Goal: Contribute content: Contribute content

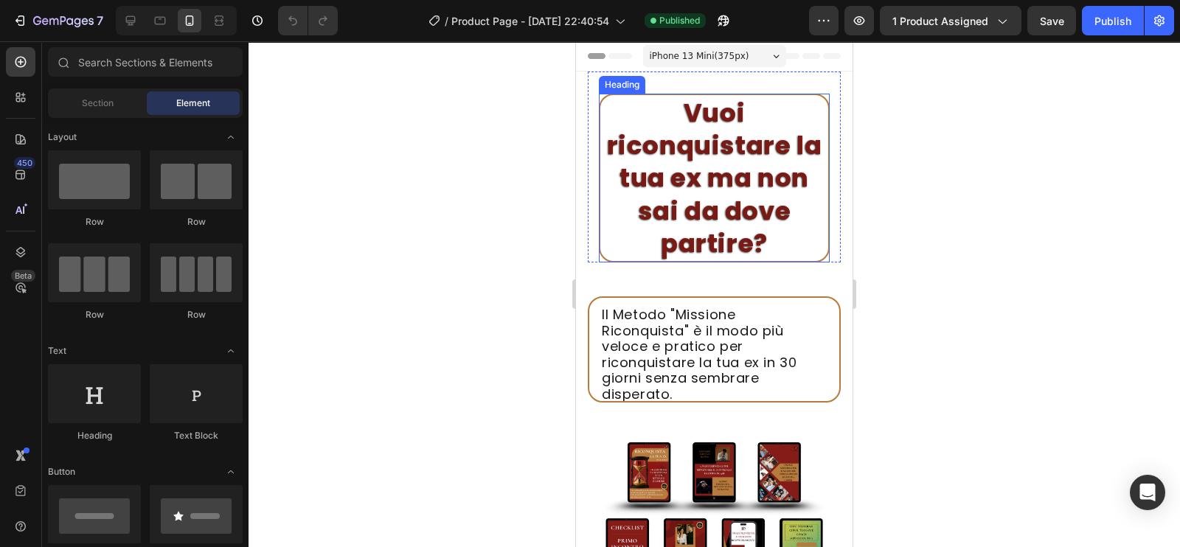
scroll to position [243, 0]
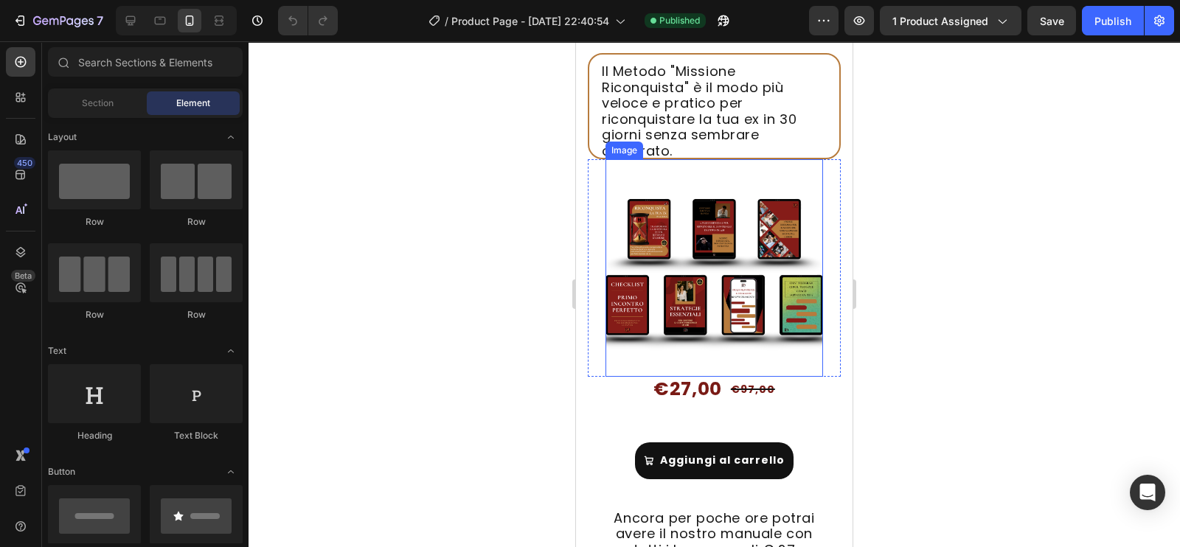
click at [682, 235] on img at bounding box center [715, 268] width 218 height 218
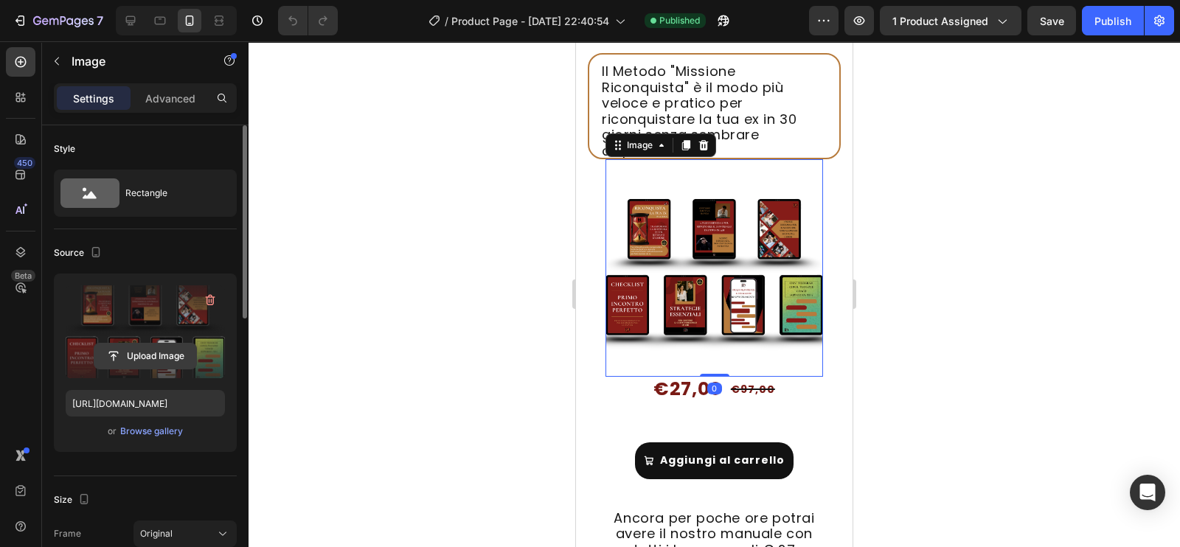
click at [155, 348] on input "file" at bounding box center [145, 356] width 102 height 25
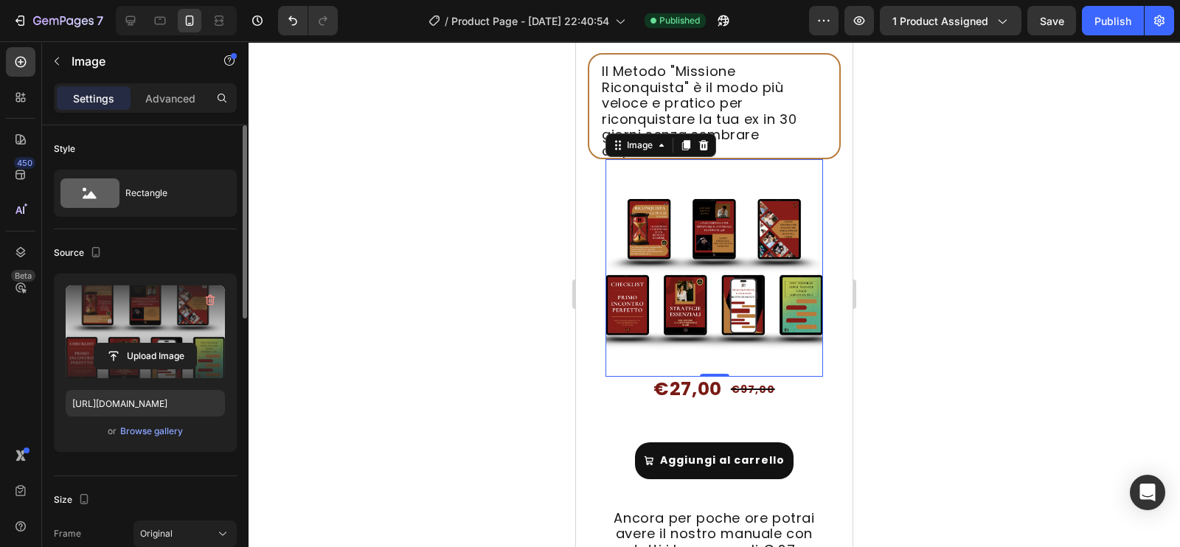
type input "[URL][DOMAIN_NAME]"
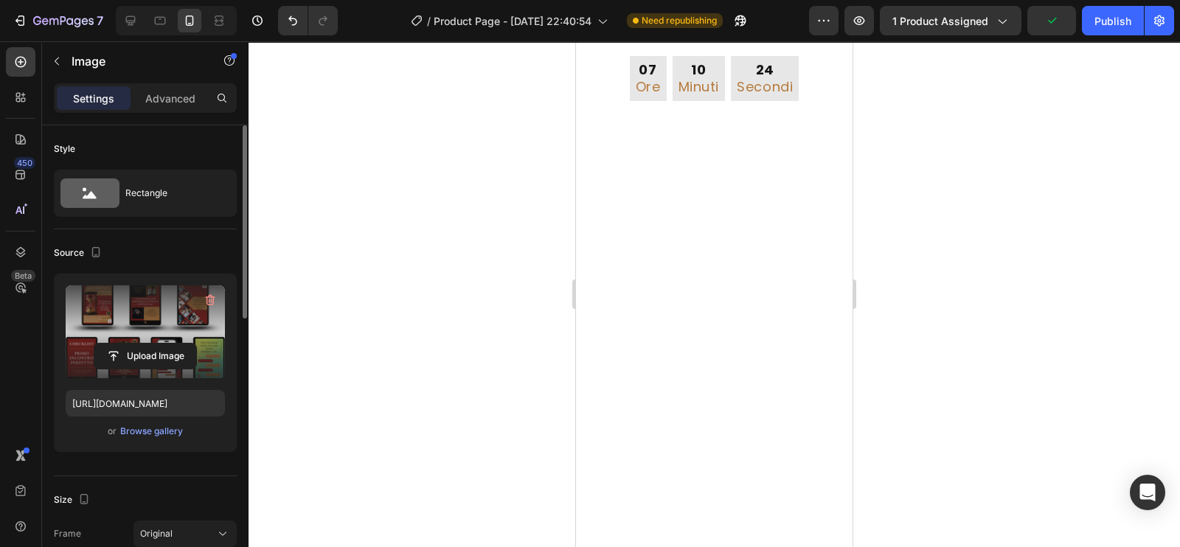
scroll to position [4491, 0]
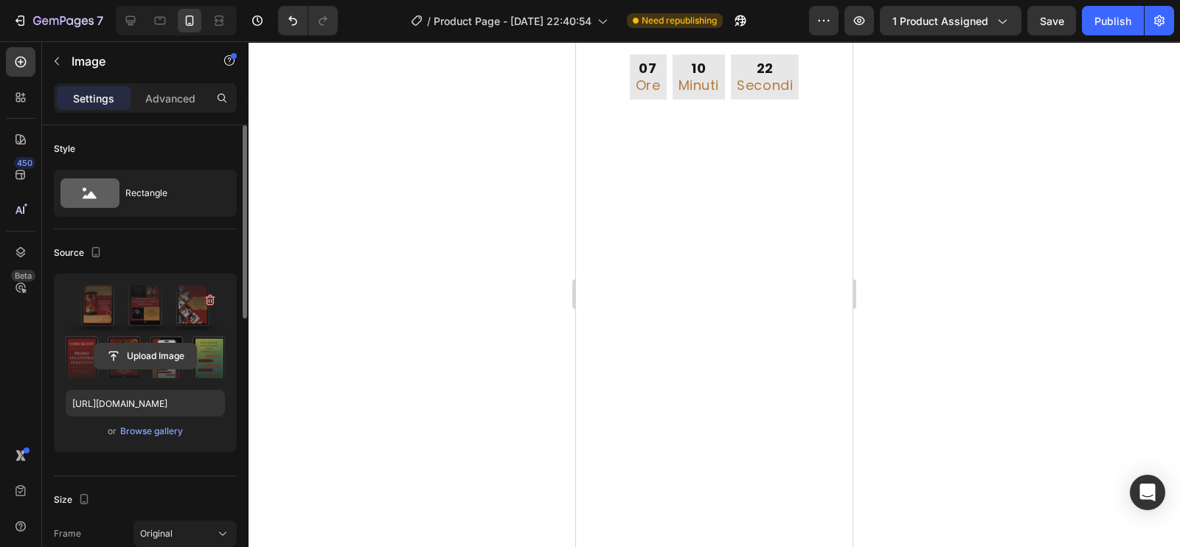
click at [151, 363] on input "file" at bounding box center [145, 356] width 102 height 25
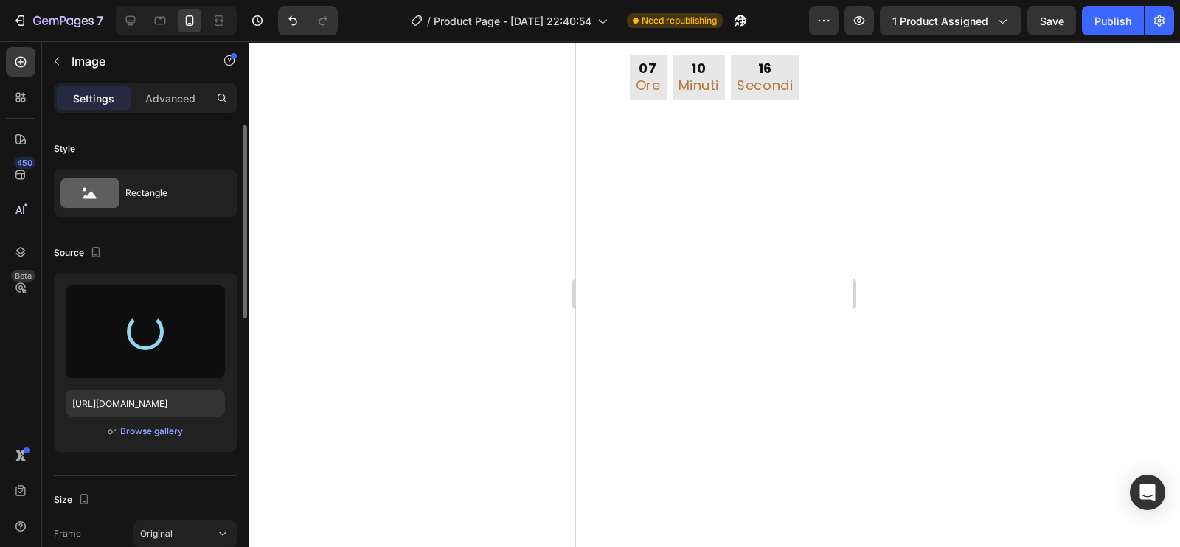
type input "[URL][DOMAIN_NAME]"
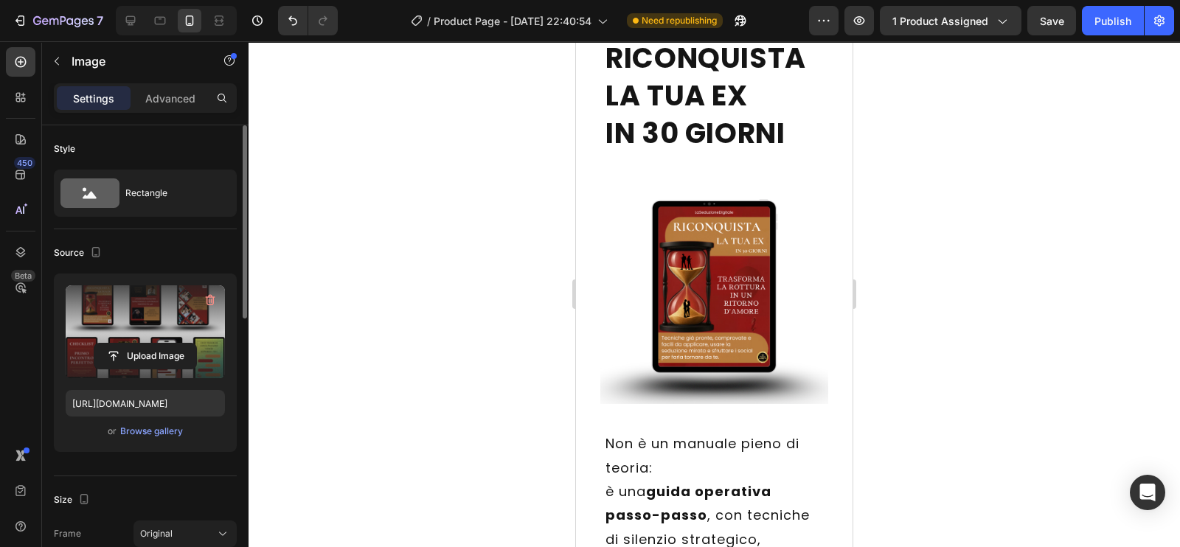
scroll to position [5100, 0]
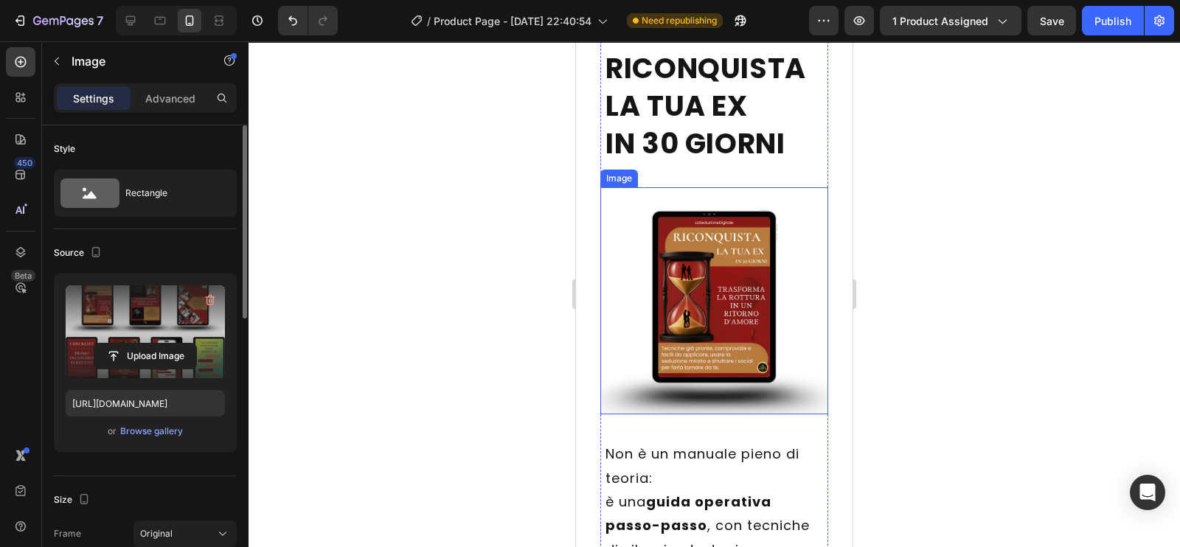
click at [708, 326] on img at bounding box center [715, 301] width 228 height 228
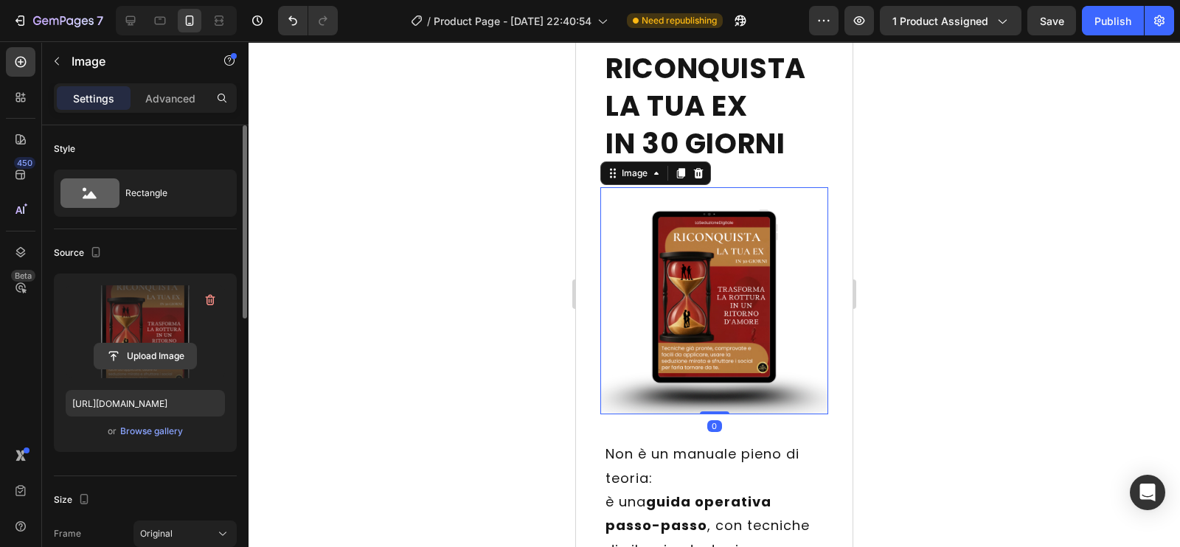
click at [166, 364] on input "file" at bounding box center [145, 356] width 102 height 25
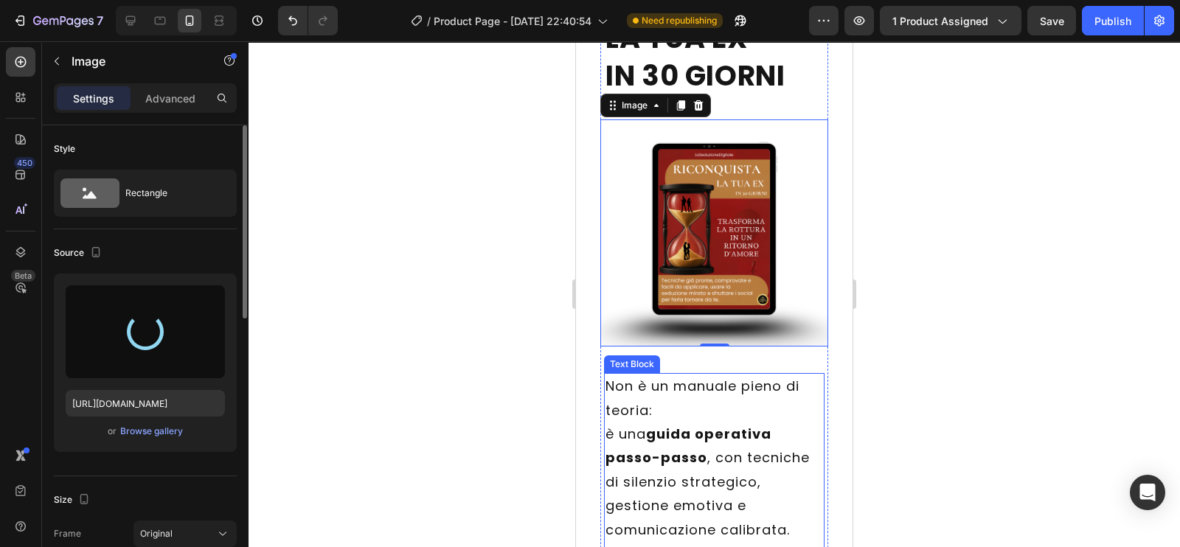
scroll to position [5143, 0]
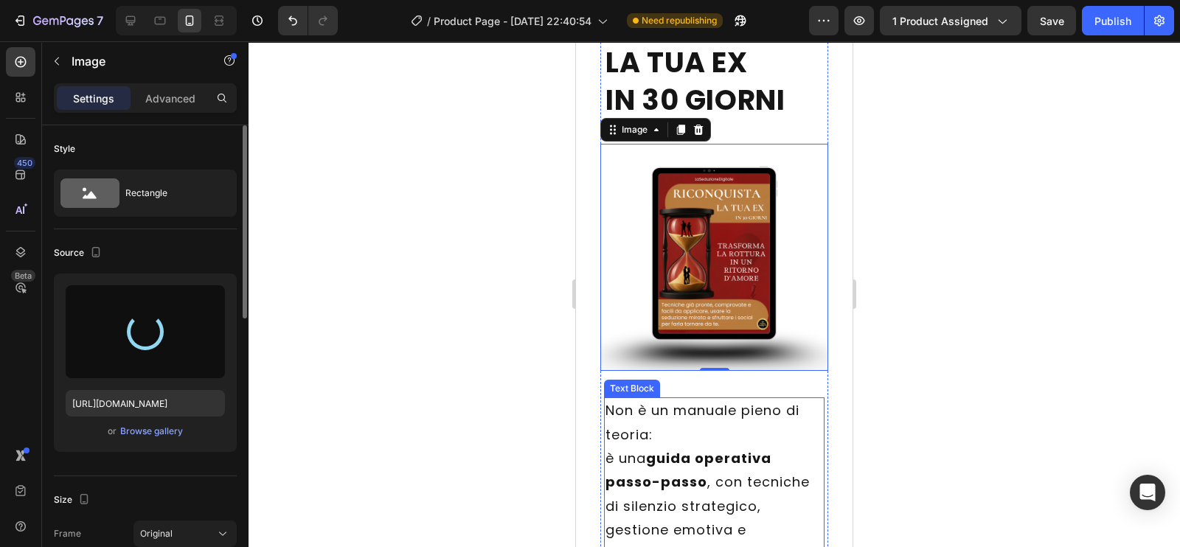
type input "[URL][DOMAIN_NAME]"
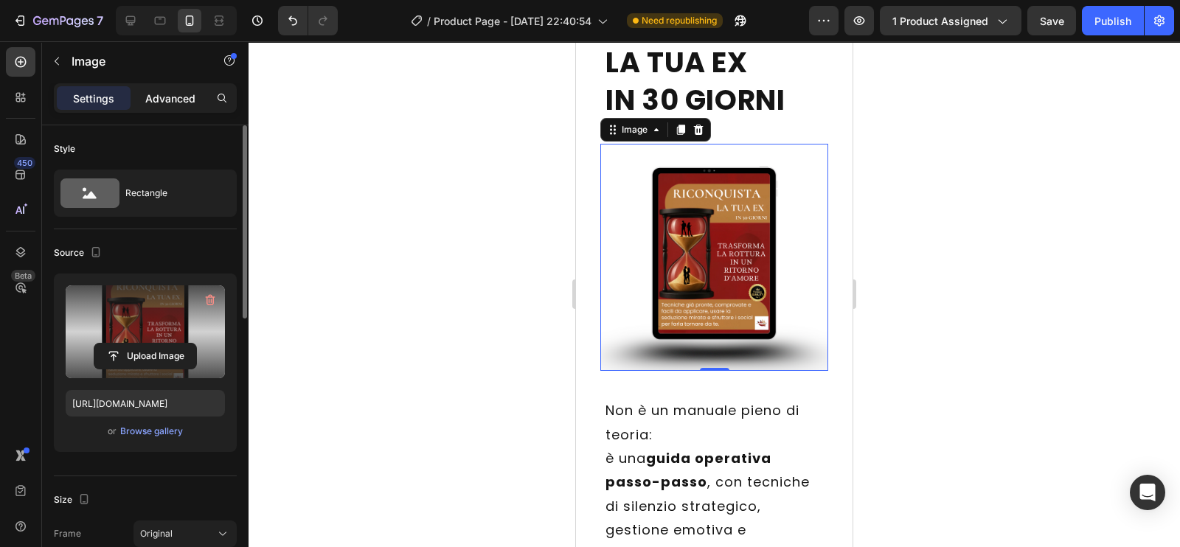
click at [170, 101] on p "Advanced" at bounding box center [170, 98] width 50 height 15
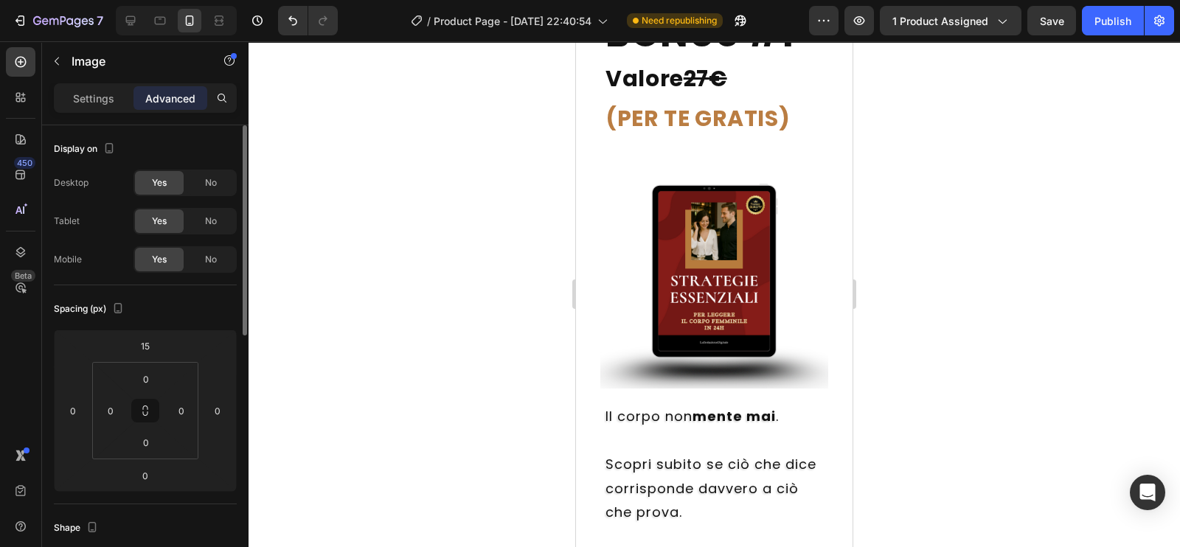
scroll to position [6189, 0]
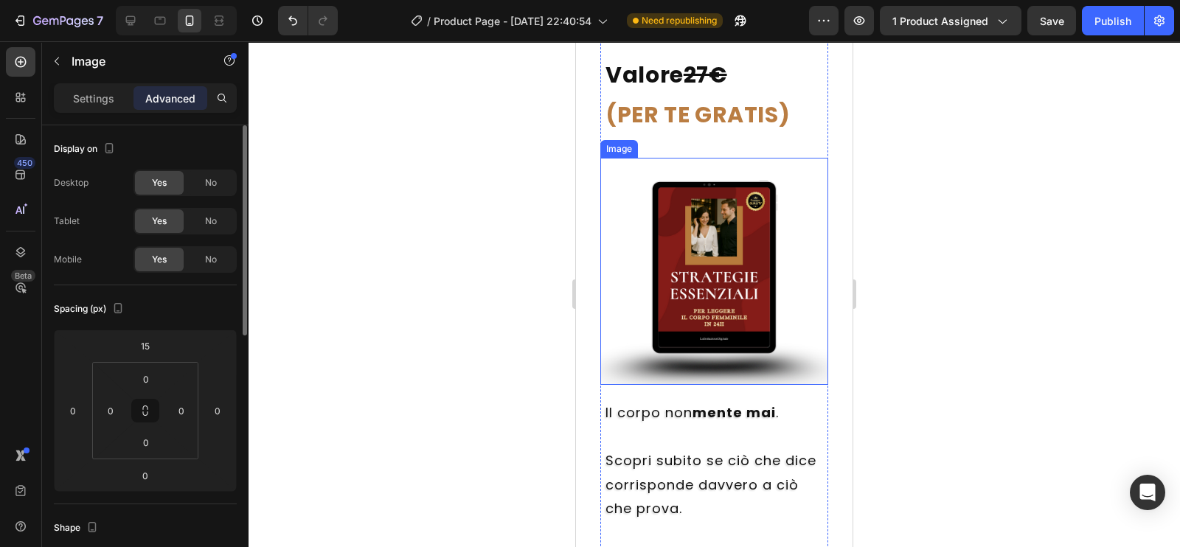
click at [725, 263] on img at bounding box center [715, 272] width 228 height 228
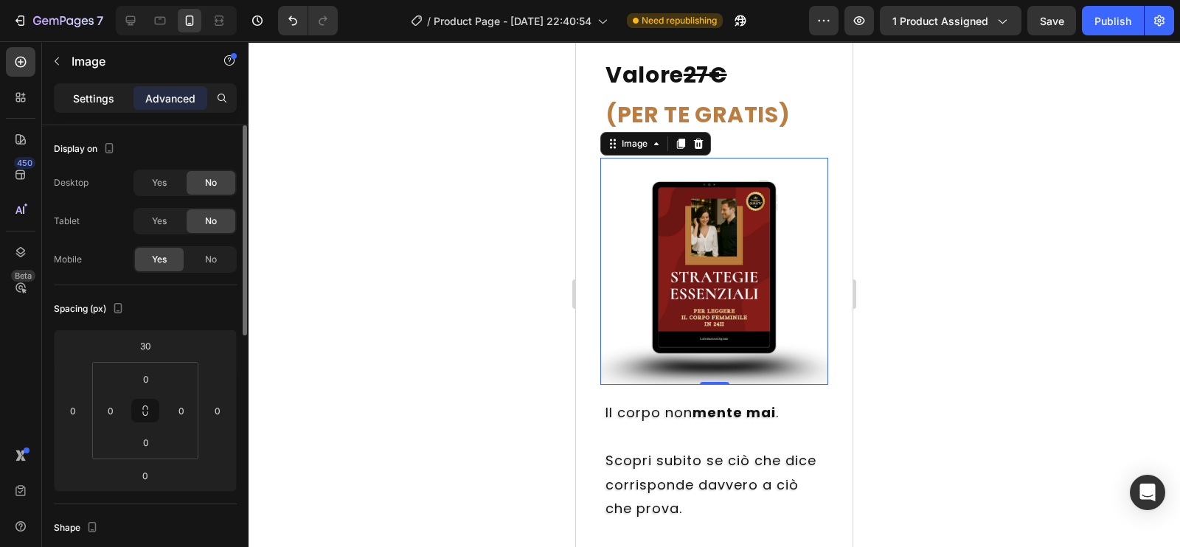
click at [85, 93] on p "Settings" at bounding box center [93, 98] width 41 height 15
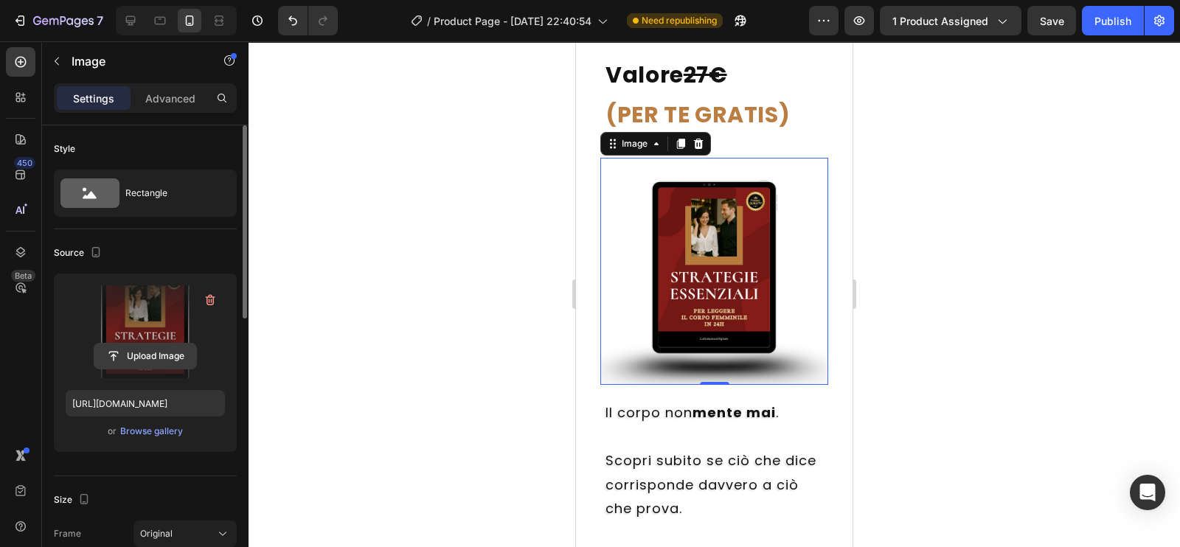
click at [161, 352] on input "file" at bounding box center [145, 356] width 102 height 25
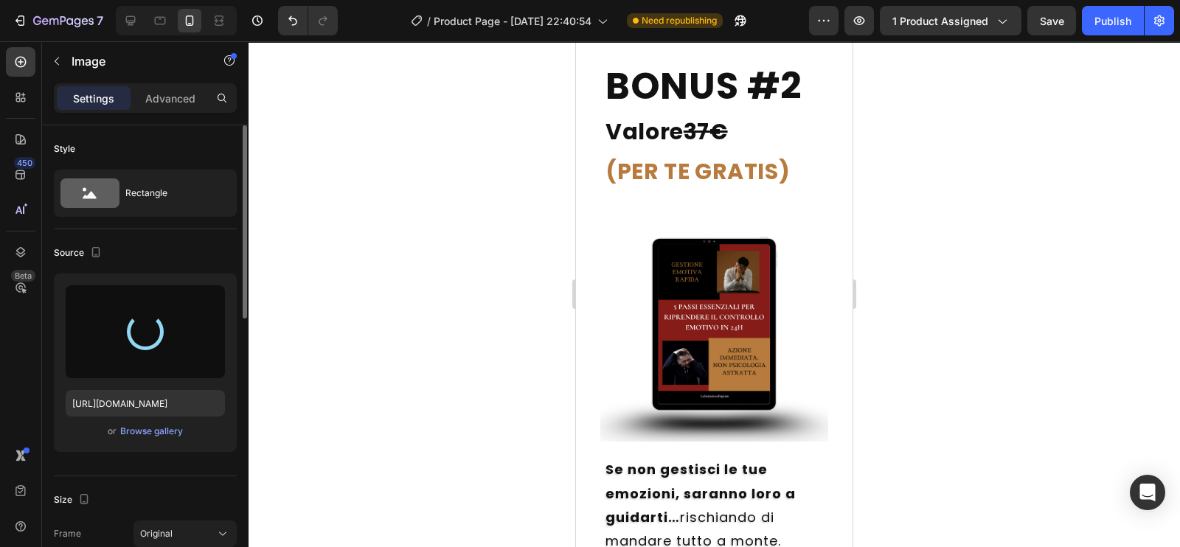
scroll to position [7072, 0]
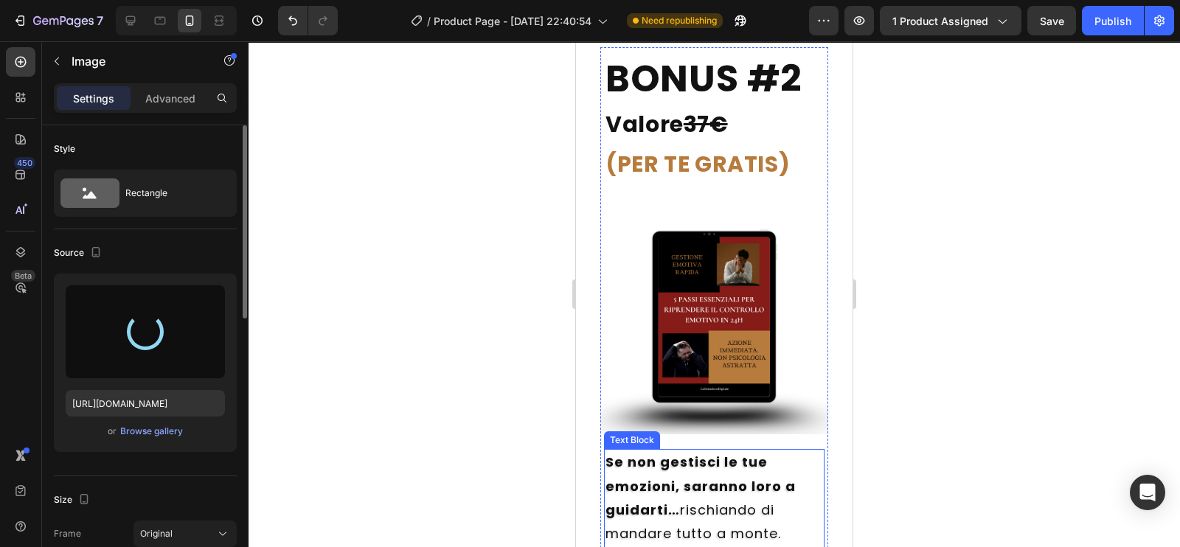
type input "[URL][DOMAIN_NAME]"
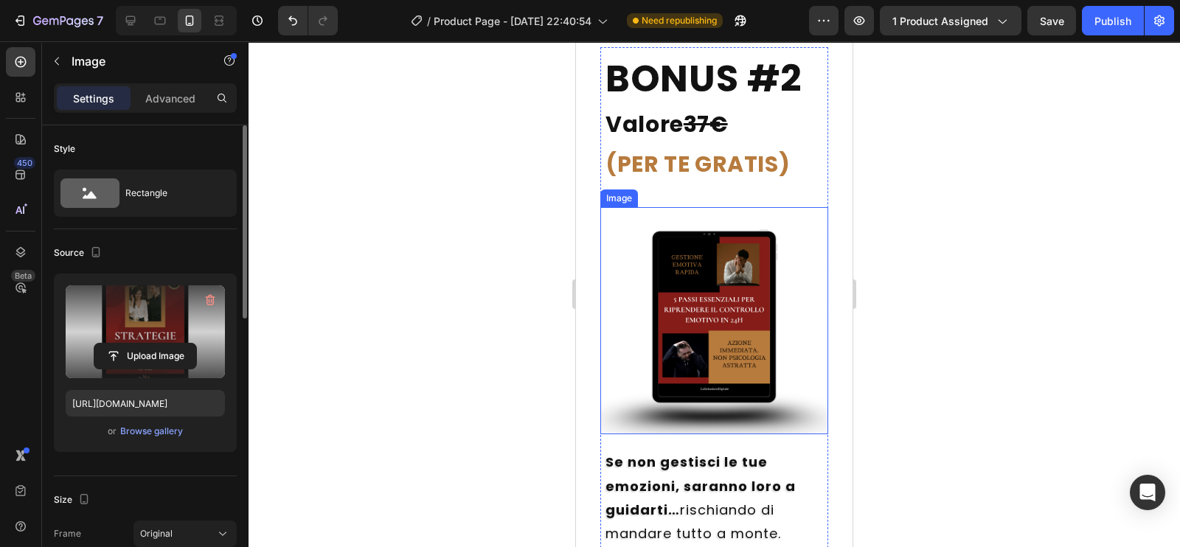
click at [741, 370] on img at bounding box center [715, 321] width 228 height 228
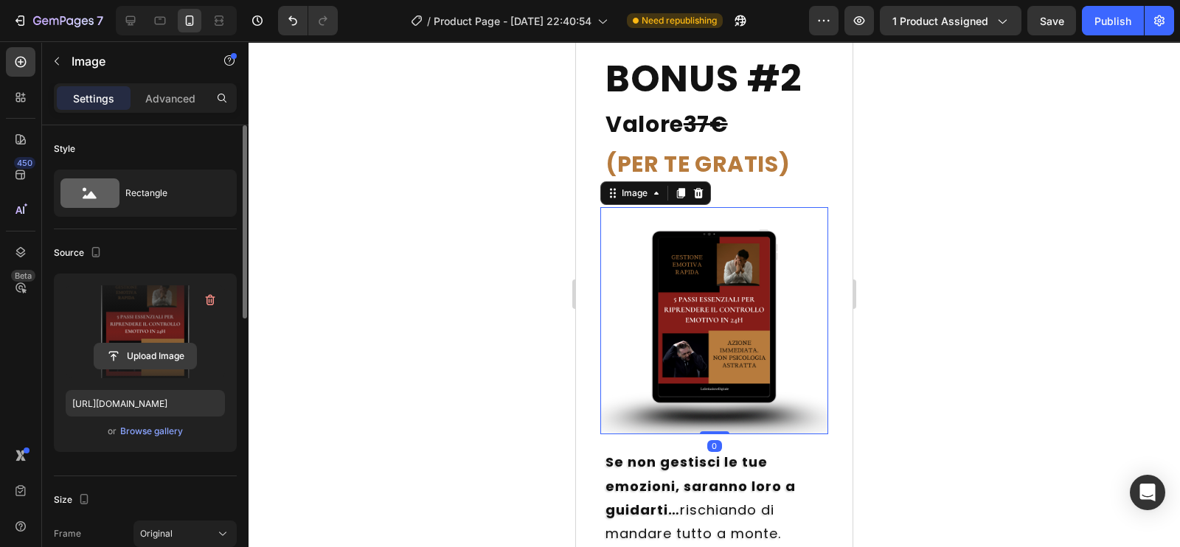
click at [156, 350] on input "file" at bounding box center [145, 356] width 102 height 25
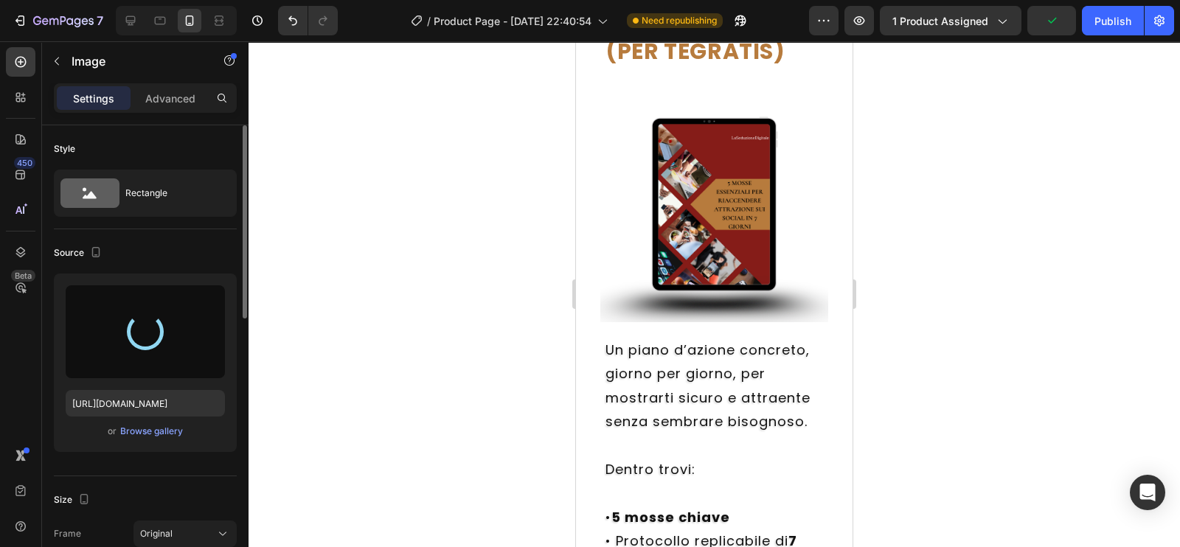
scroll to position [8088, 0]
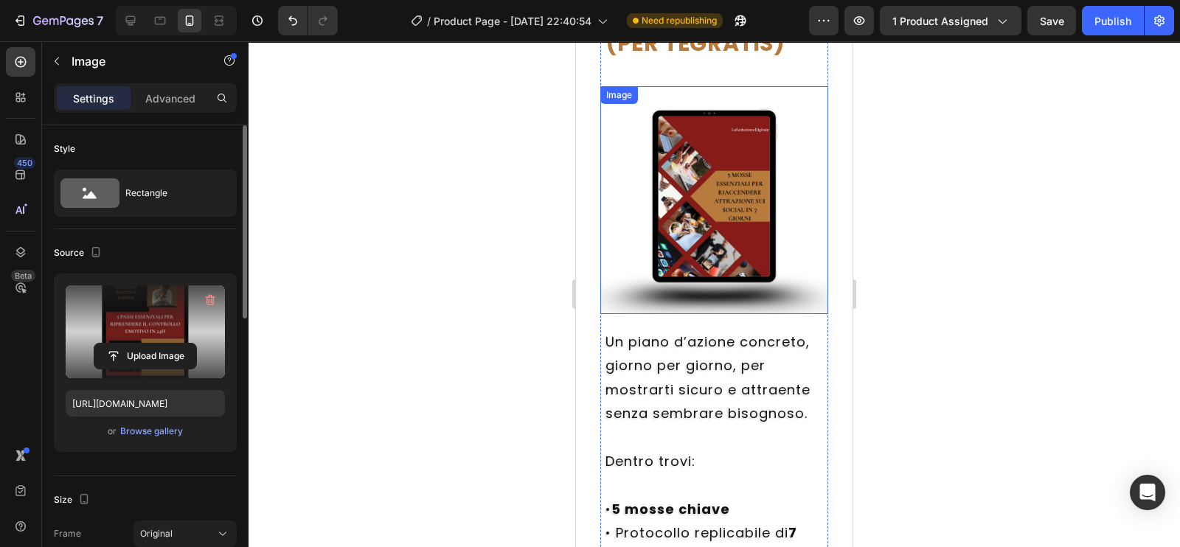
type input "[URL][DOMAIN_NAME]"
click at [699, 213] on img at bounding box center [715, 200] width 228 height 228
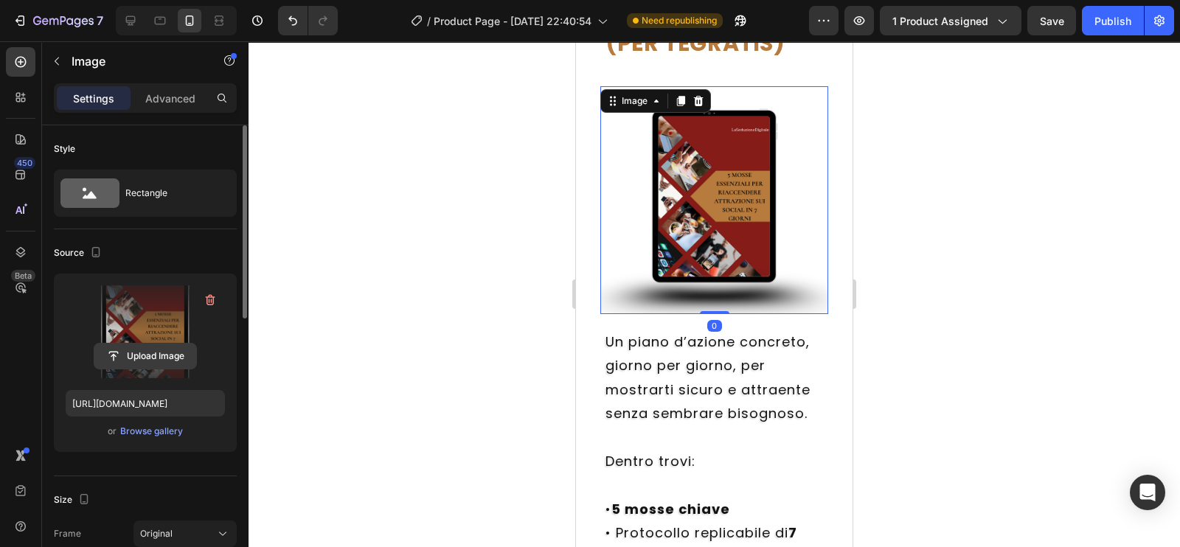
click at [147, 356] on input "file" at bounding box center [145, 356] width 102 height 25
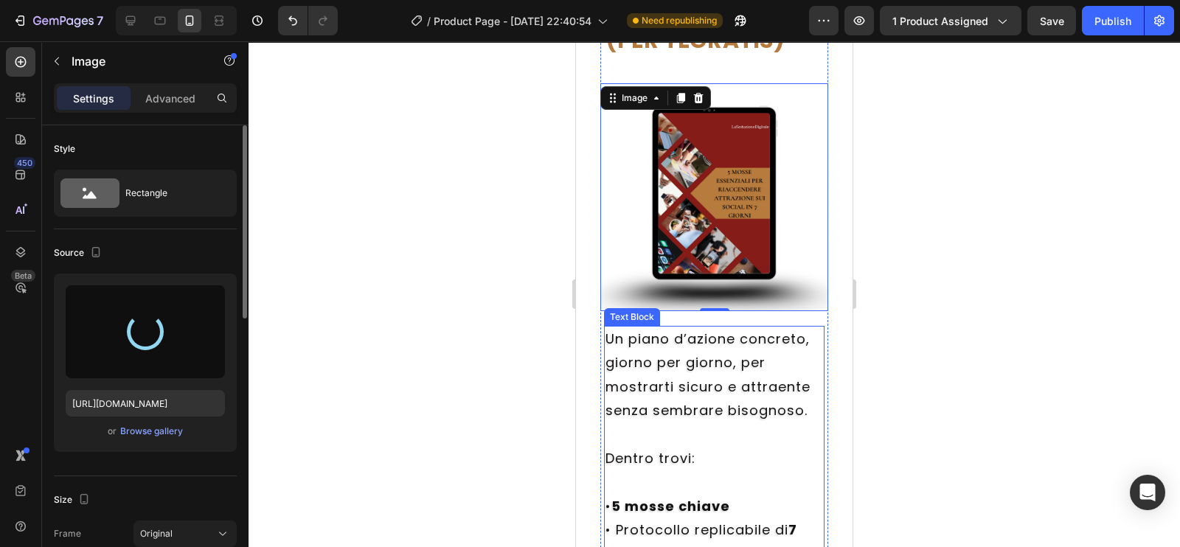
scroll to position [8091, 0]
type input "[URL][DOMAIN_NAME]"
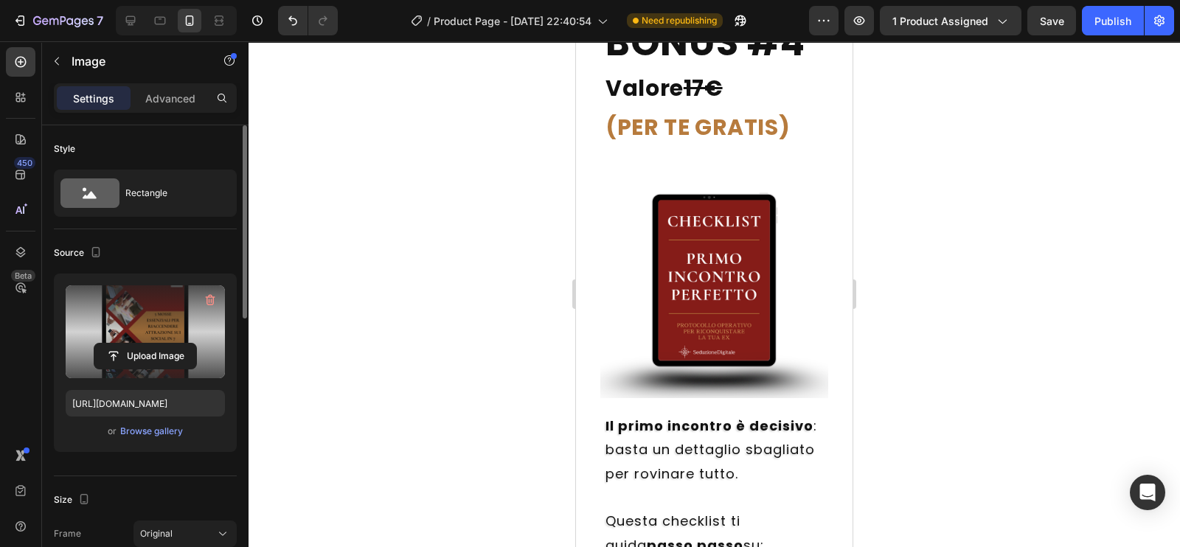
scroll to position [8785, 0]
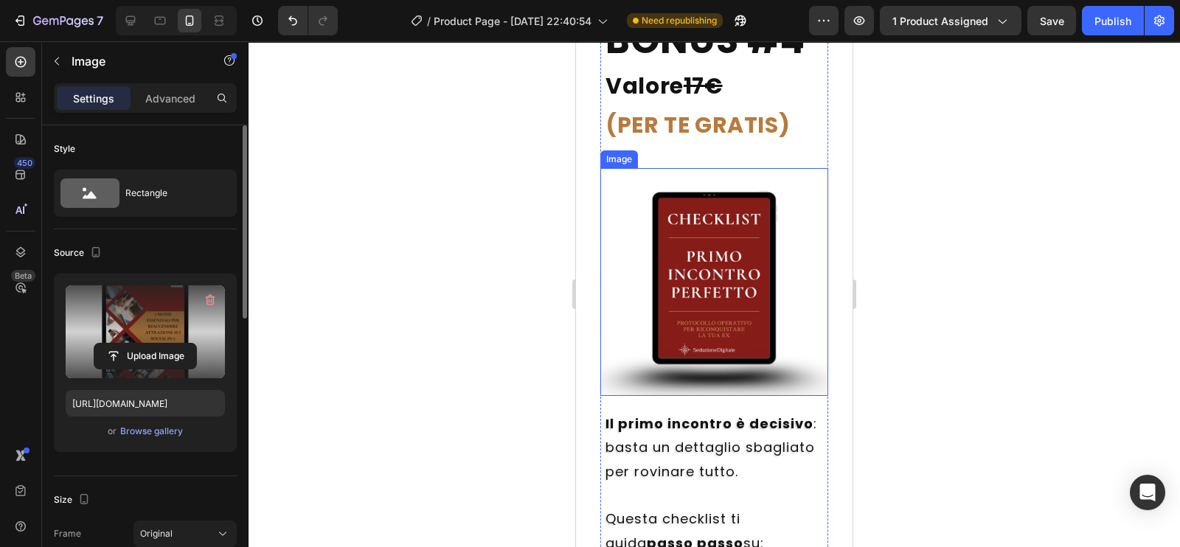
click at [714, 297] on img at bounding box center [715, 282] width 228 height 228
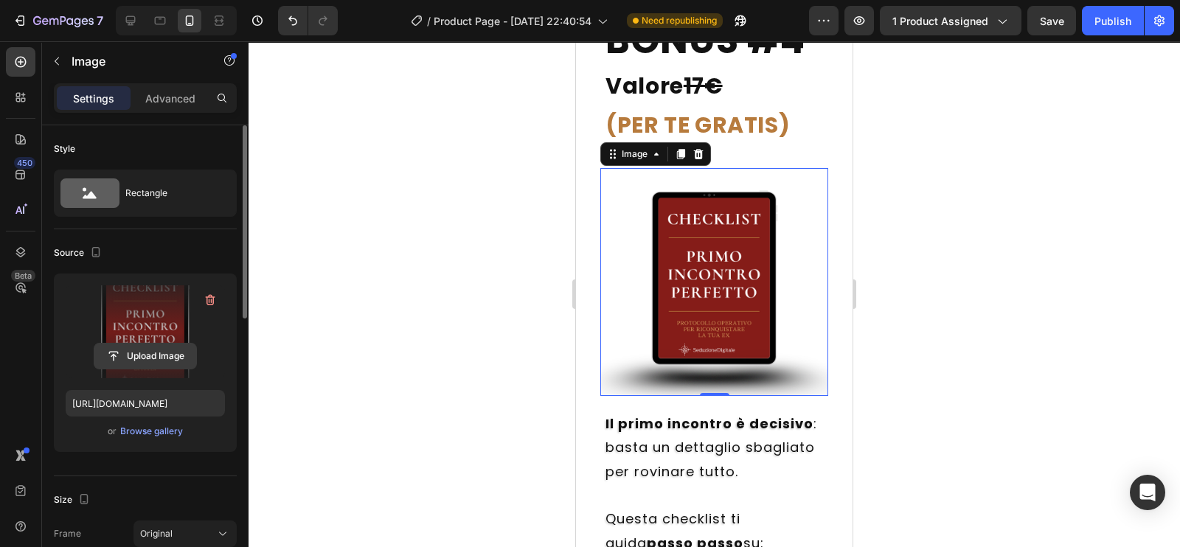
click at [142, 348] on input "file" at bounding box center [145, 356] width 102 height 25
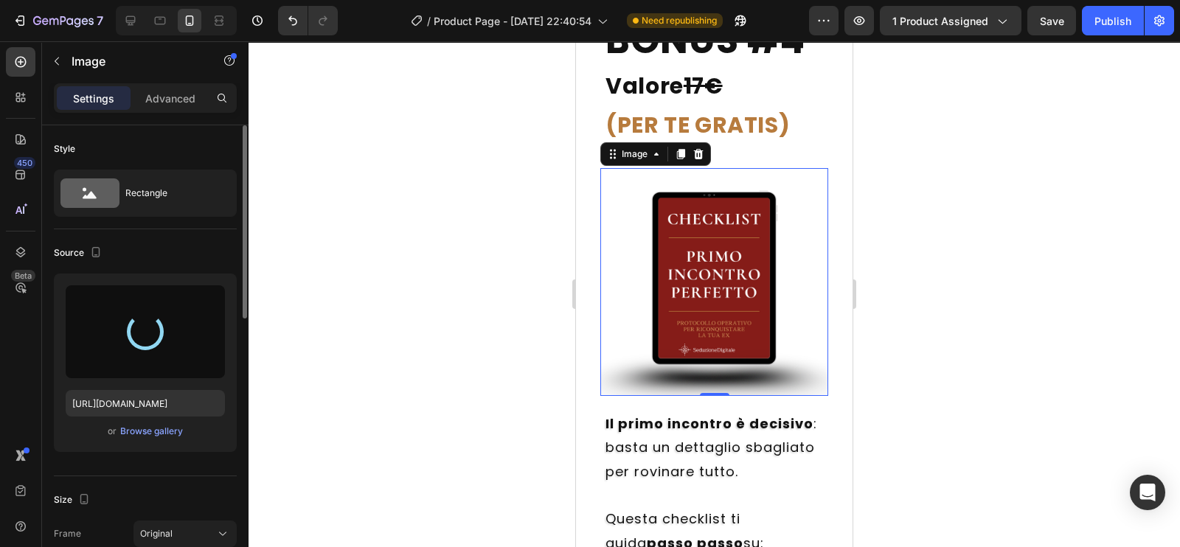
type input "[URL][DOMAIN_NAME]"
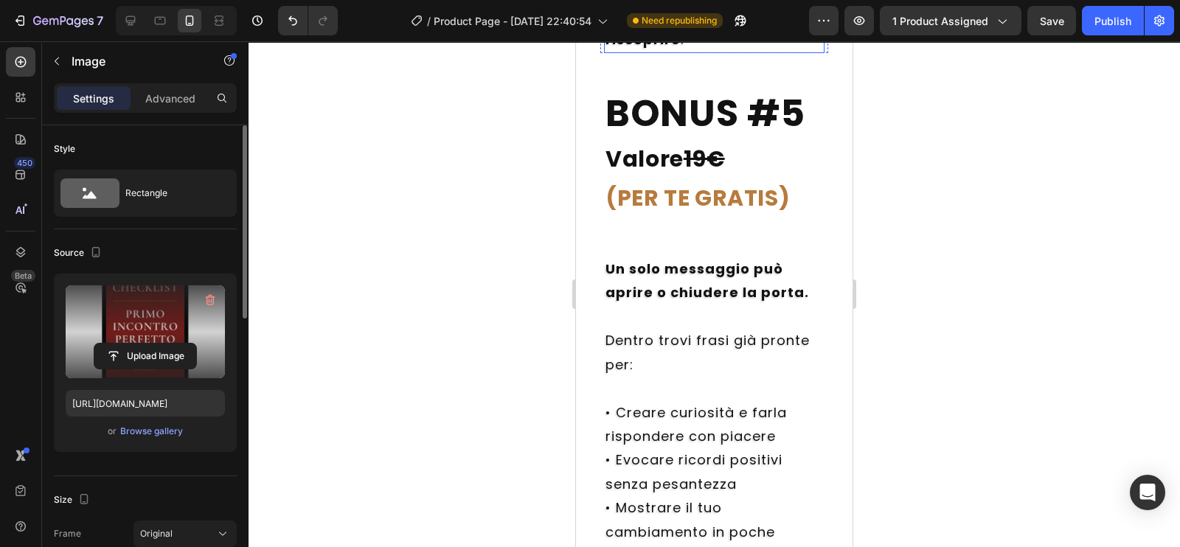
scroll to position [9507, 0]
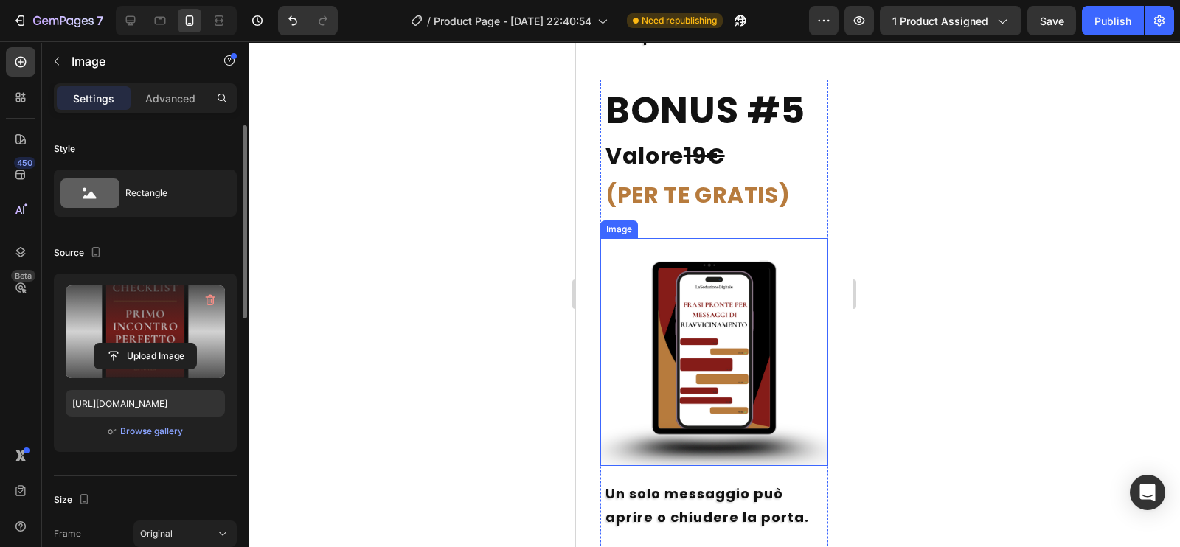
click at [725, 398] on img at bounding box center [715, 352] width 228 height 228
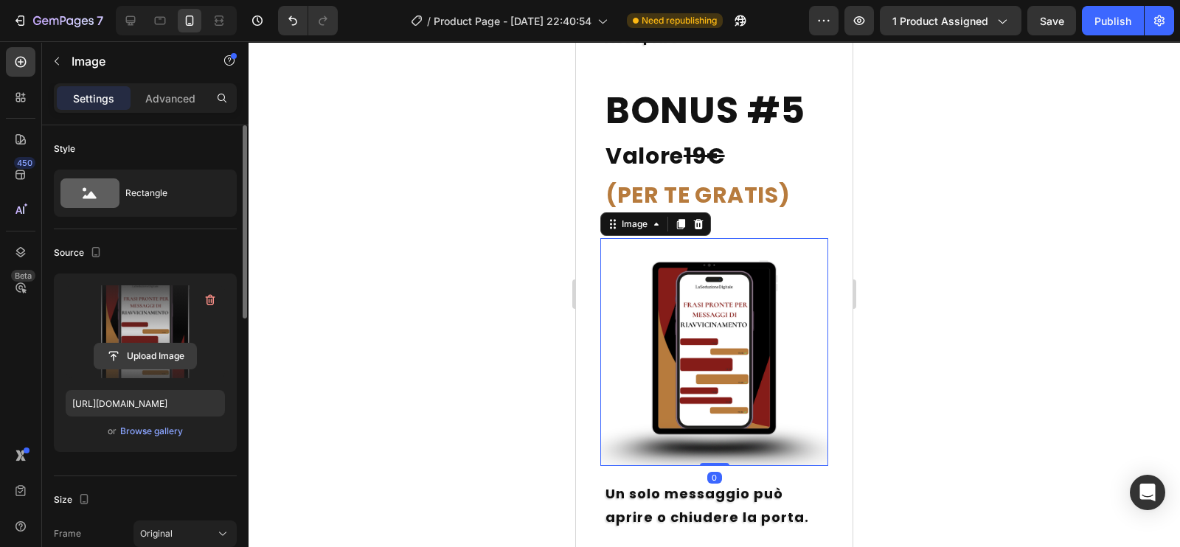
click at [139, 353] on input "file" at bounding box center [145, 356] width 102 height 25
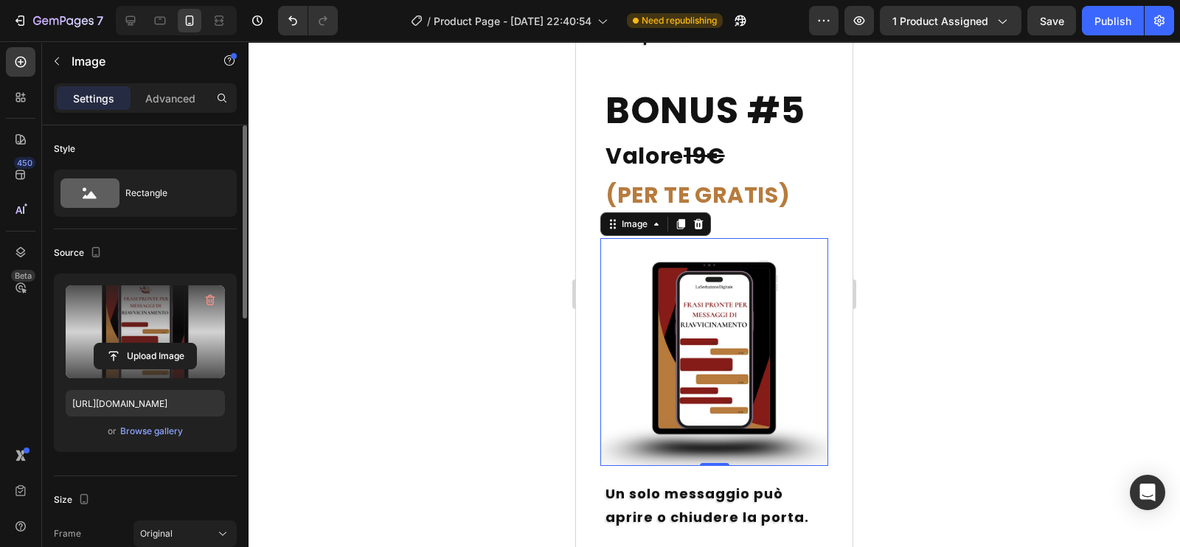
type input "[URL][DOMAIN_NAME]"
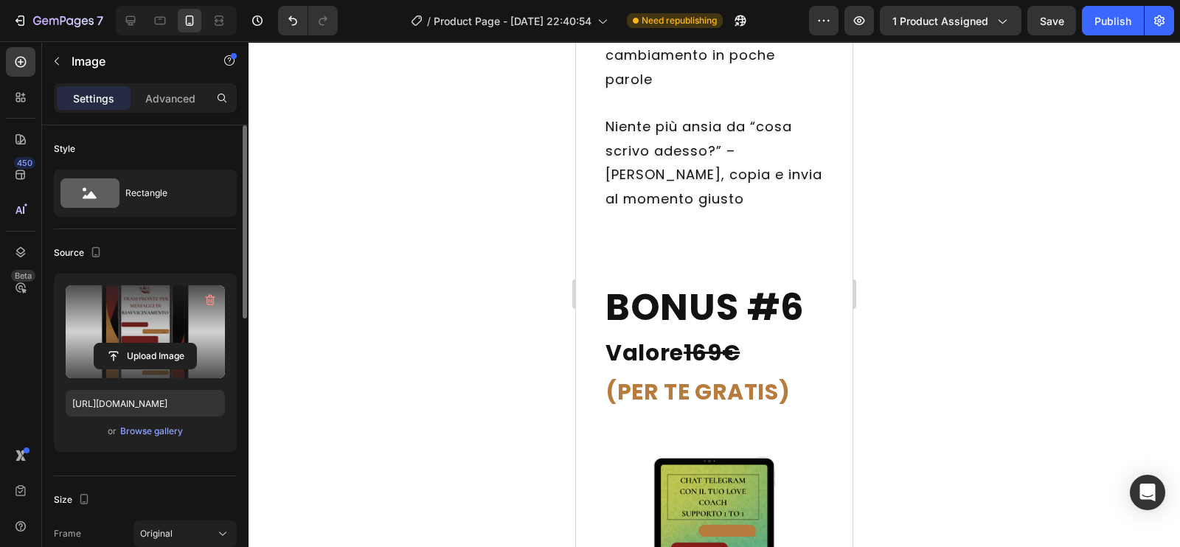
scroll to position [10435, 0]
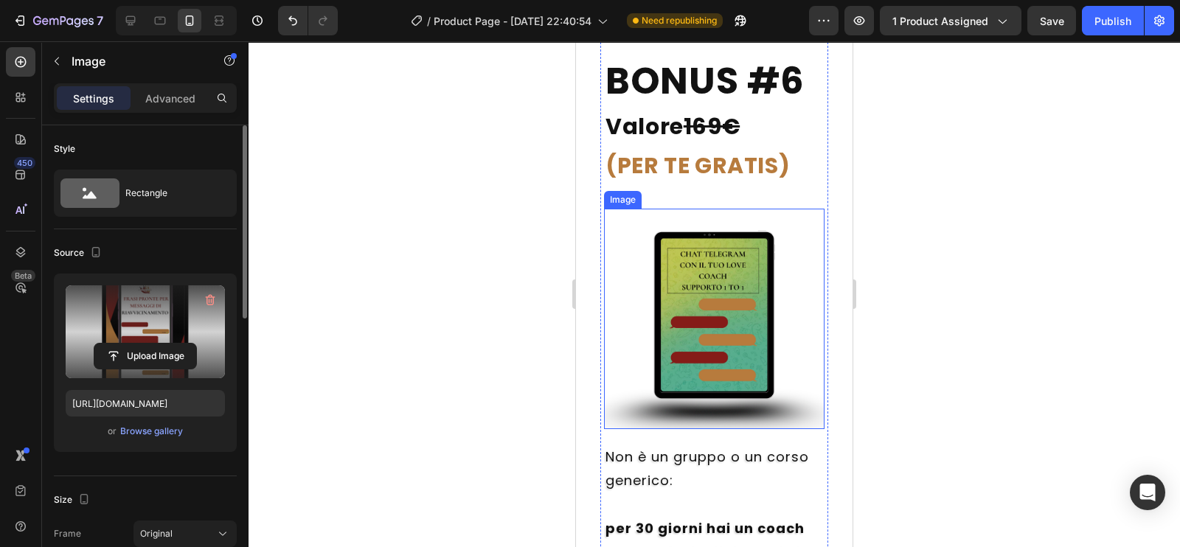
click at [682, 386] on img at bounding box center [714, 319] width 221 height 221
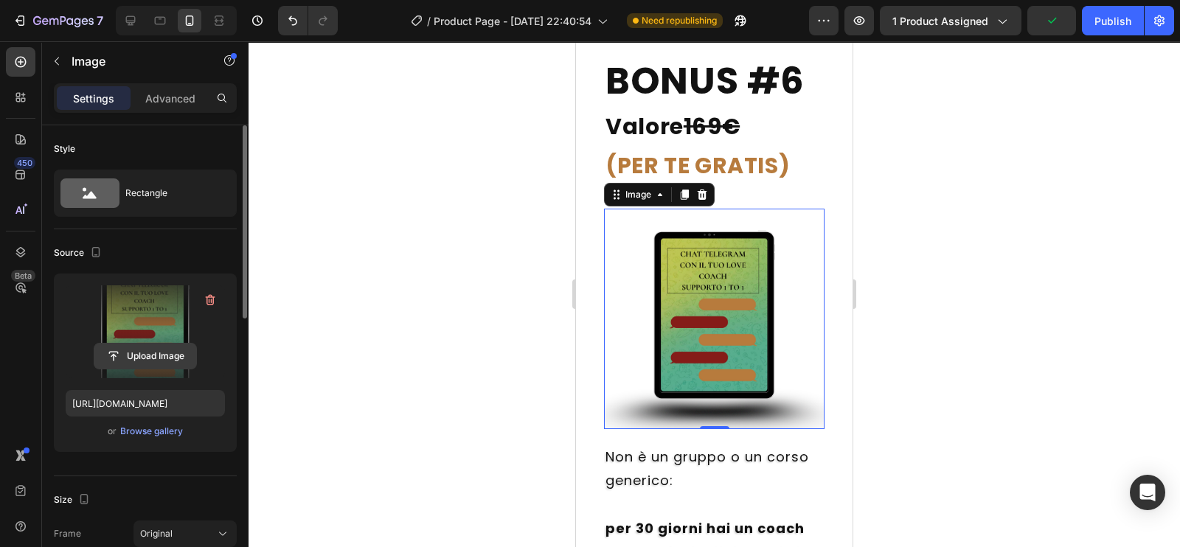
click at [140, 349] on input "file" at bounding box center [145, 356] width 102 height 25
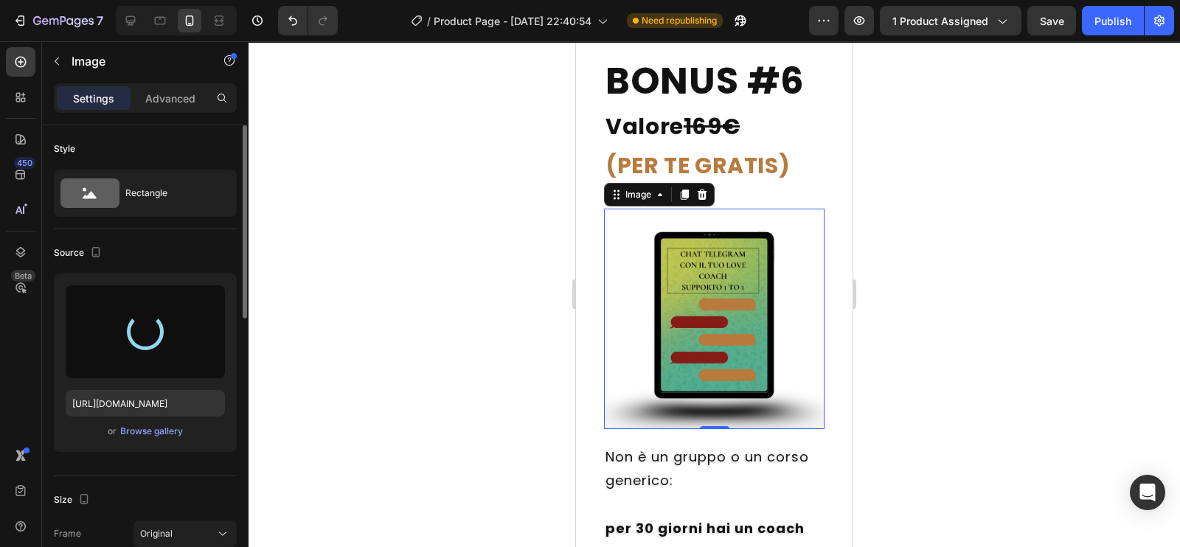
type input "[URL][DOMAIN_NAME]"
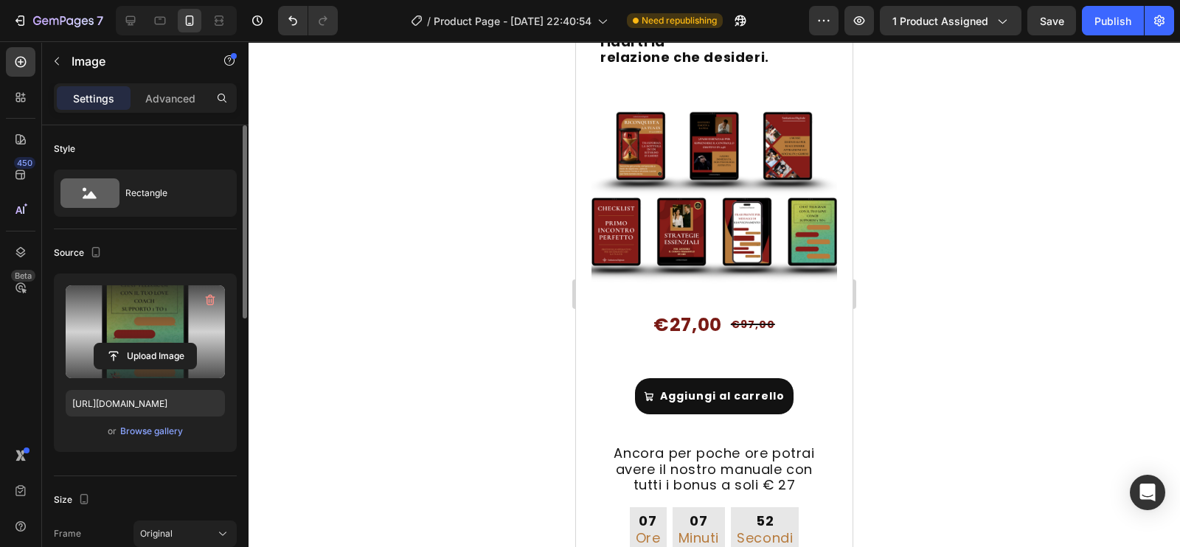
scroll to position [12362, 0]
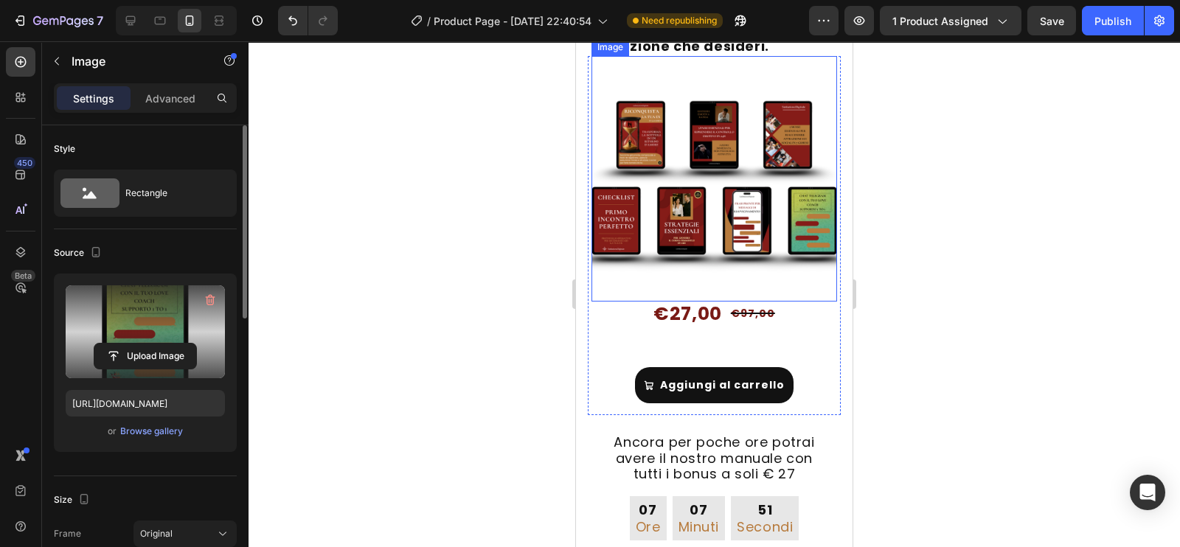
click at [705, 230] on img at bounding box center [715, 179] width 246 height 246
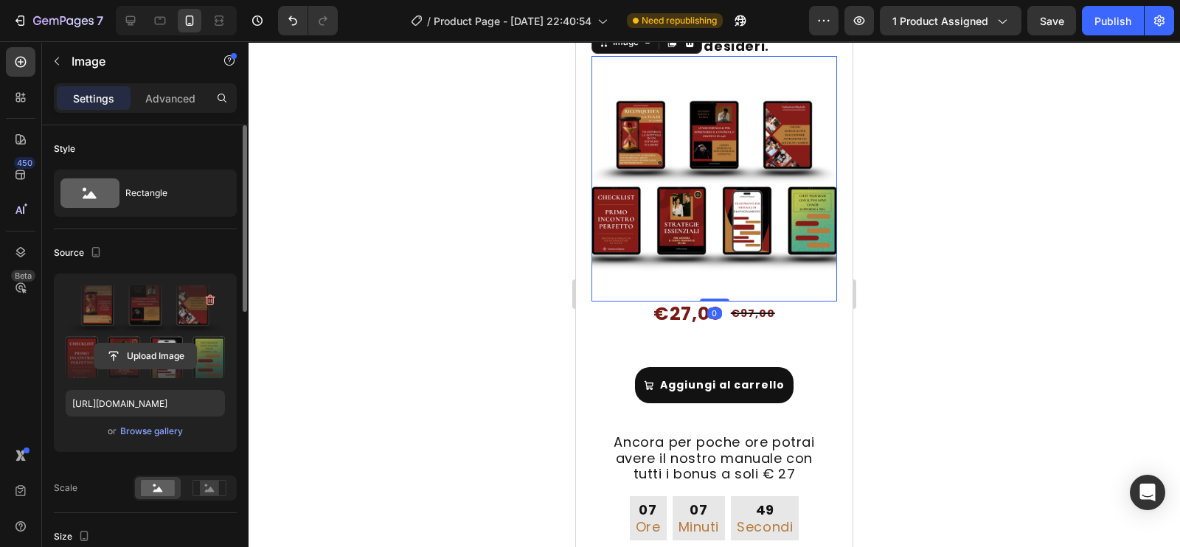
click at [176, 356] on input "file" at bounding box center [145, 356] width 102 height 25
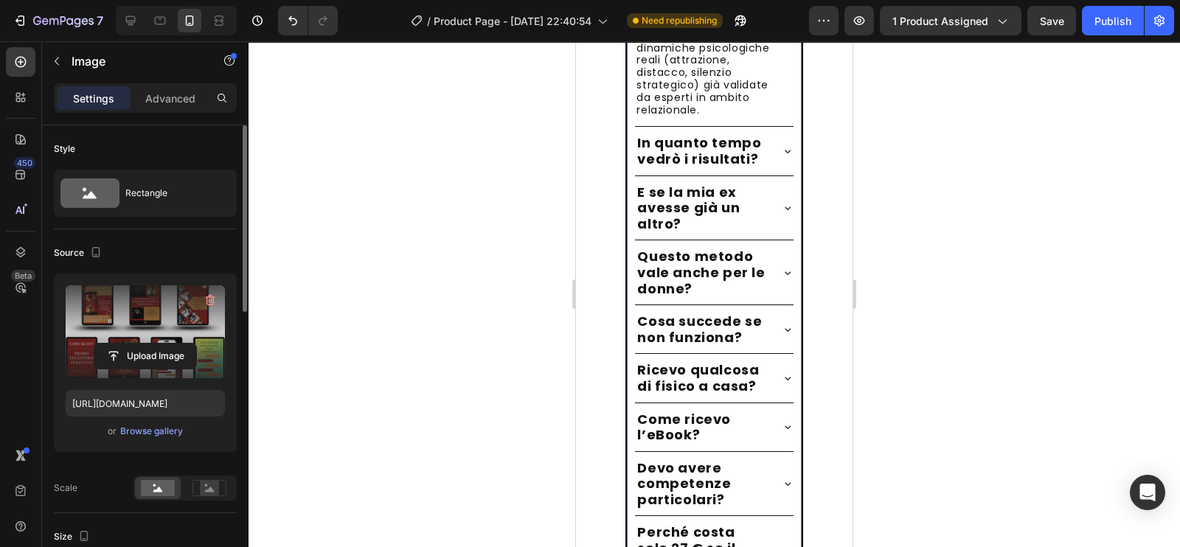
scroll to position [13675, 0]
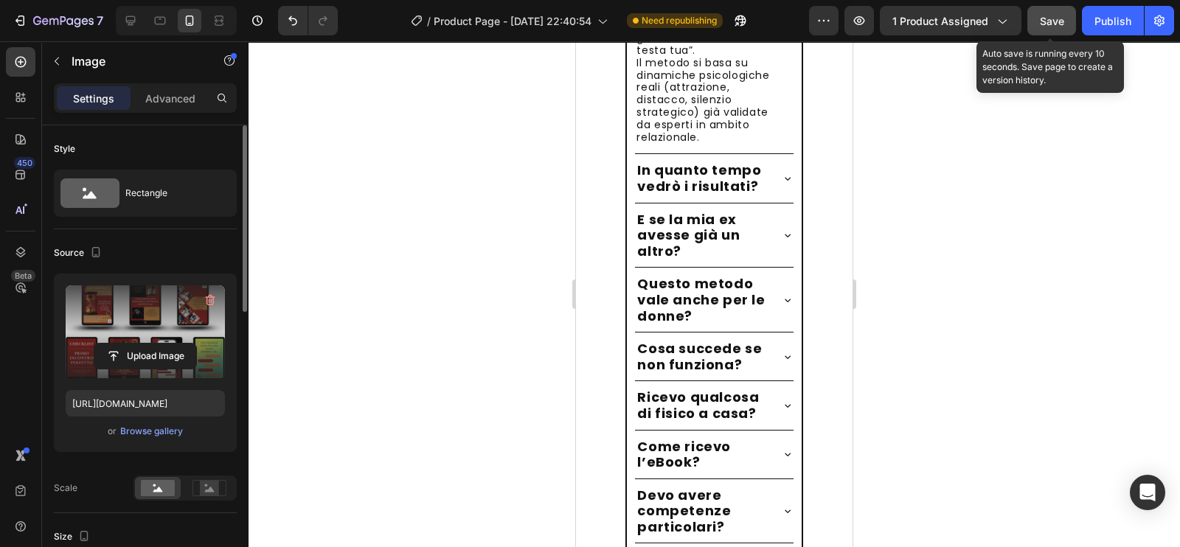
click at [1054, 24] on span "Save" at bounding box center [1052, 21] width 24 height 13
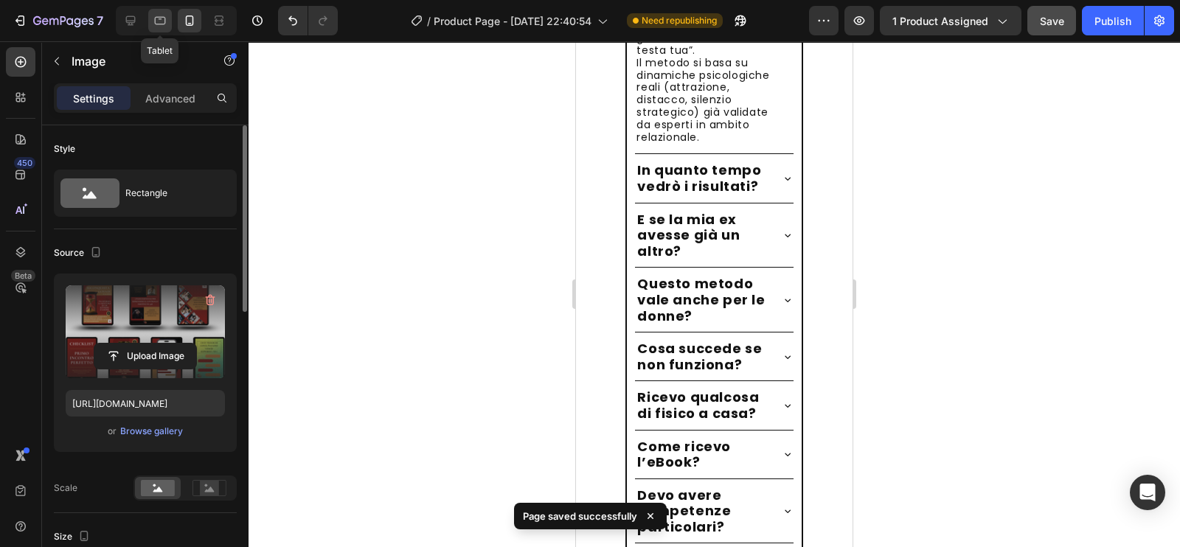
click at [165, 27] on icon at bounding box center [160, 20] width 15 height 15
type input "[URL][DOMAIN_NAME]"
type input "70"
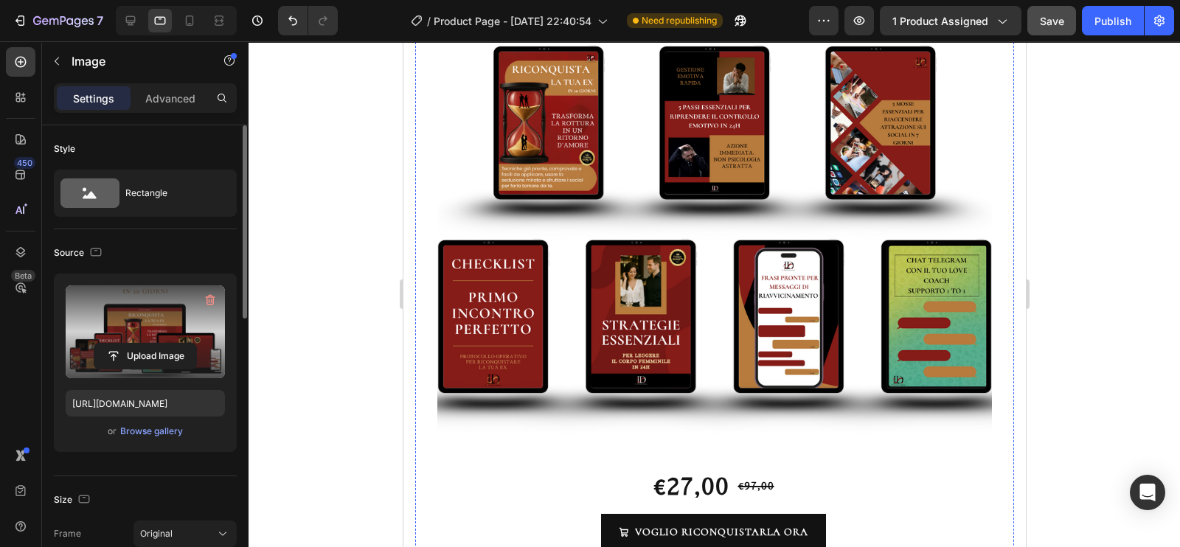
scroll to position [12277, 0]
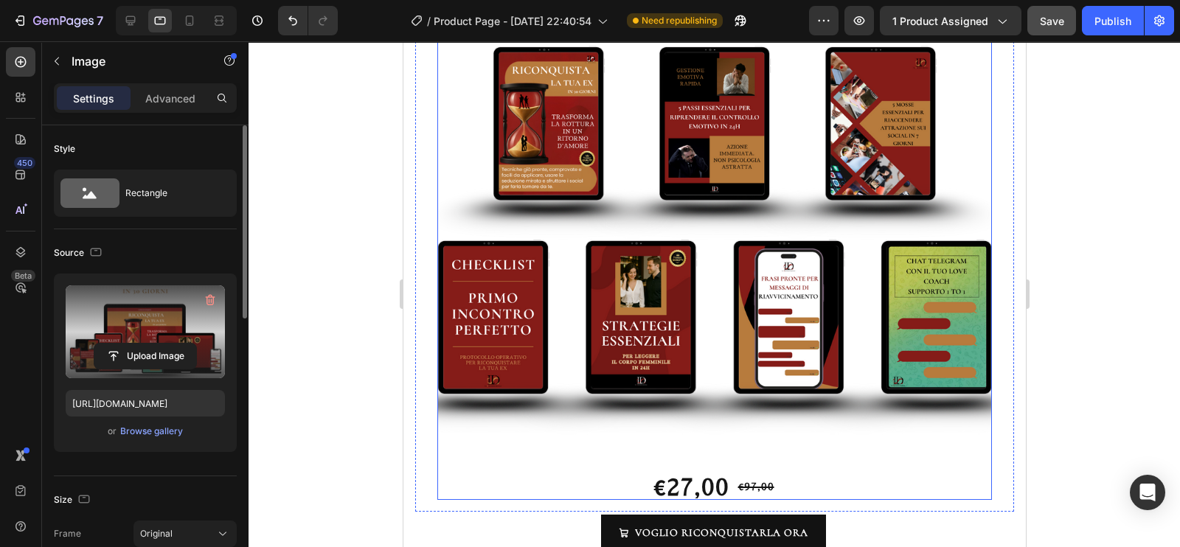
click at [609, 195] on img at bounding box center [714, 222] width 555 height 555
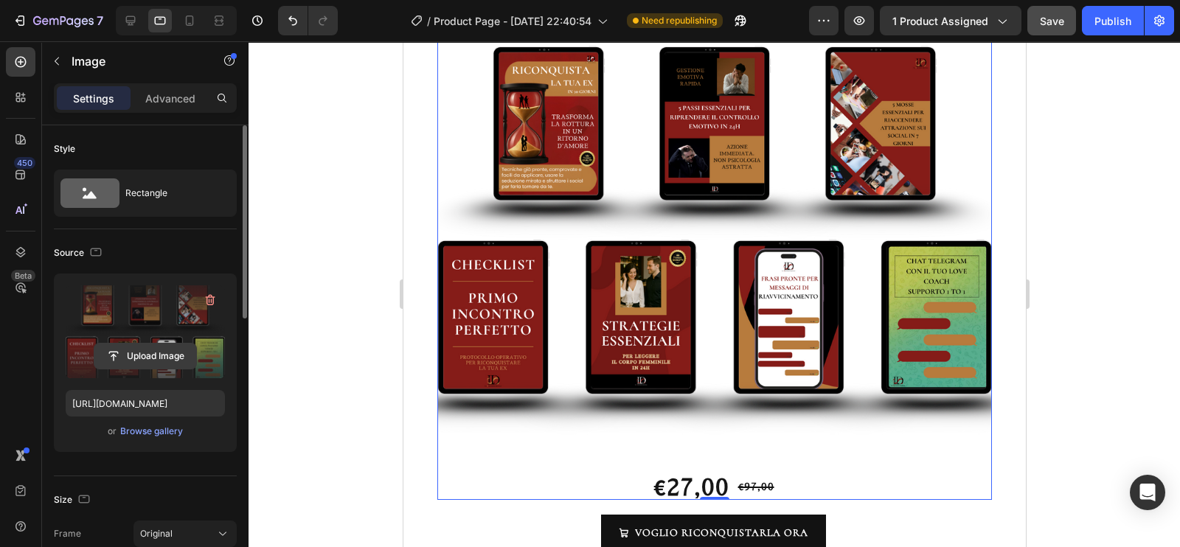
click at [144, 360] on input "file" at bounding box center [145, 356] width 102 height 25
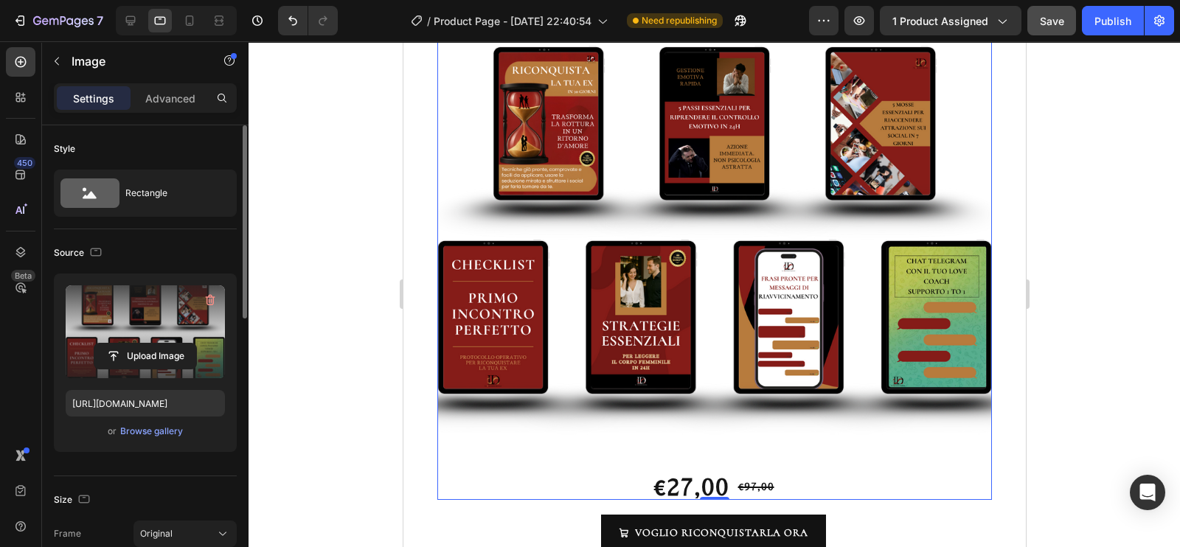
type input "[URL][DOMAIN_NAME]"
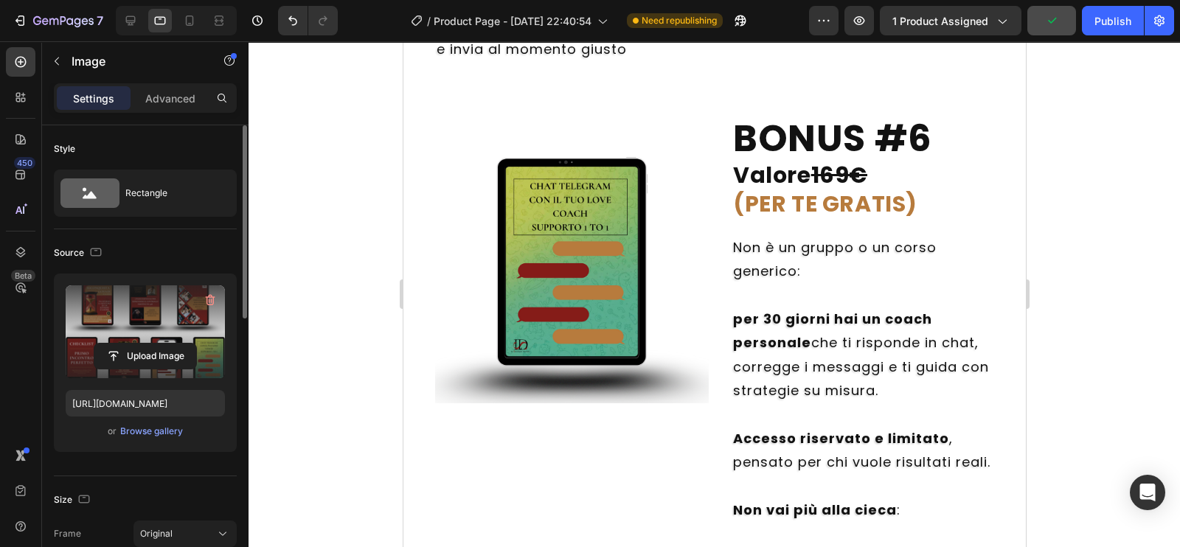
scroll to position [8637, 0]
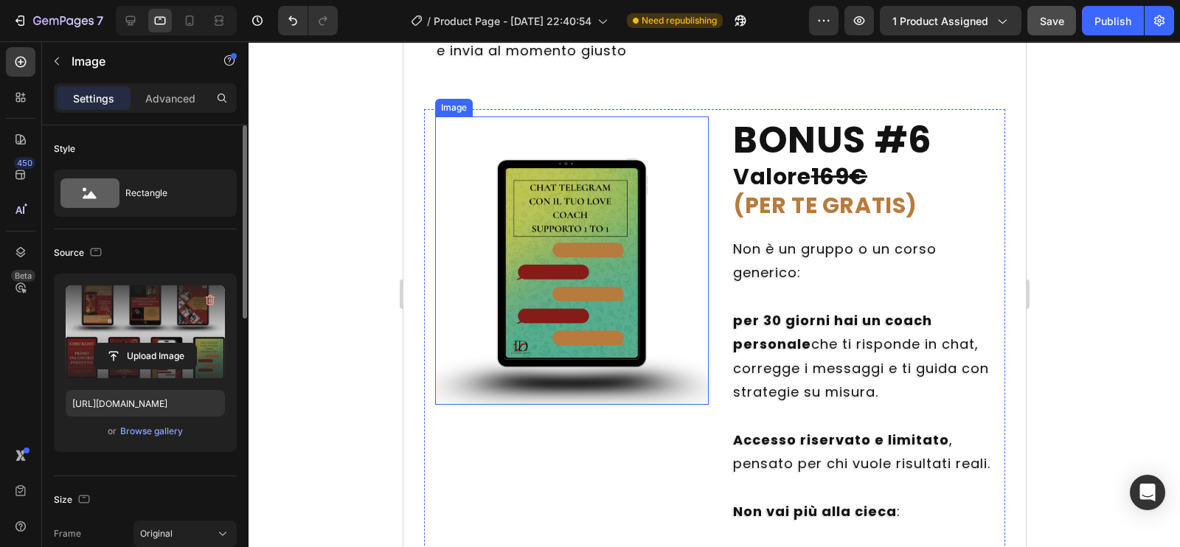
click at [578, 312] on img at bounding box center [572, 268] width 274 height 274
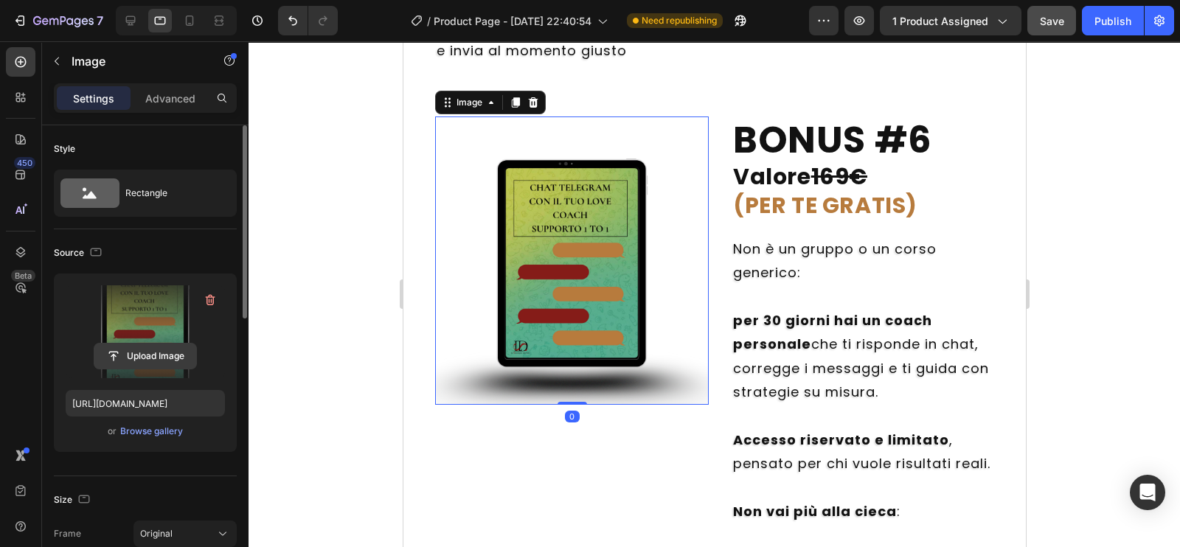
click at [160, 348] on input "file" at bounding box center [145, 356] width 102 height 25
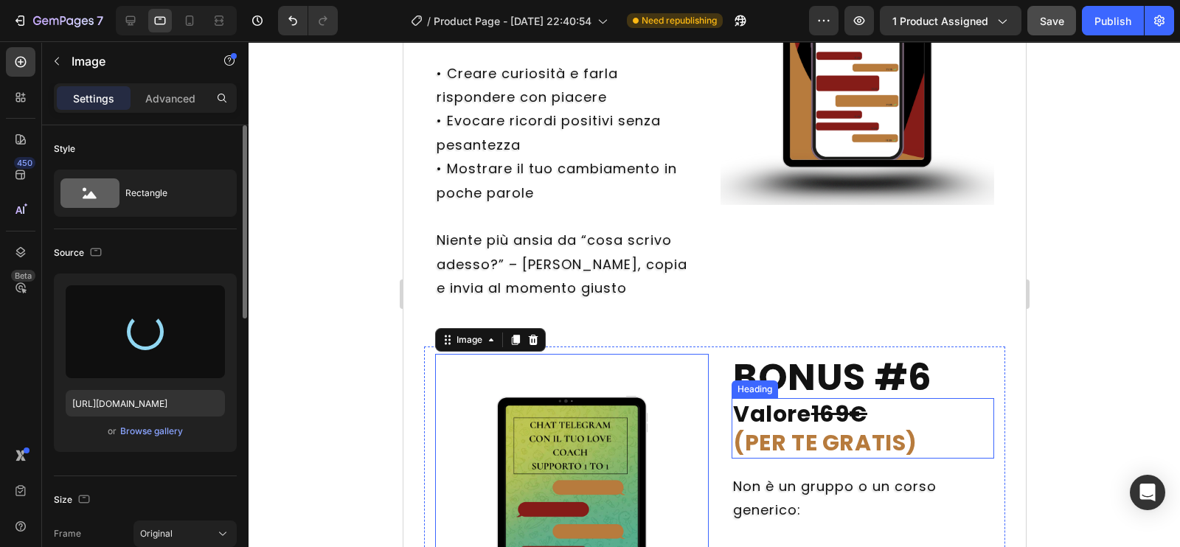
scroll to position [8394, 0]
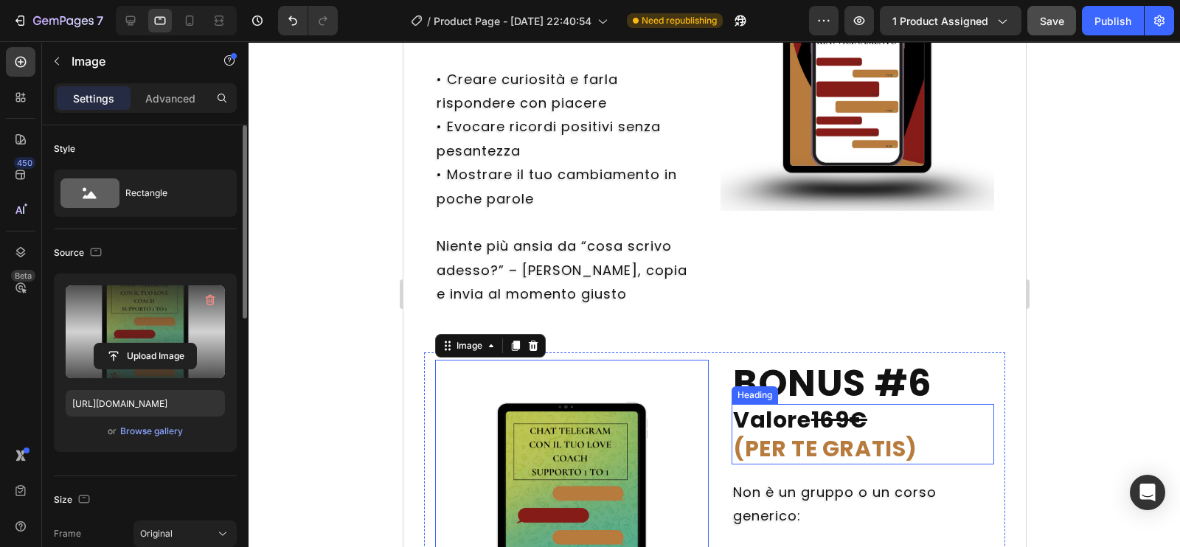
type input "[URL][DOMAIN_NAME]"
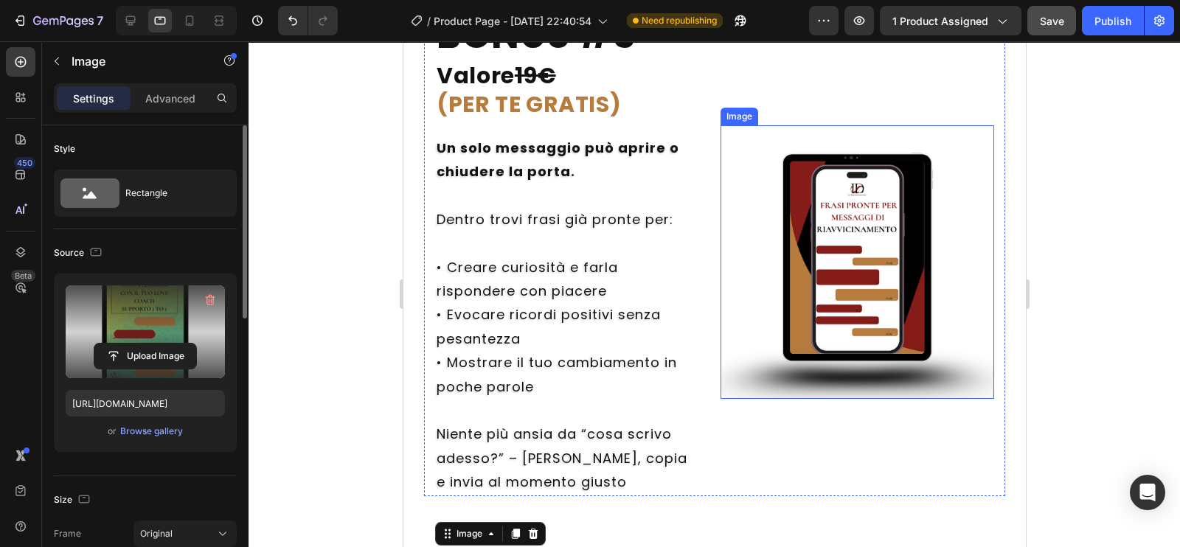
click at [837, 339] on img at bounding box center [857, 262] width 274 height 274
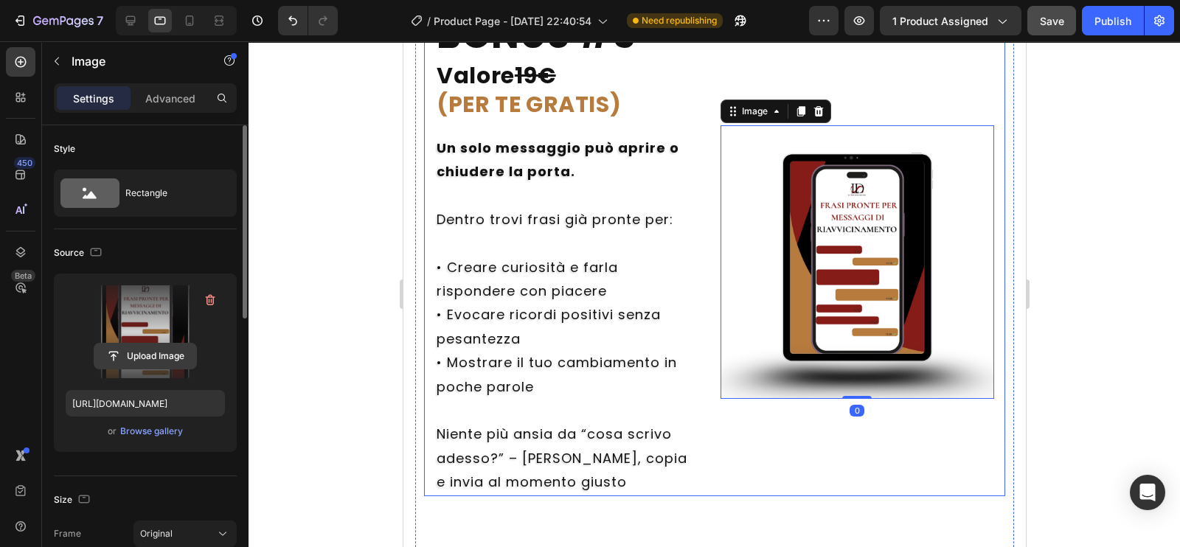
click at [151, 357] on input "file" at bounding box center [145, 356] width 102 height 25
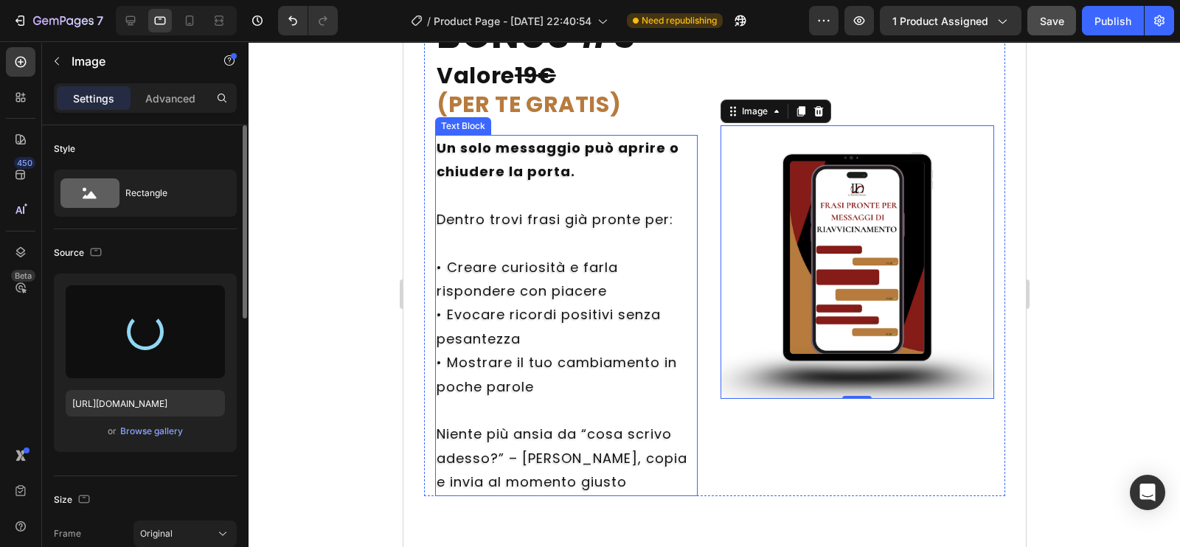
type input "[URL][DOMAIN_NAME]"
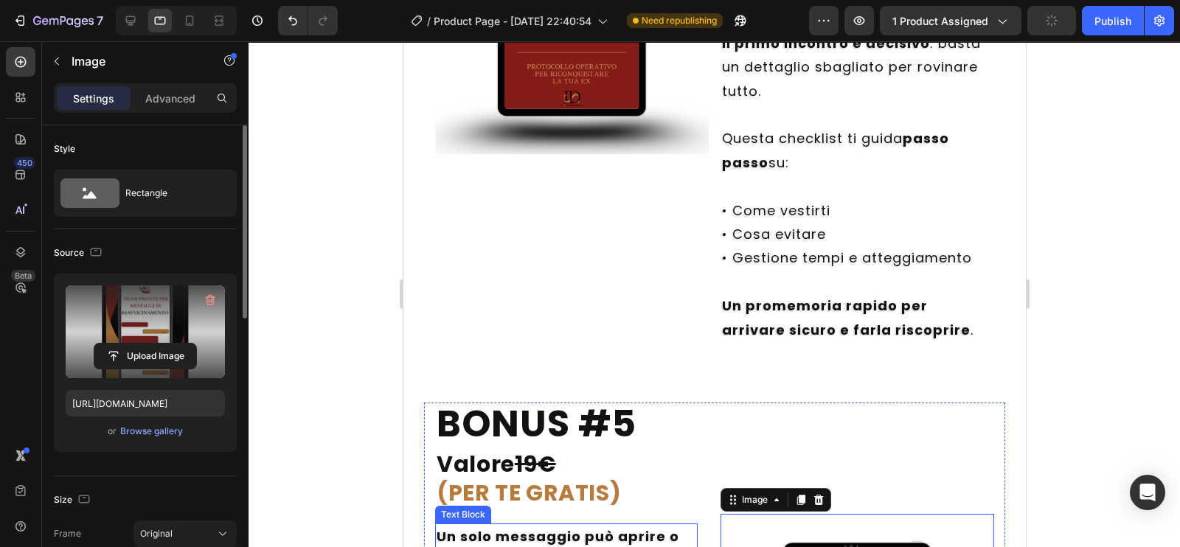
scroll to position [7632, 0]
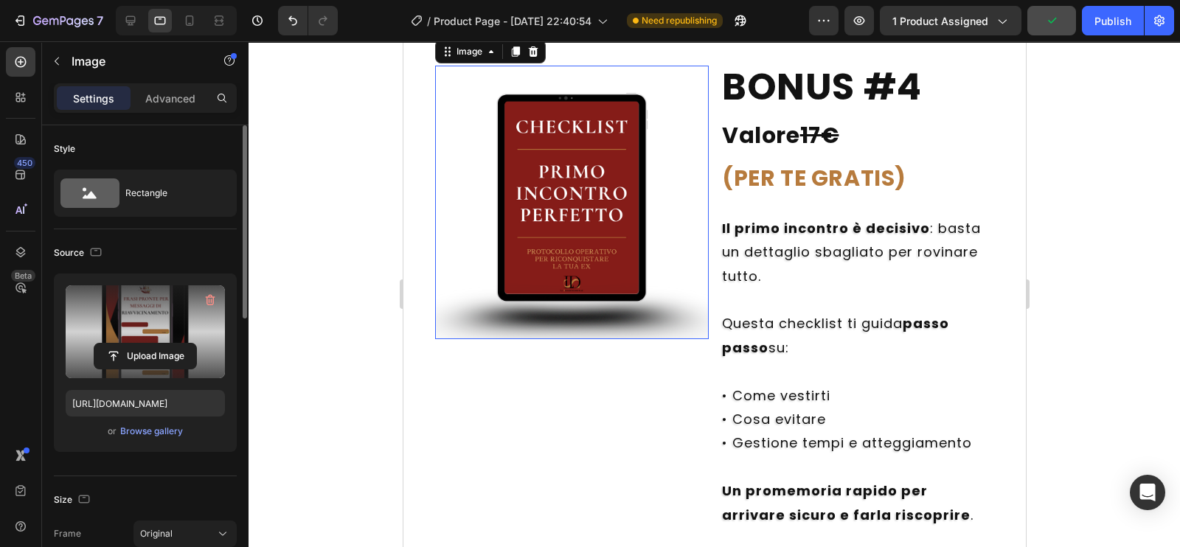
click at [570, 235] on img at bounding box center [572, 203] width 274 height 274
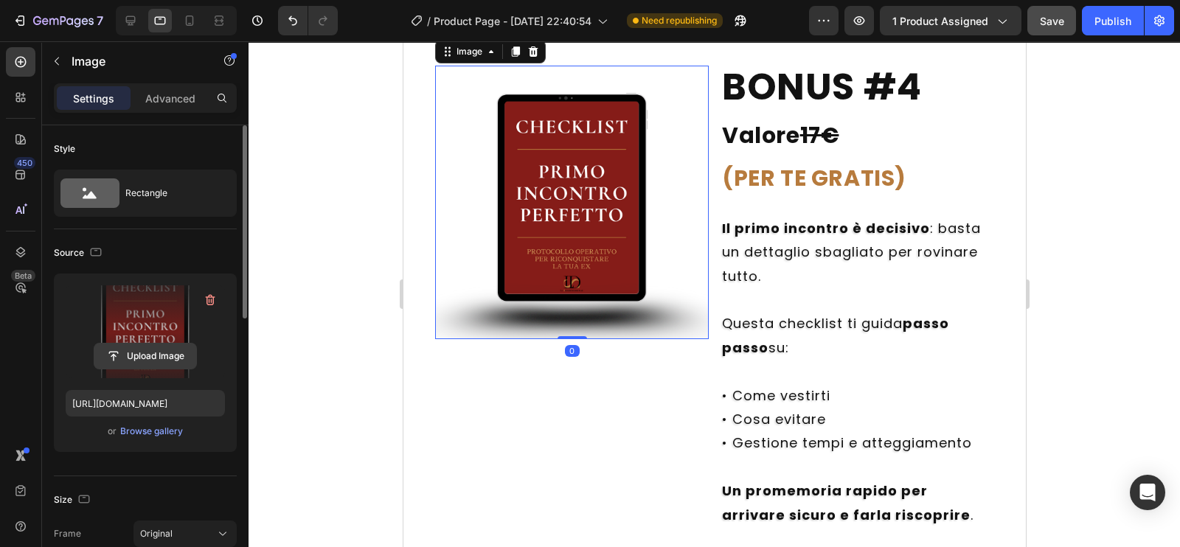
click at [141, 352] on input "file" at bounding box center [145, 356] width 102 height 25
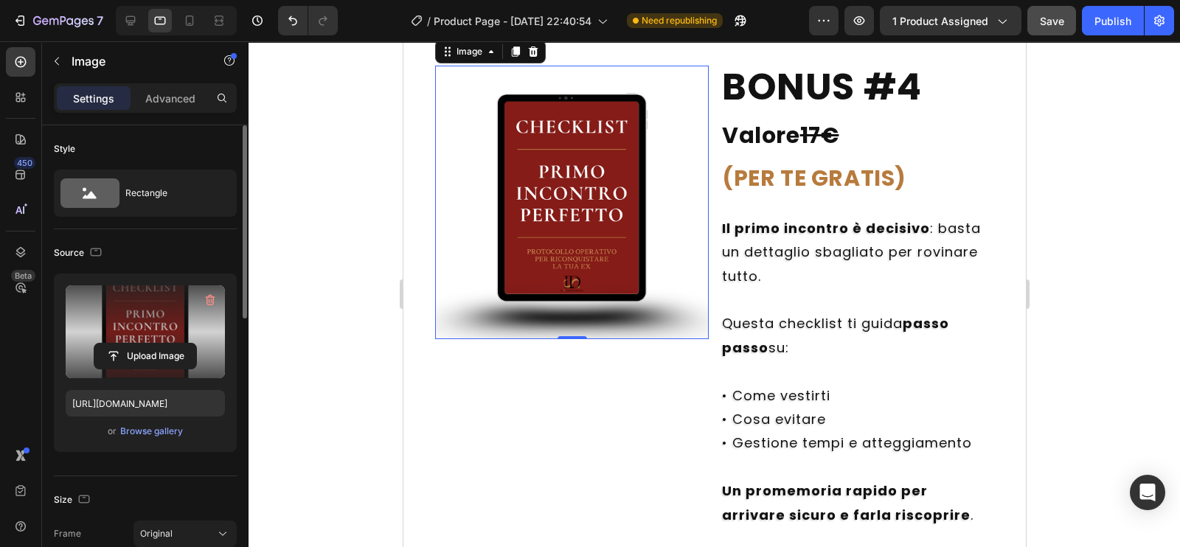
type input "[URL][DOMAIN_NAME]"
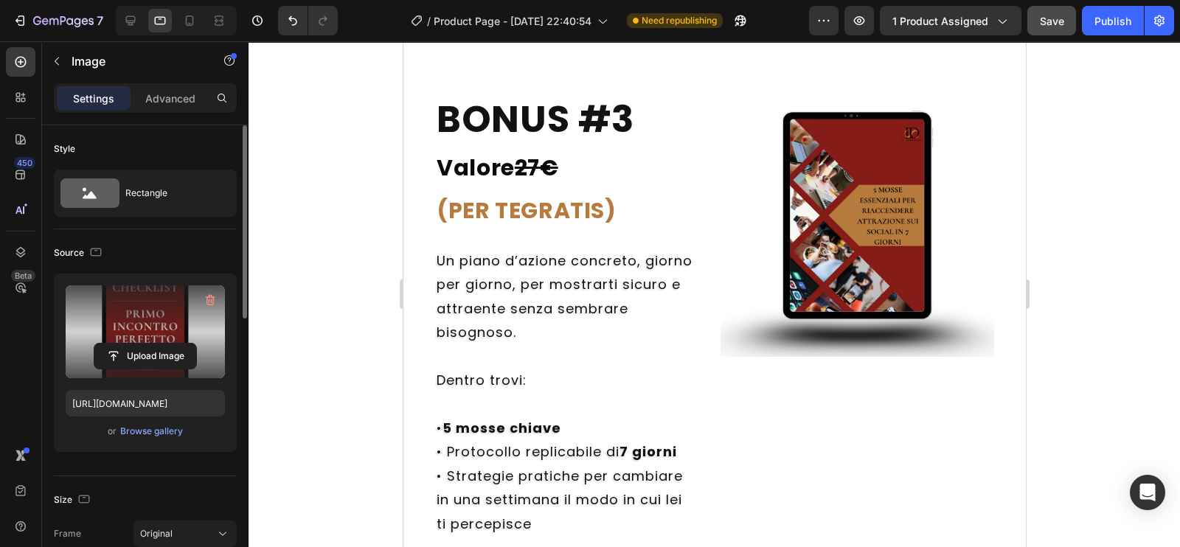
scroll to position [7082, 0]
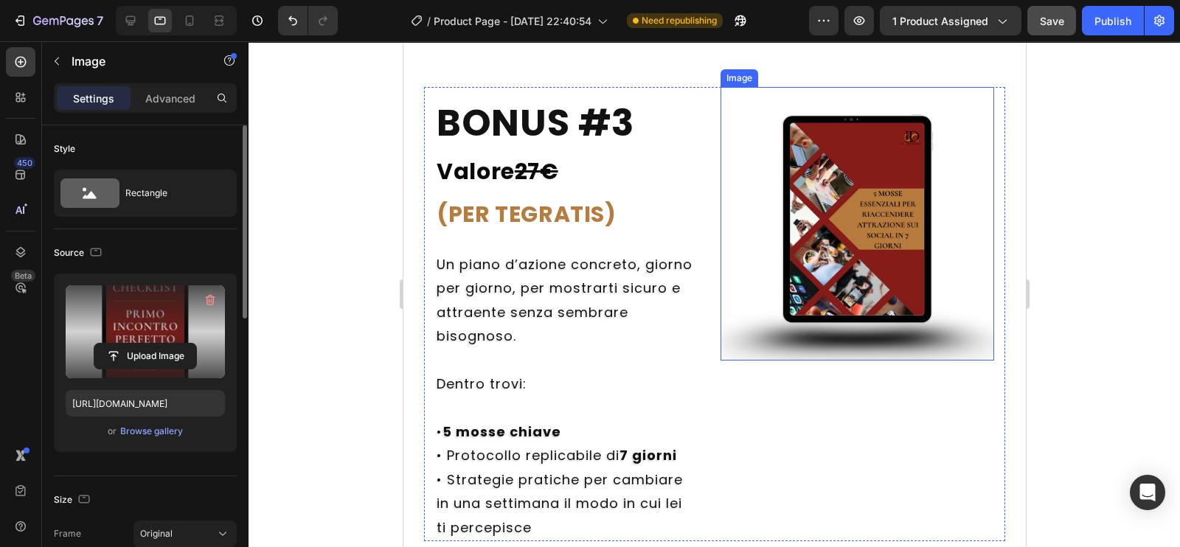
click at [827, 294] on img at bounding box center [857, 224] width 274 height 274
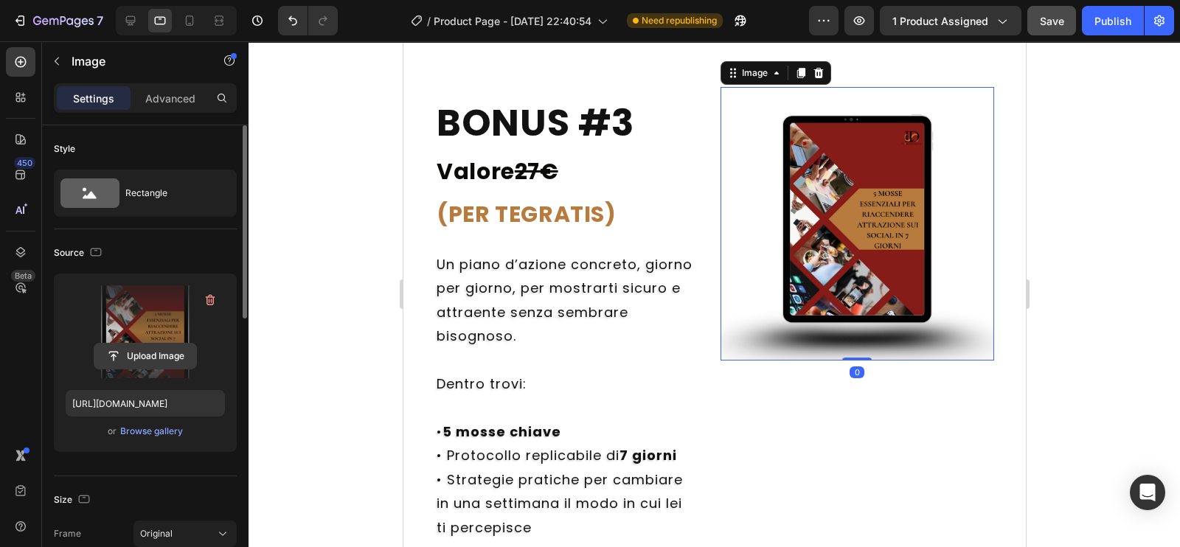
click at [147, 352] on input "file" at bounding box center [145, 356] width 102 height 25
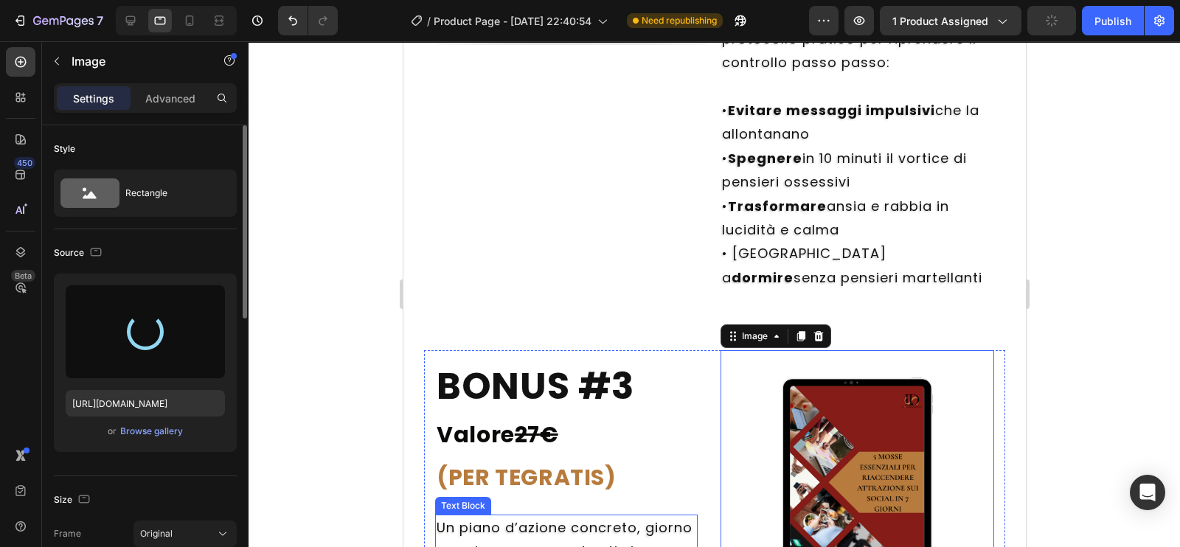
scroll to position [6818, 0]
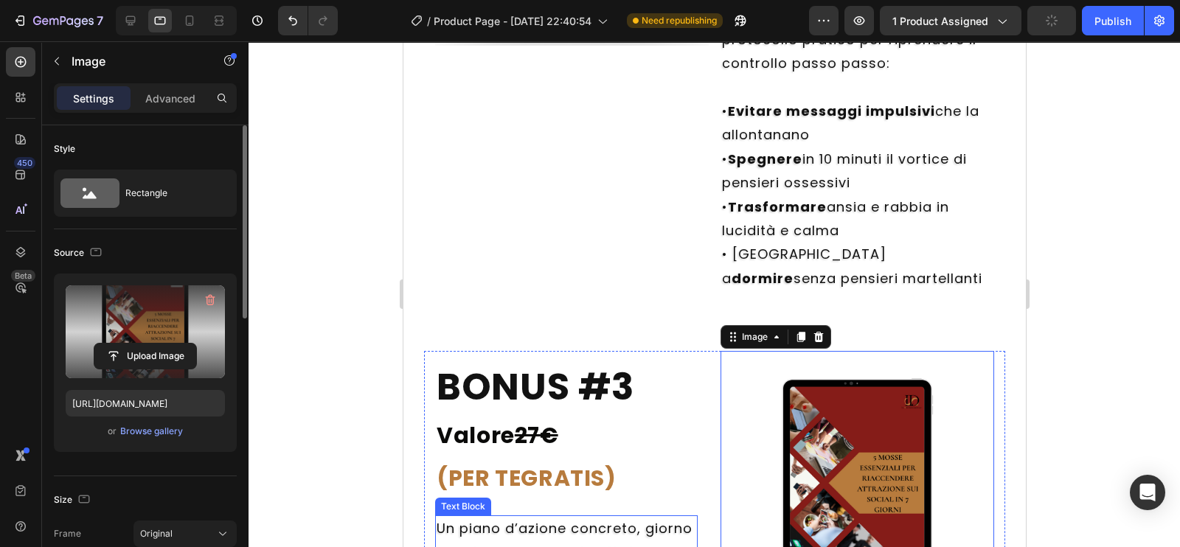
type input "[URL][DOMAIN_NAME]"
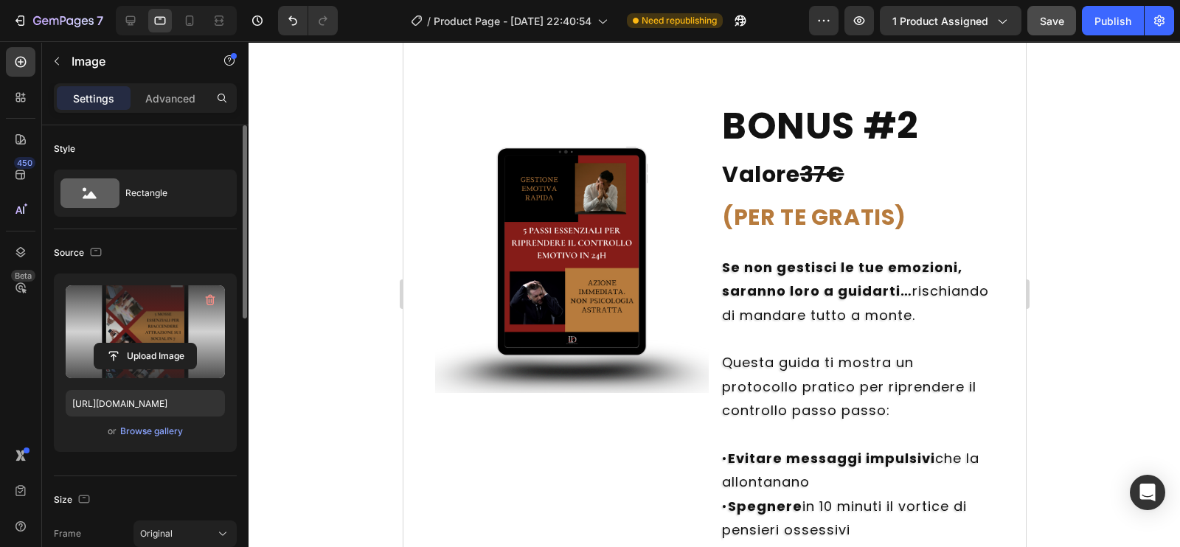
scroll to position [6464, 0]
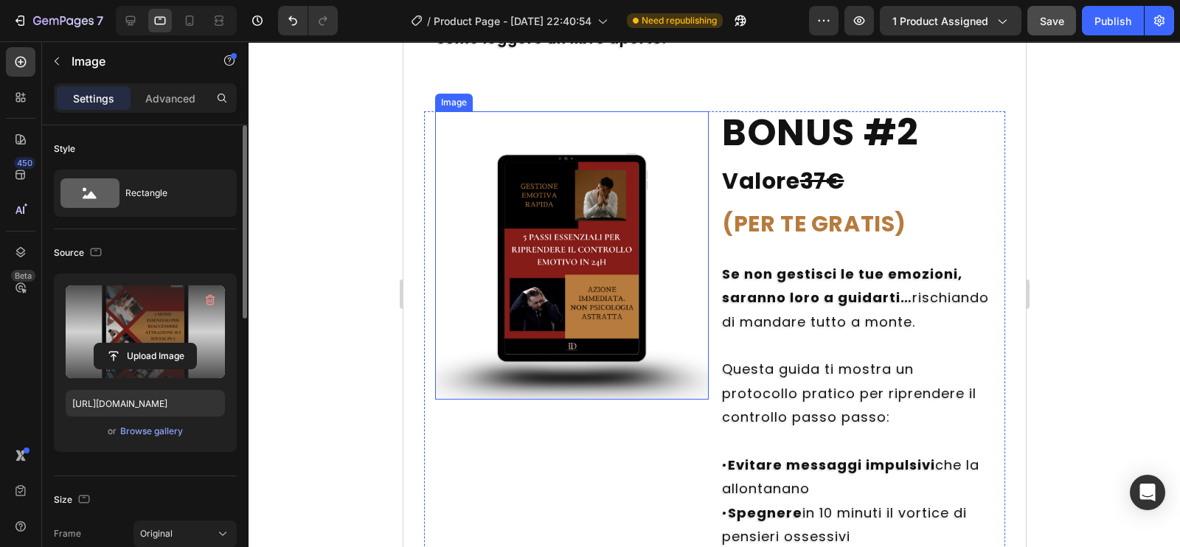
click at [571, 287] on img at bounding box center [572, 263] width 274 height 274
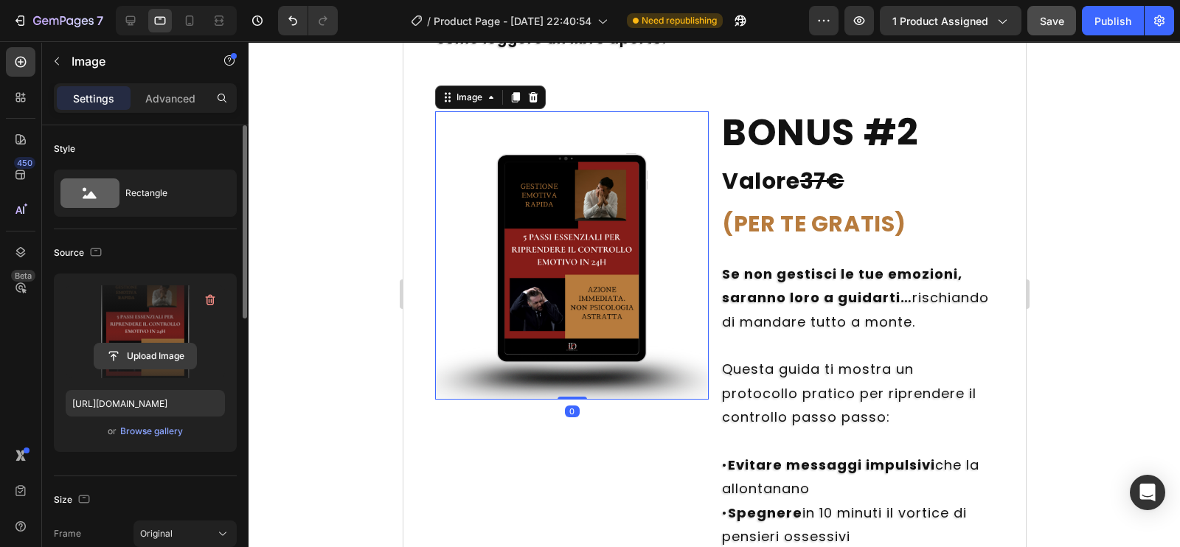
click at [146, 359] on input "file" at bounding box center [145, 356] width 102 height 25
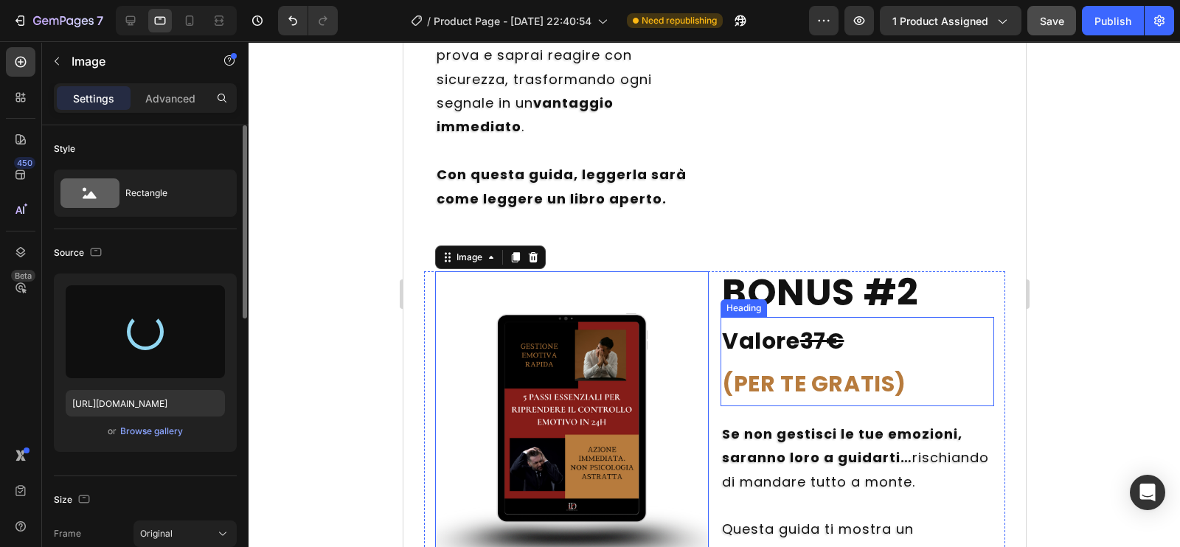
type input "[URL][DOMAIN_NAME]"
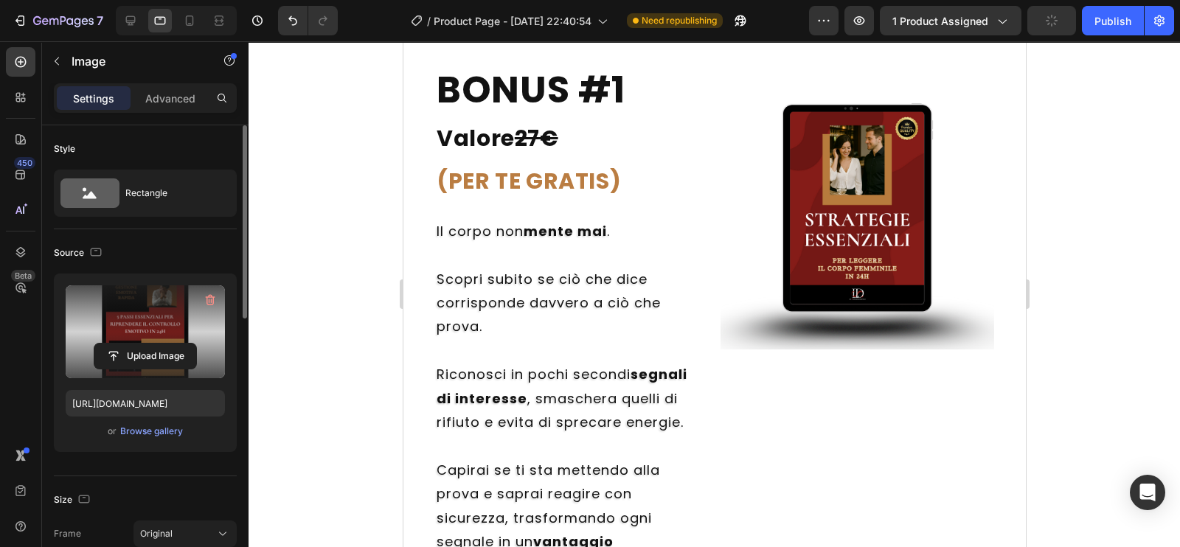
scroll to position [5795, 0]
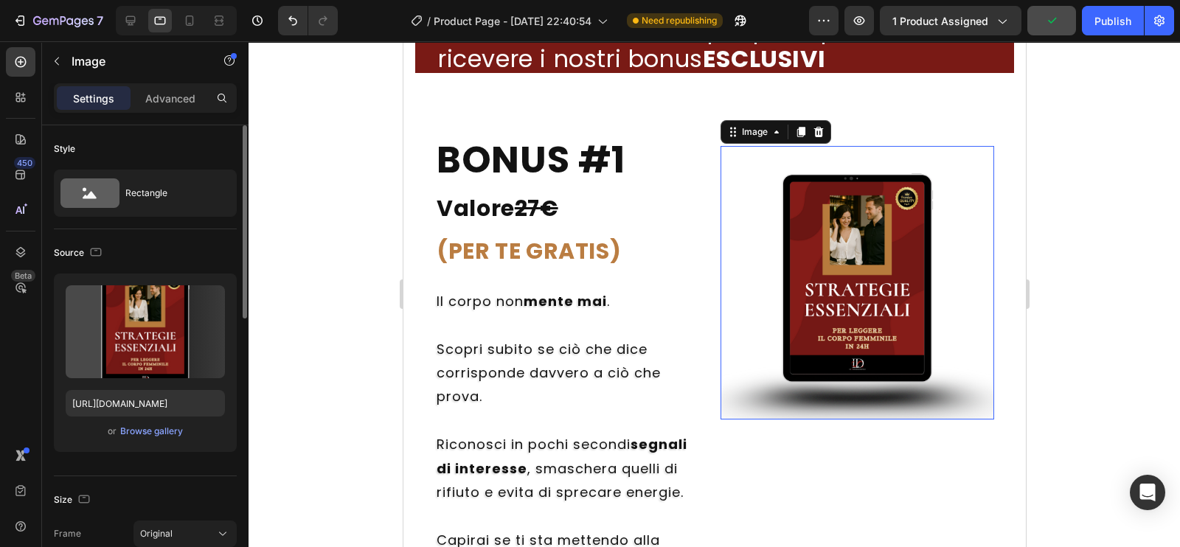
click at [833, 289] on img at bounding box center [857, 283] width 274 height 274
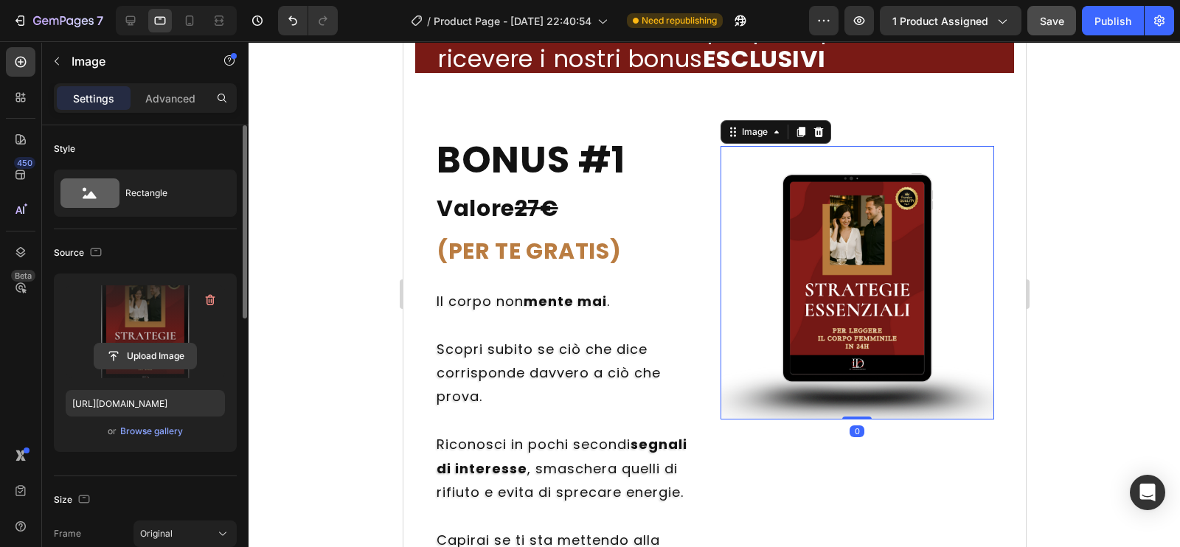
click at [166, 345] on input "file" at bounding box center [145, 356] width 102 height 25
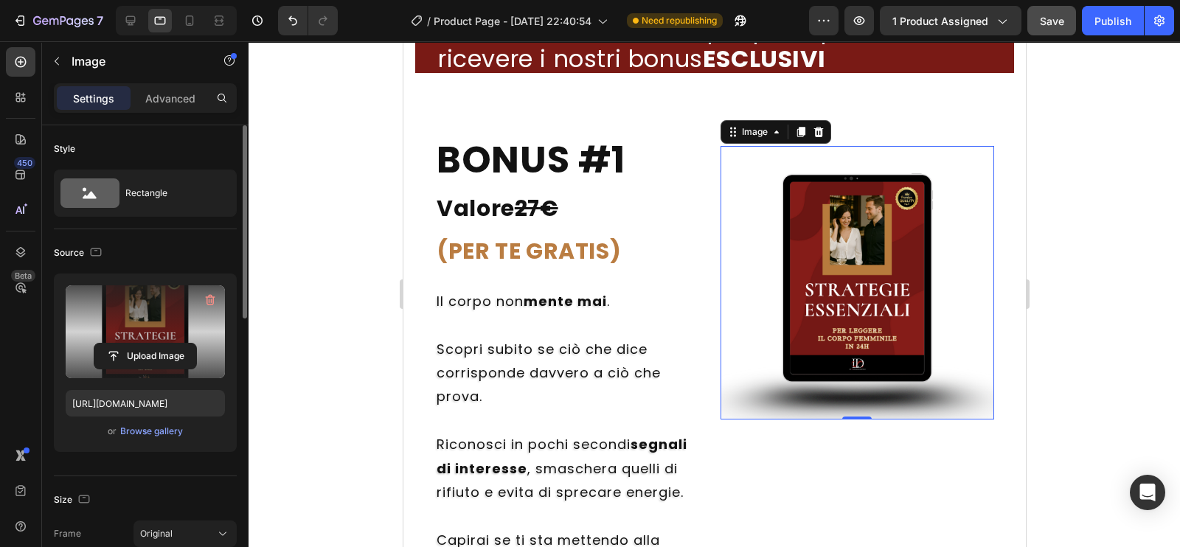
type input "[URL][DOMAIN_NAME]"
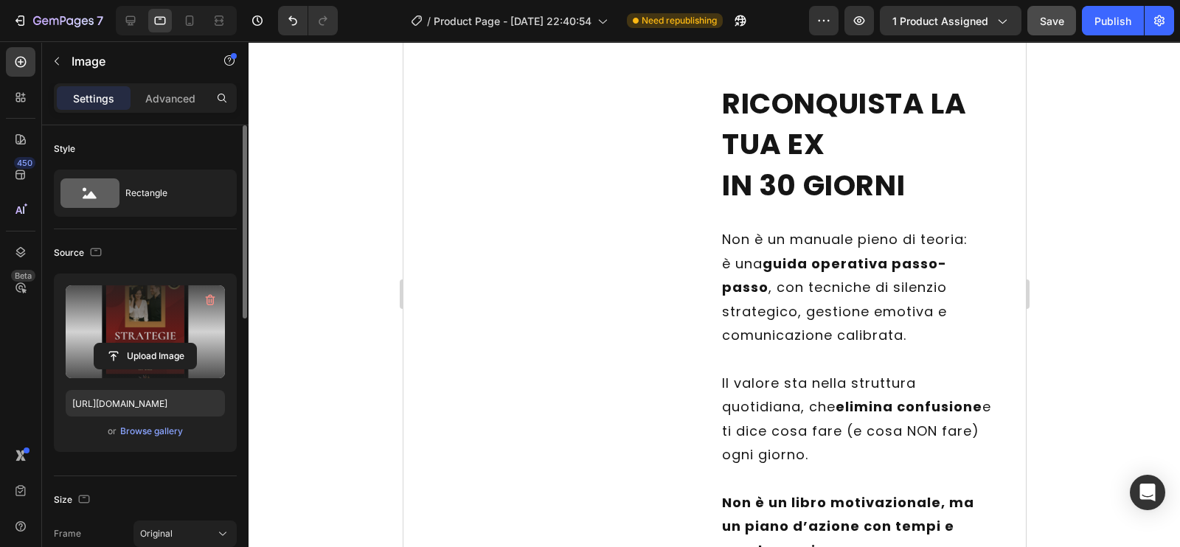
scroll to position [5171, 0]
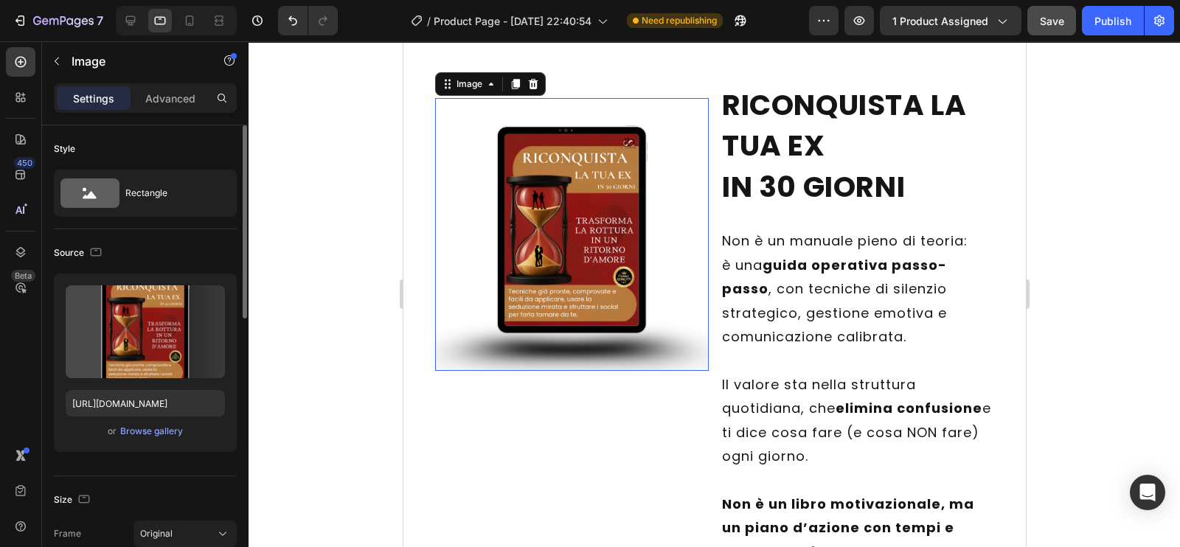
click at [563, 264] on img at bounding box center [572, 235] width 274 height 274
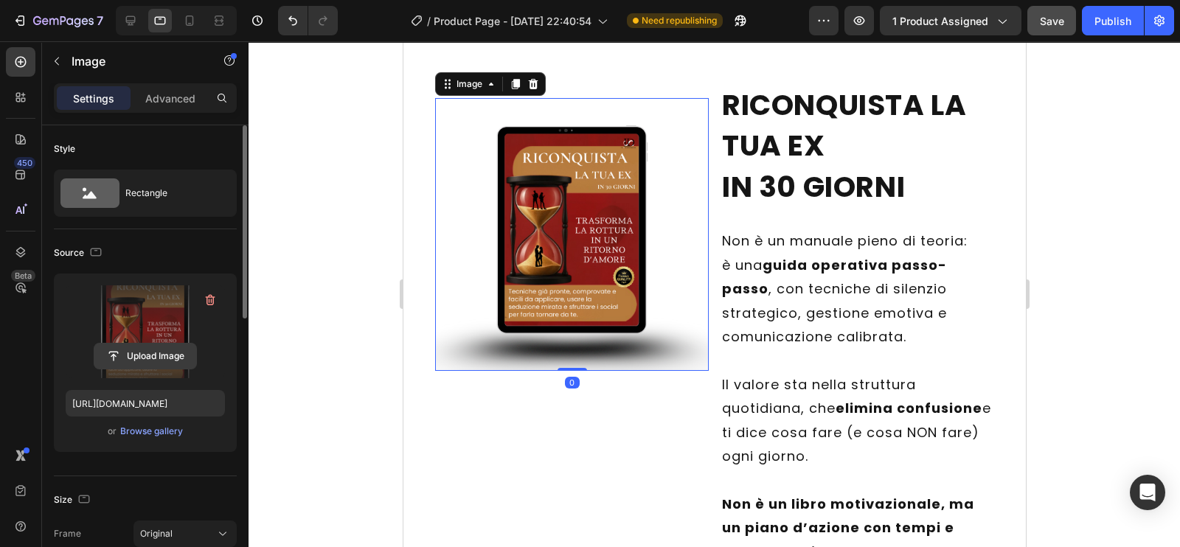
click at [133, 357] on input "file" at bounding box center [145, 356] width 102 height 25
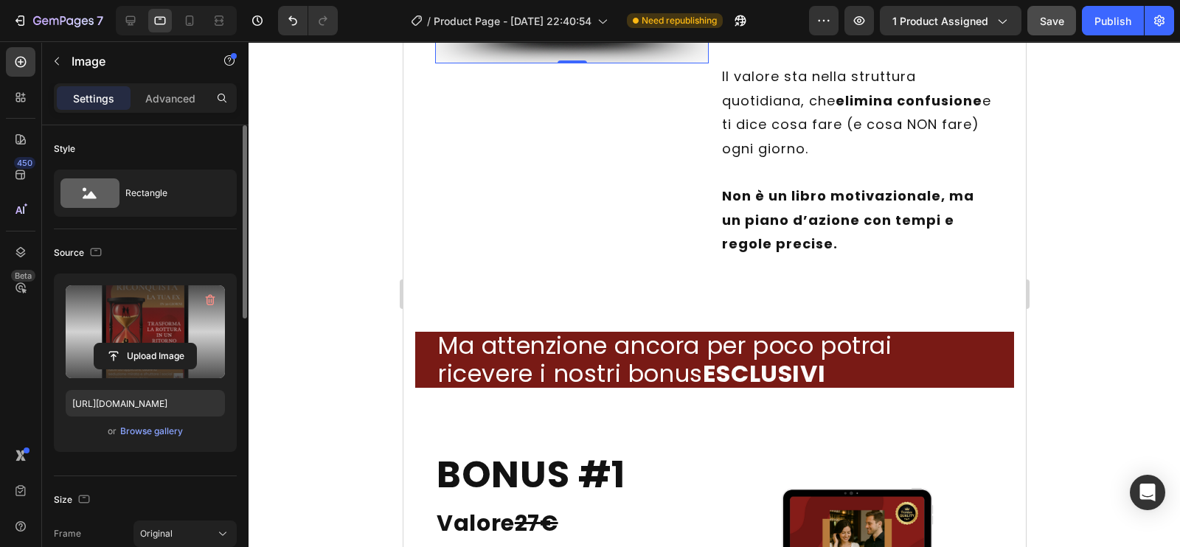
type input "[URL][DOMAIN_NAME]"
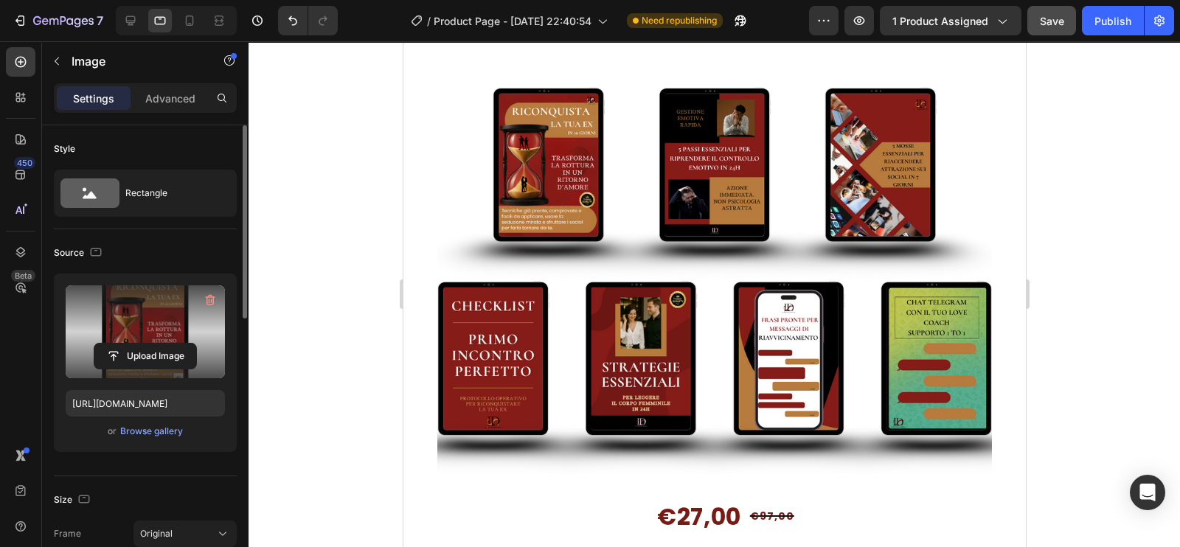
scroll to position [4006, 0]
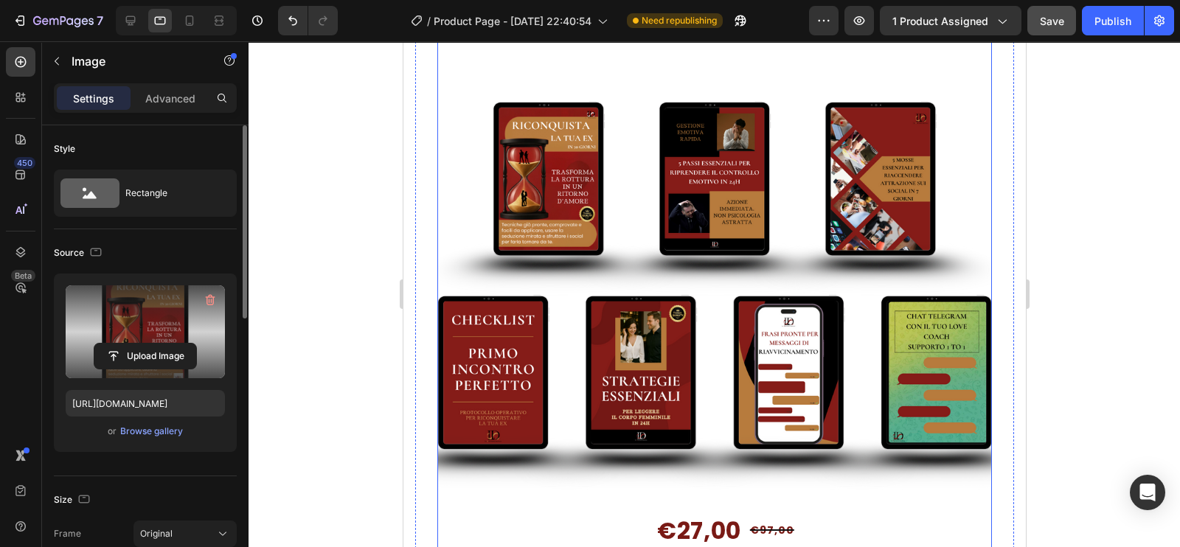
click at [662, 260] on img at bounding box center [714, 278] width 555 height 555
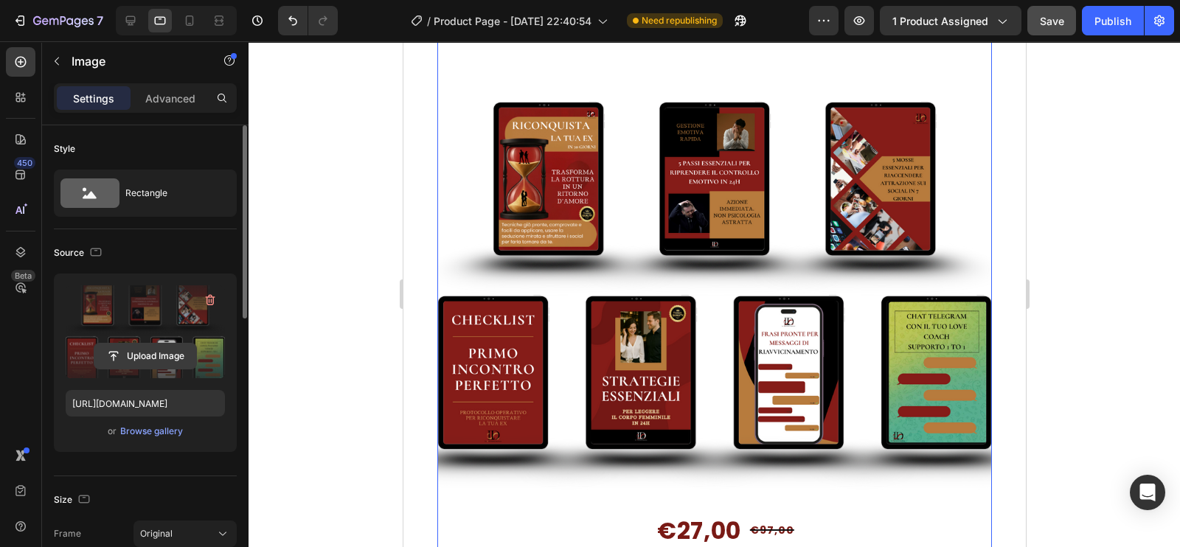
click at [164, 355] on input "file" at bounding box center [145, 356] width 102 height 25
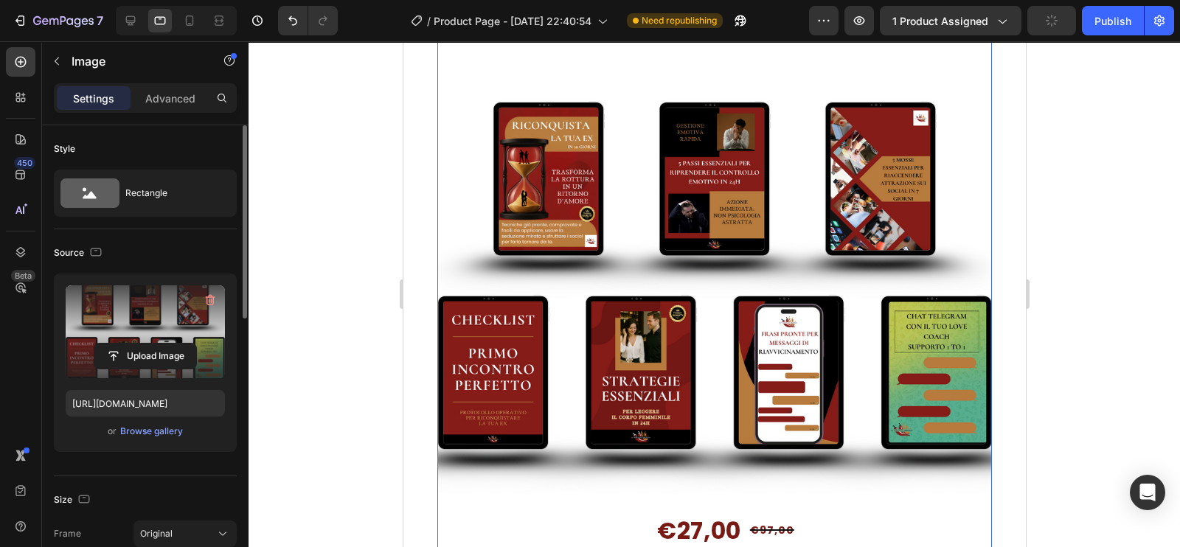
type input "[URL][DOMAIN_NAME]"
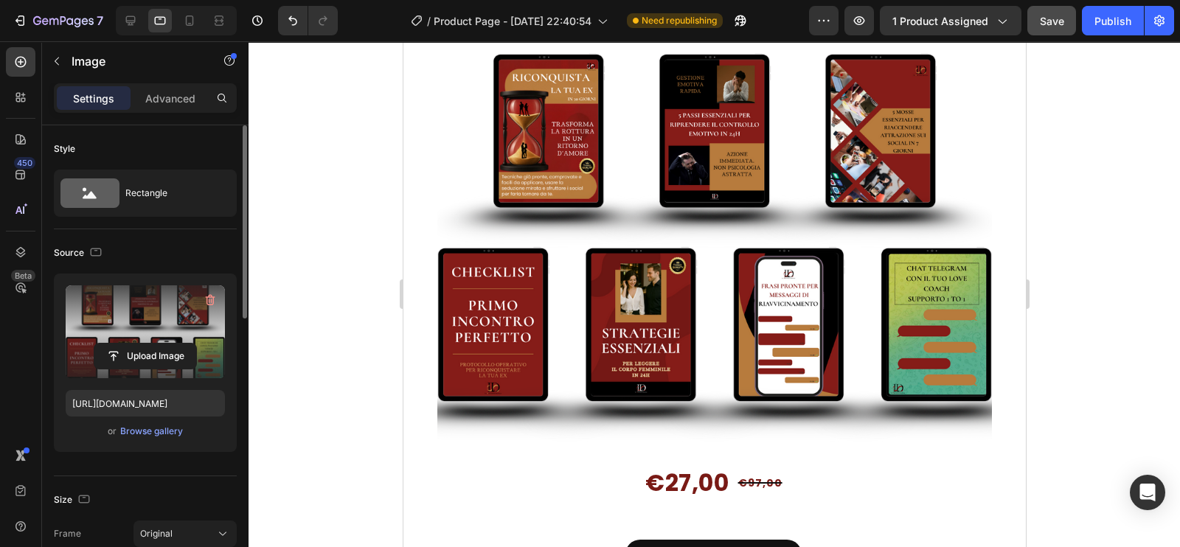
scroll to position [339, 0]
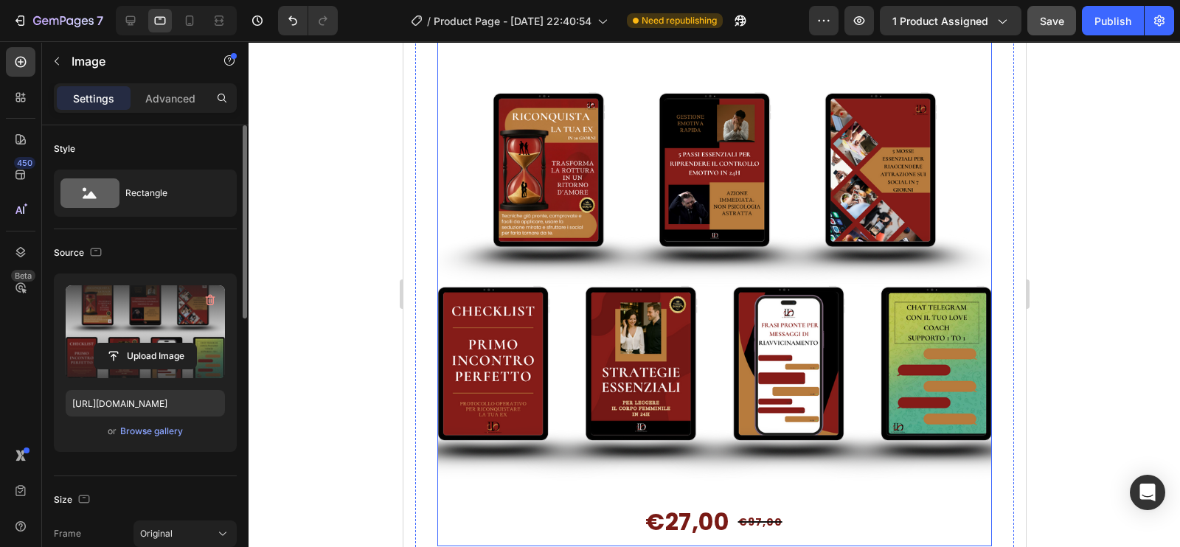
click at [663, 248] on img at bounding box center [714, 269] width 555 height 555
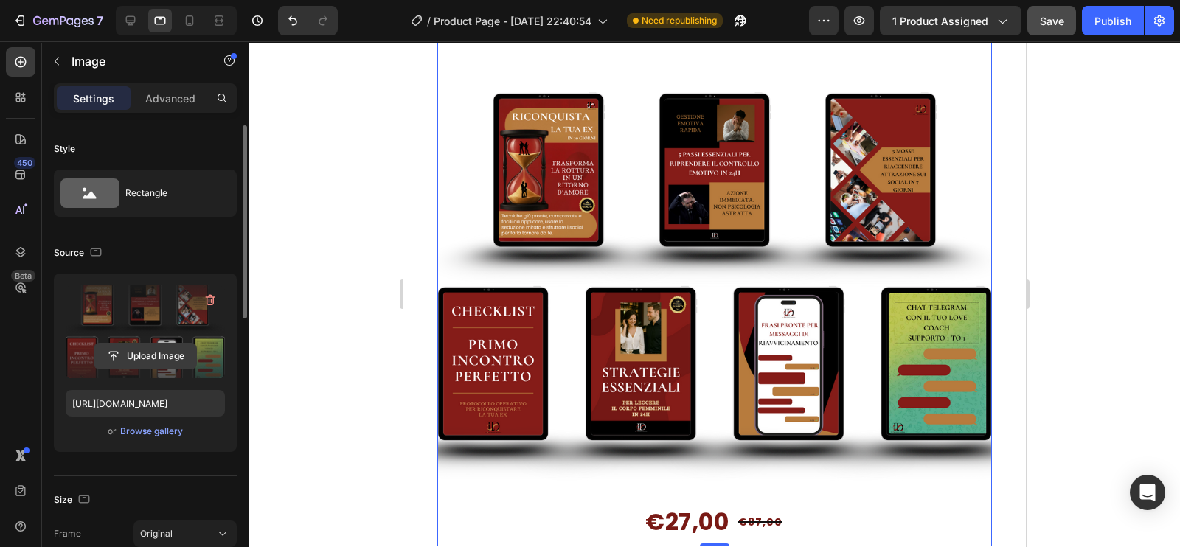
click at [150, 350] on input "file" at bounding box center [145, 356] width 102 height 25
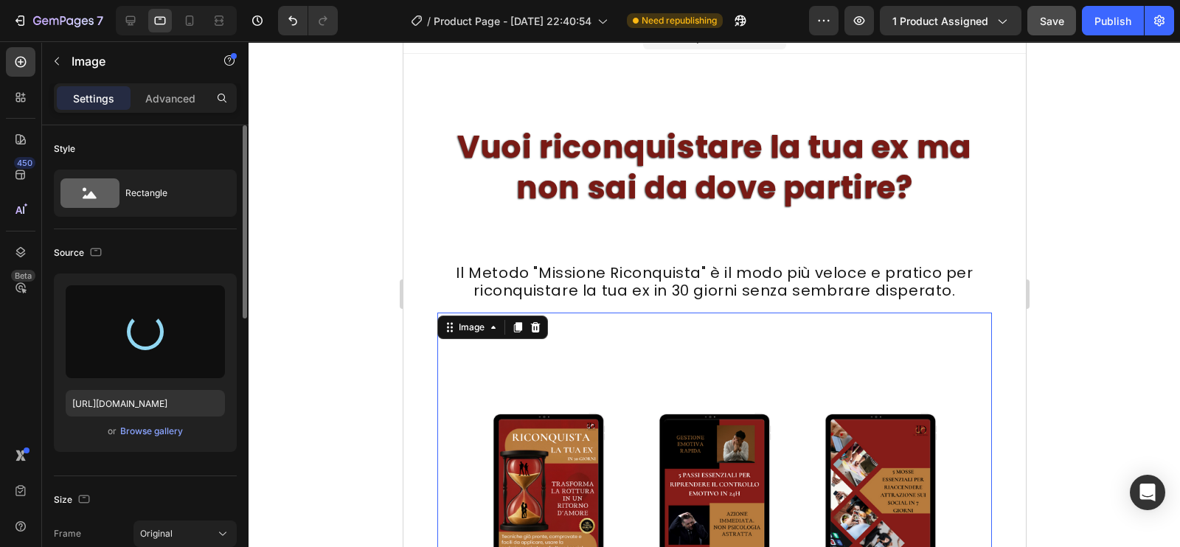
scroll to position [0, 0]
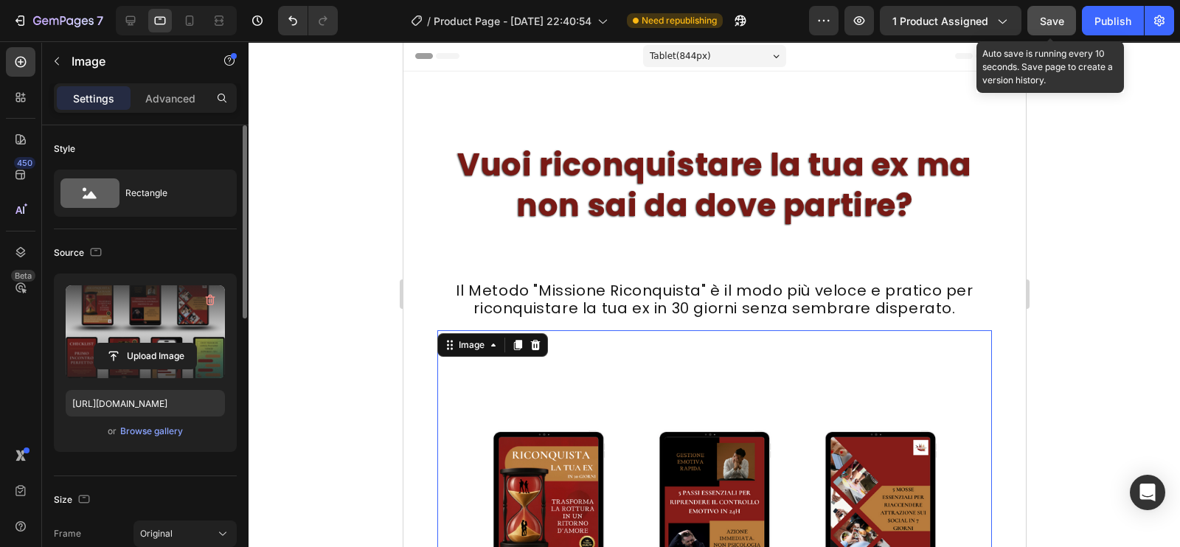
click at [1062, 27] on div "Save" at bounding box center [1052, 20] width 24 height 15
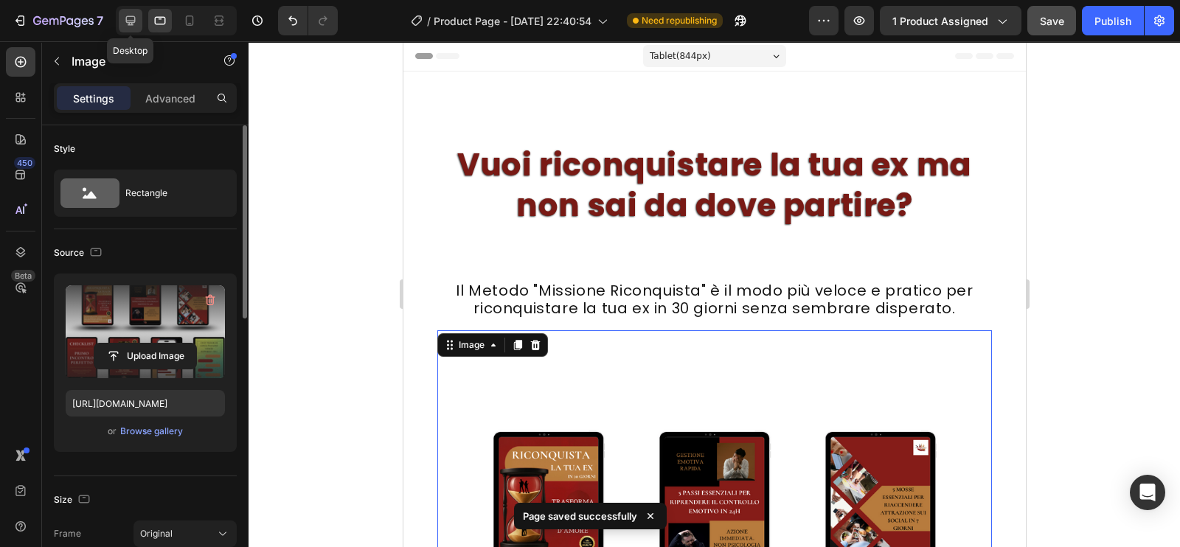
click at [133, 25] on icon at bounding box center [130, 20] width 15 height 15
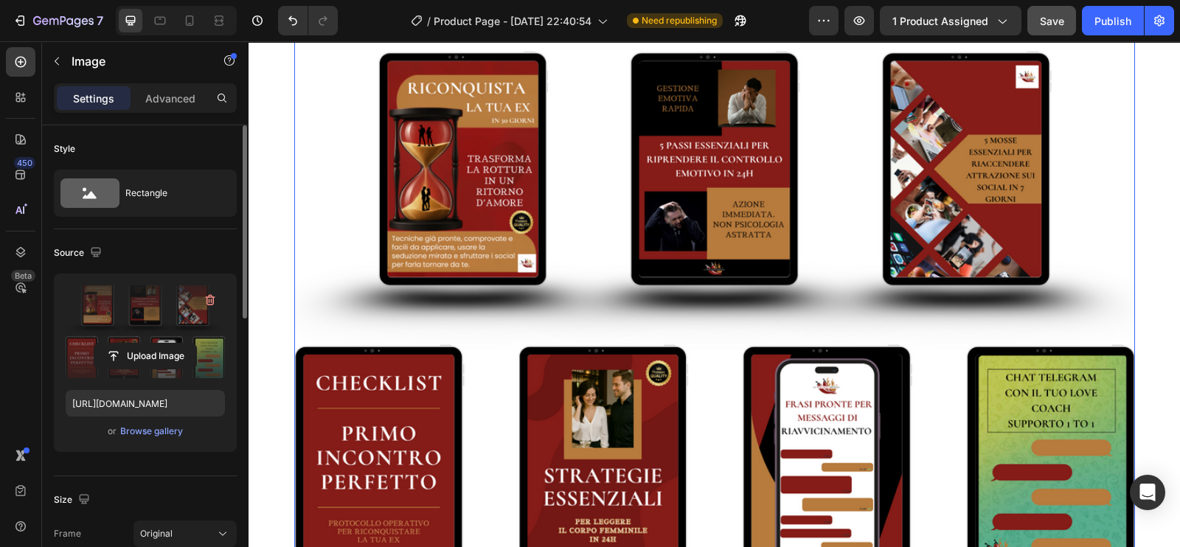
scroll to position [383, 0]
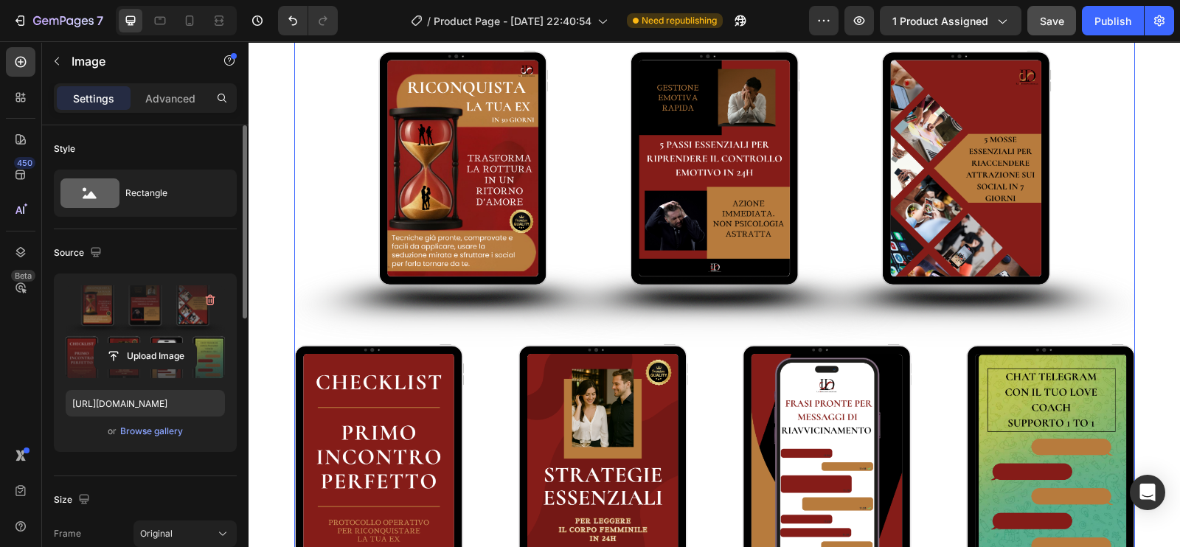
click at [708, 290] on img at bounding box center [714, 318] width 841 height 841
click at [140, 350] on input "file" at bounding box center [145, 356] width 102 height 25
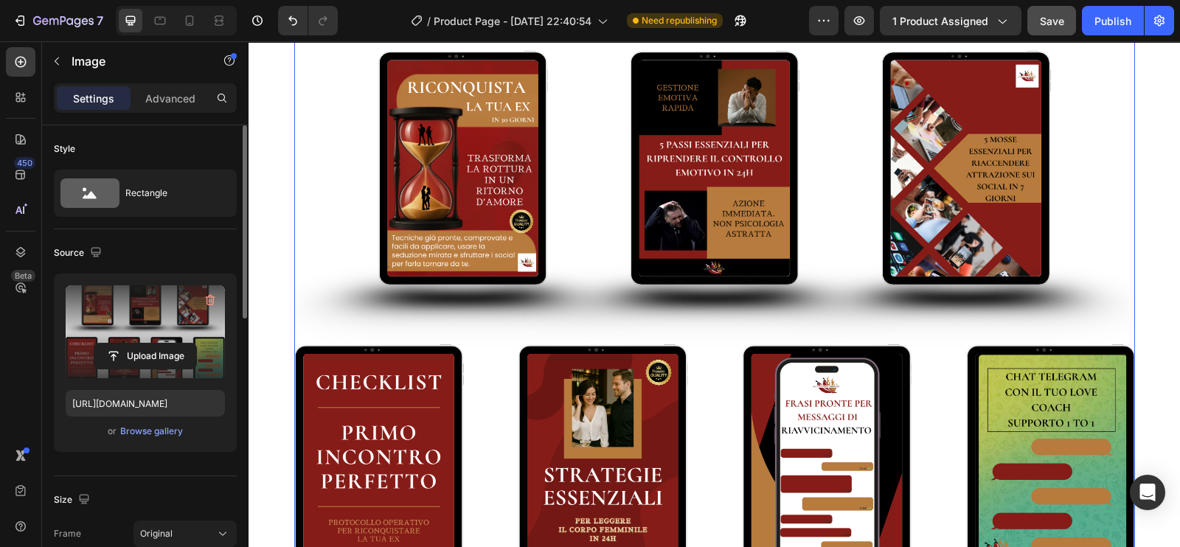
type input "[URL][DOMAIN_NAME]"
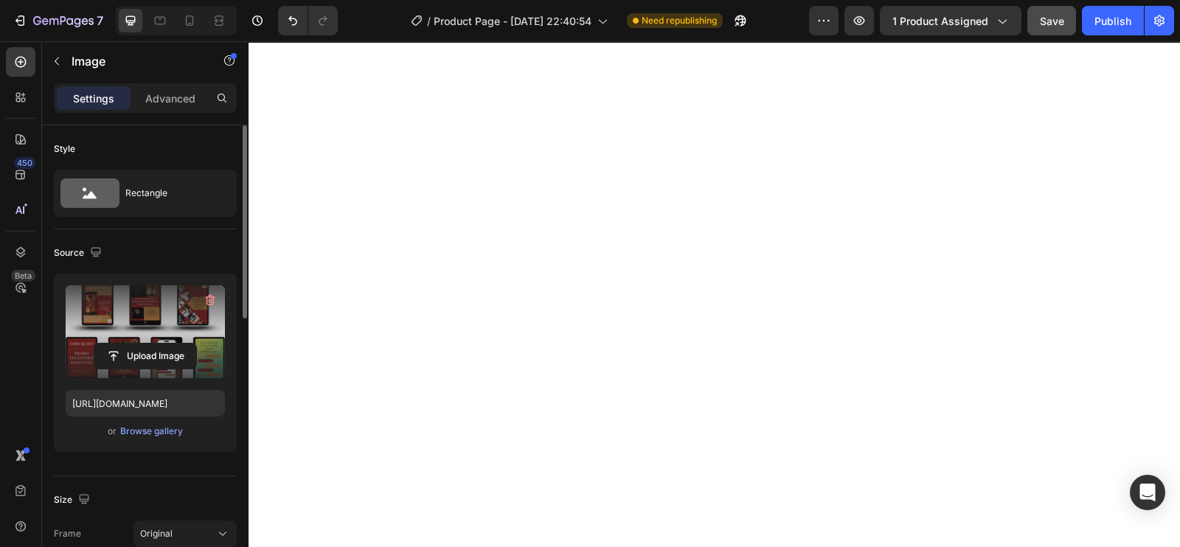
scroll to position [5152, 0]
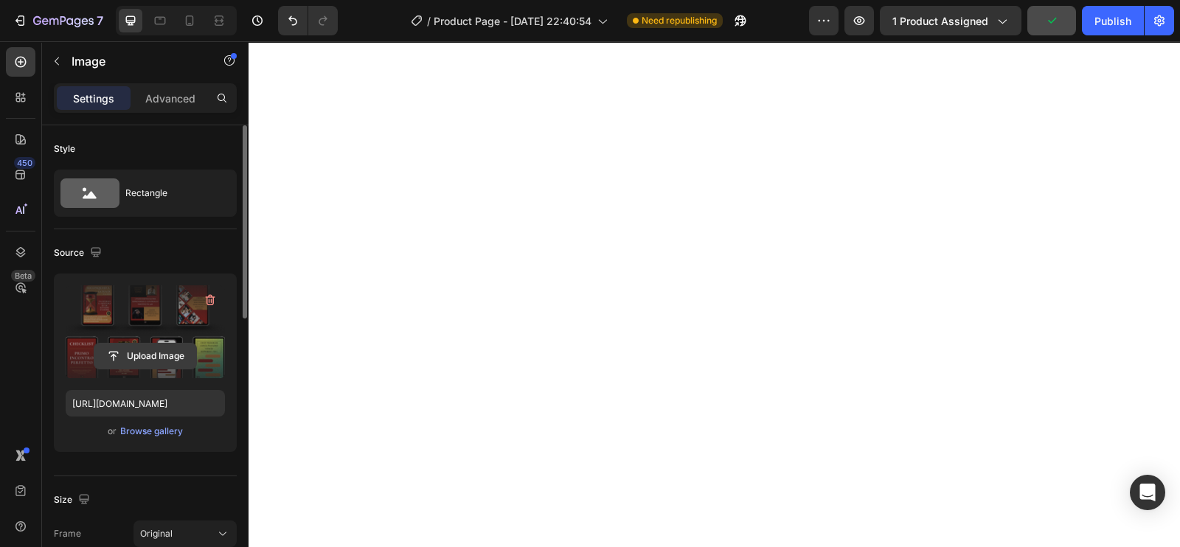
click at [151, 359] on input "file" at bounding box center [145, 356] width 102 height 25
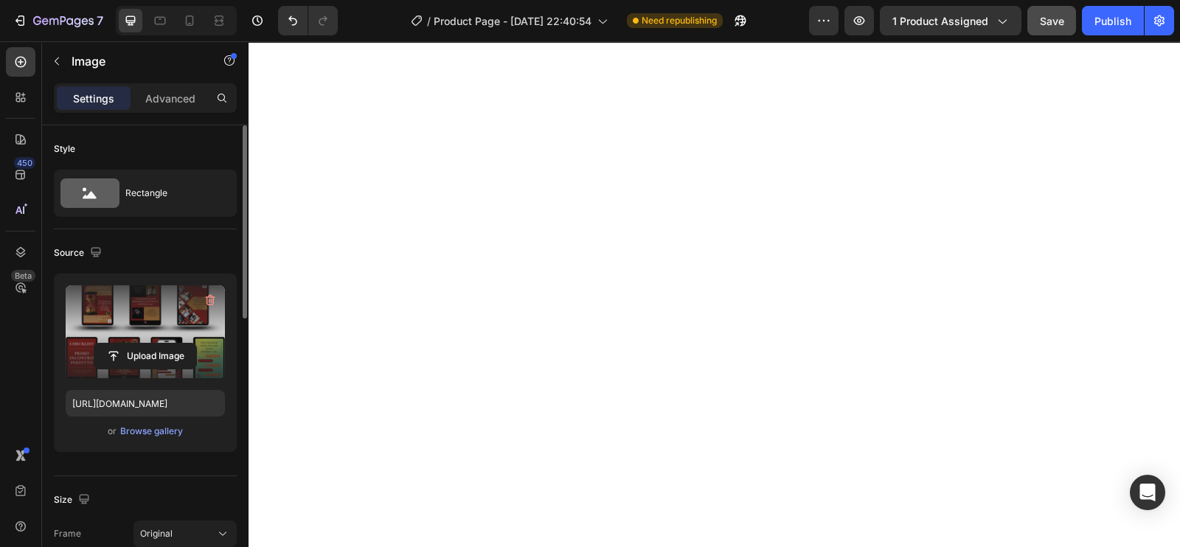
type input "[URL][DOMAIN_NAME]"
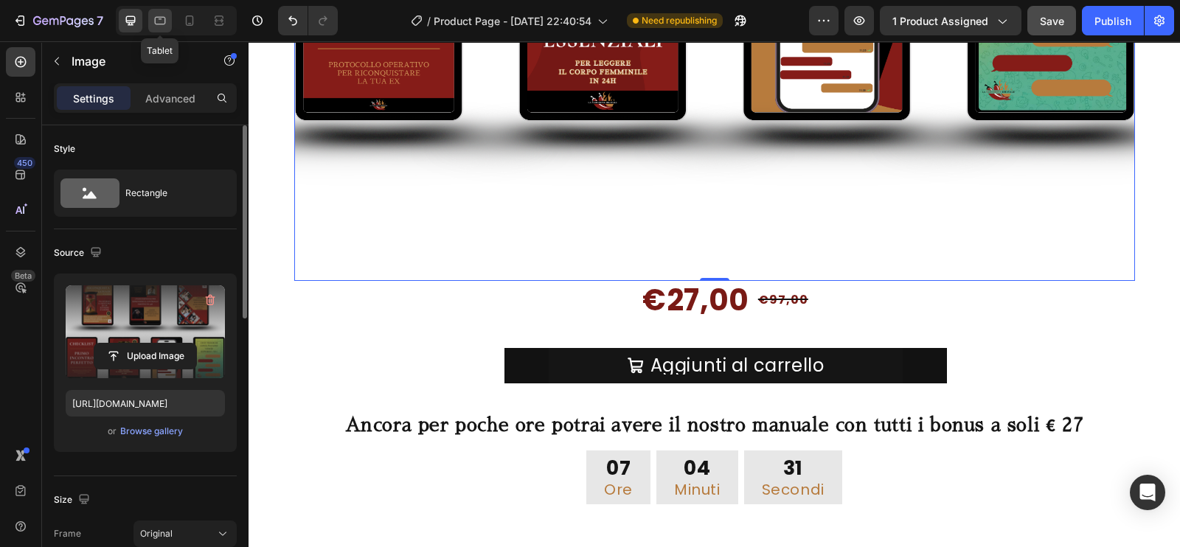
click at [166, 18] on icon at bounding box center [160, 20] width 15 height 15
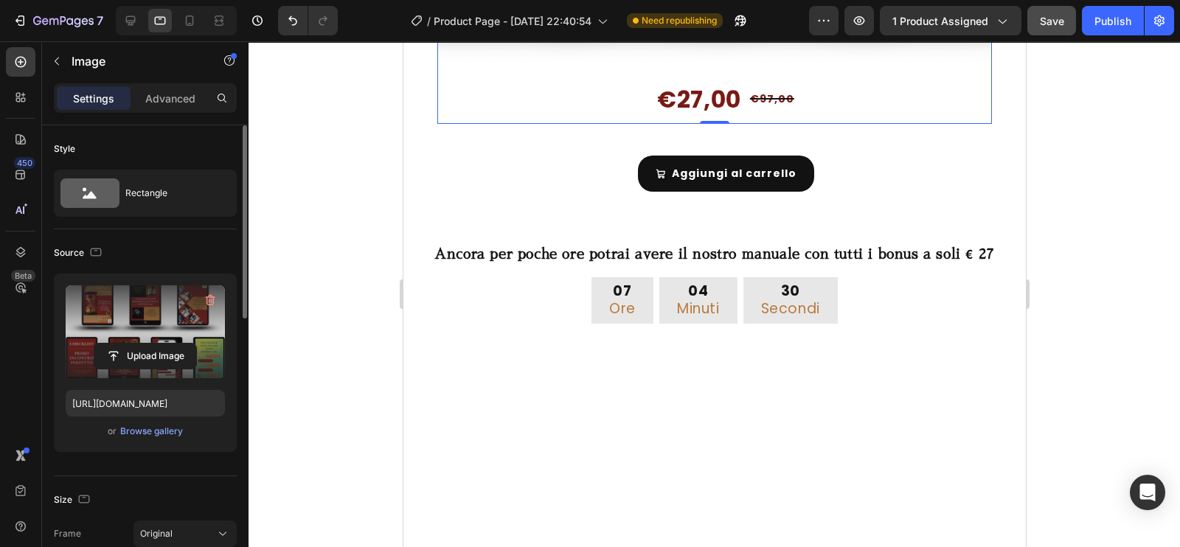
scroll to position [4632, 0]
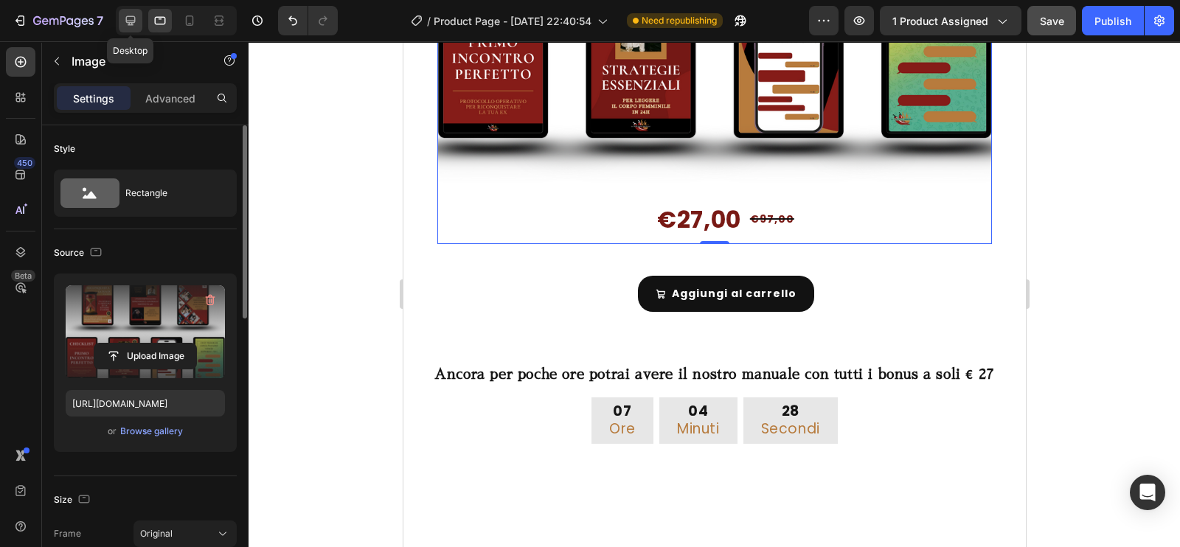
click at [133, 27] on icon at bounding box center [130, 20] width 15 height 15
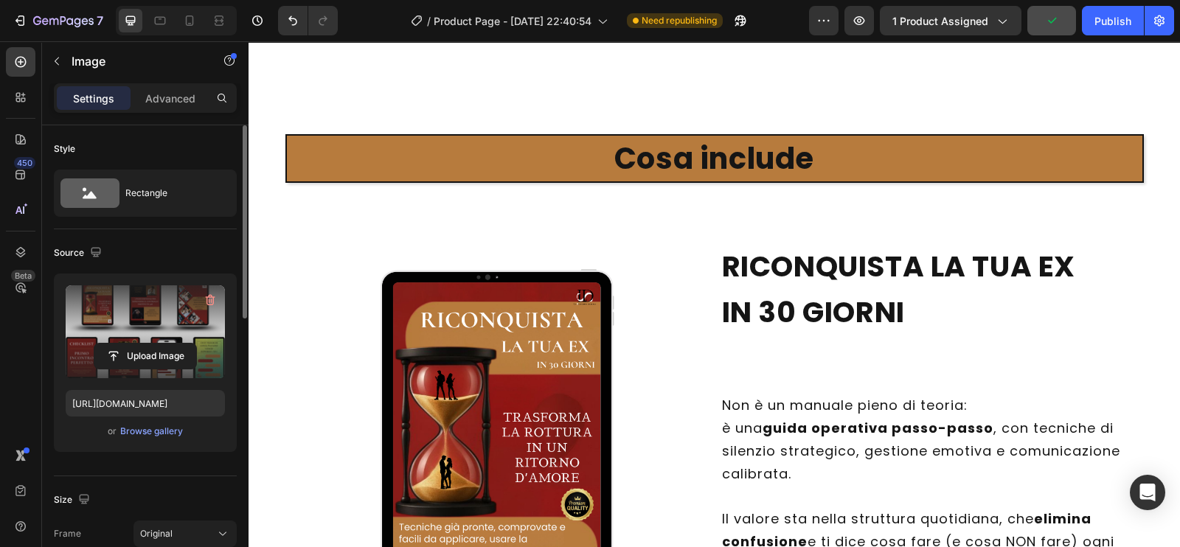
scroll to position [6146, 0]
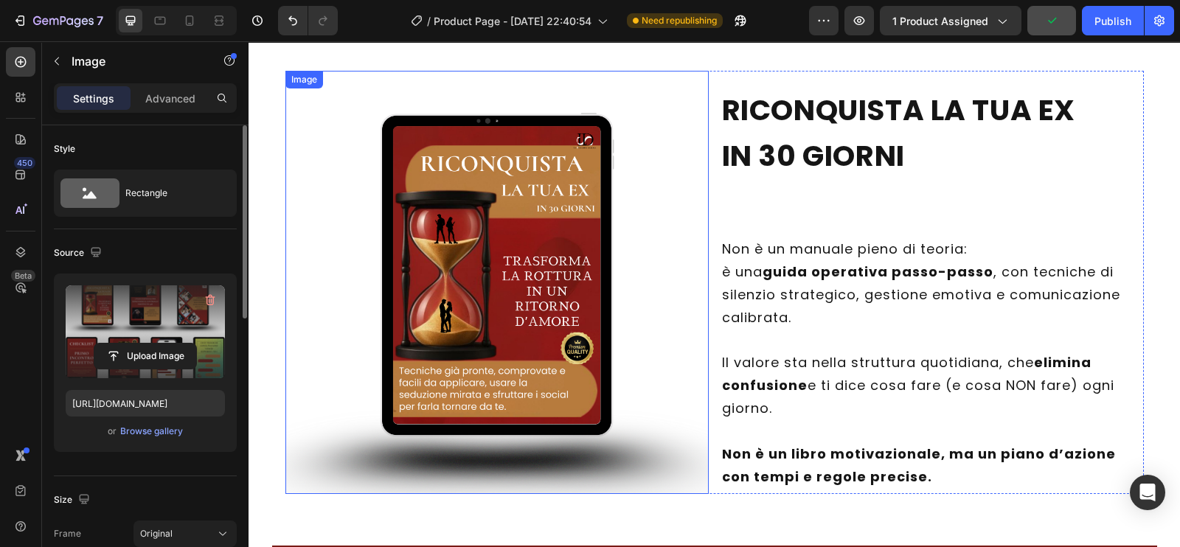
click at [507, 342] on img at bounding box center [497, 282] width 423 height 423
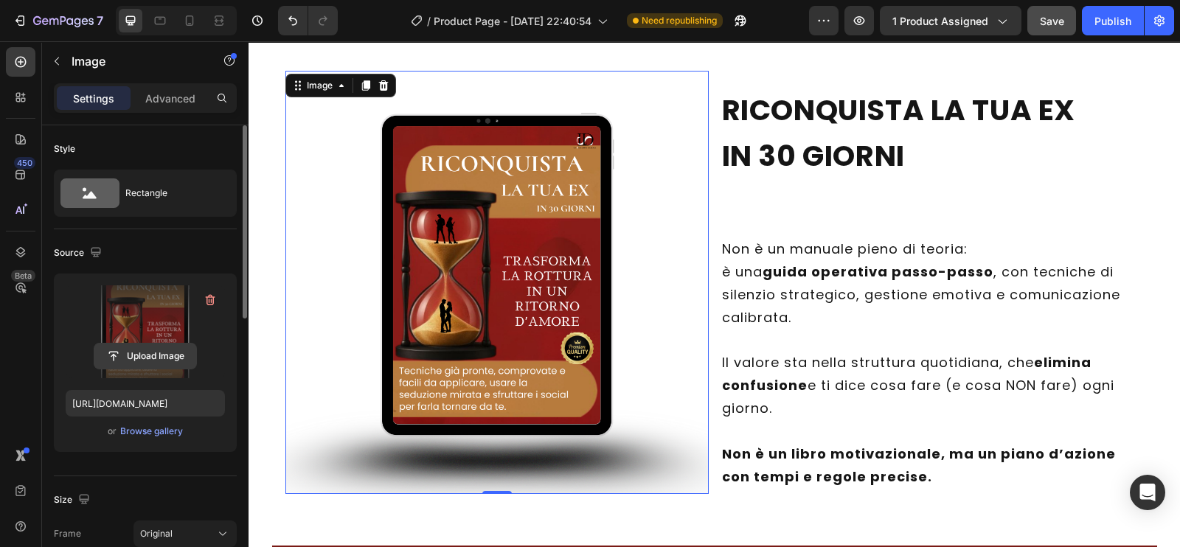
click at [164, 350] on input "file" at bounding box center [145, 356] width 102 height 25
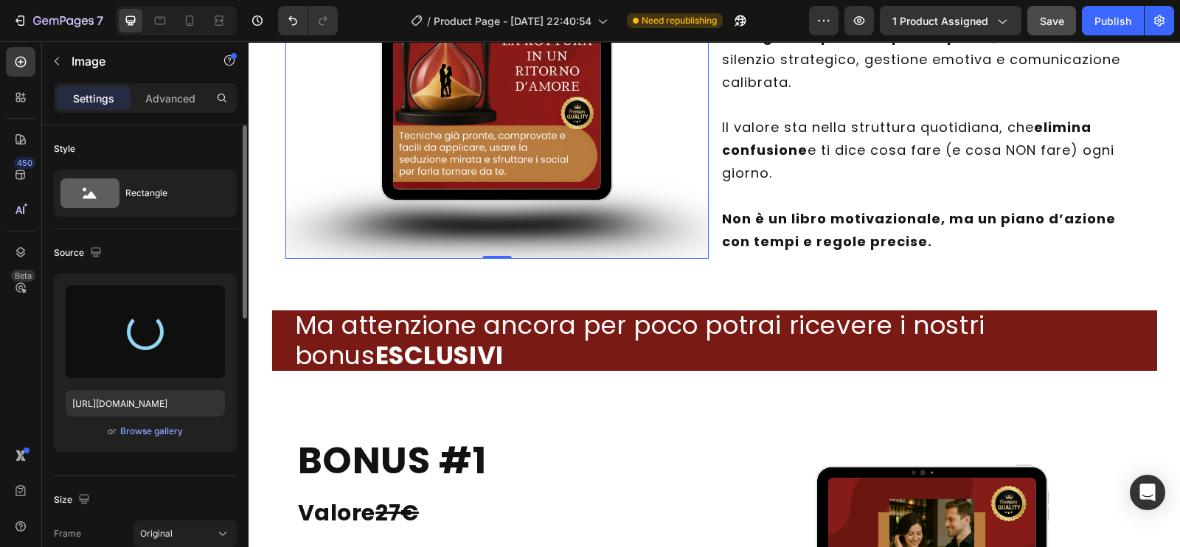
type input "[URL][DOMAIN_NAME]"
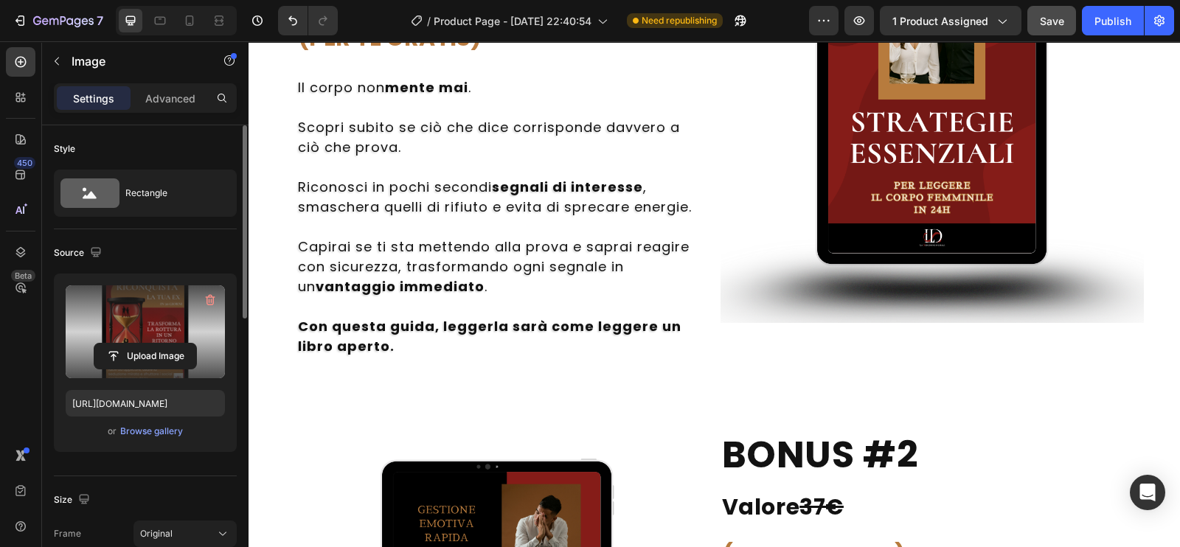
scroll to position [6908, 0]
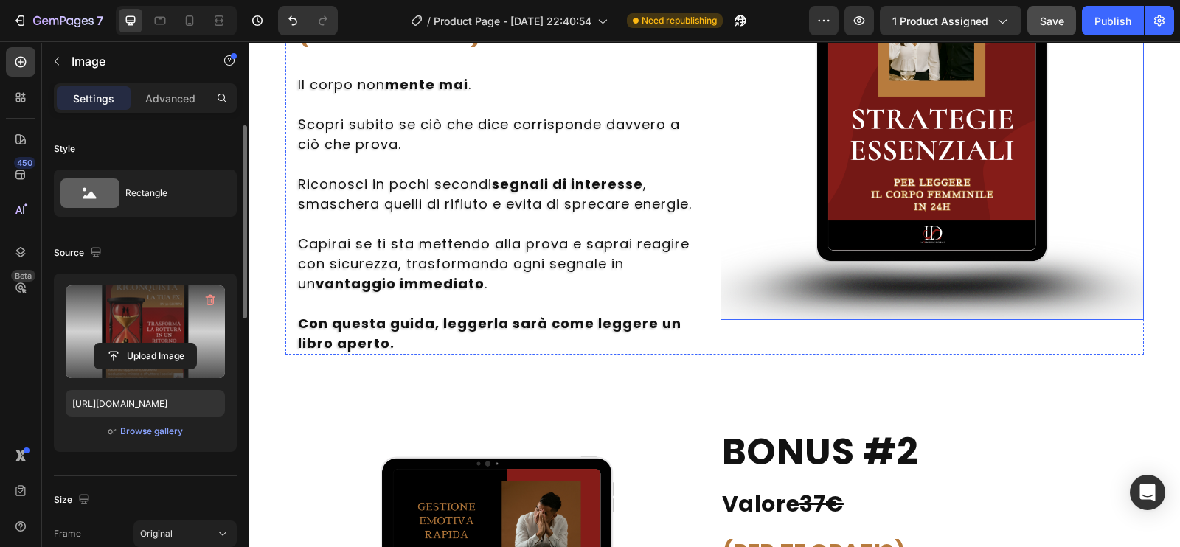
click at [910, 162] on img at bounding box center [932, 108] width 423 height 423
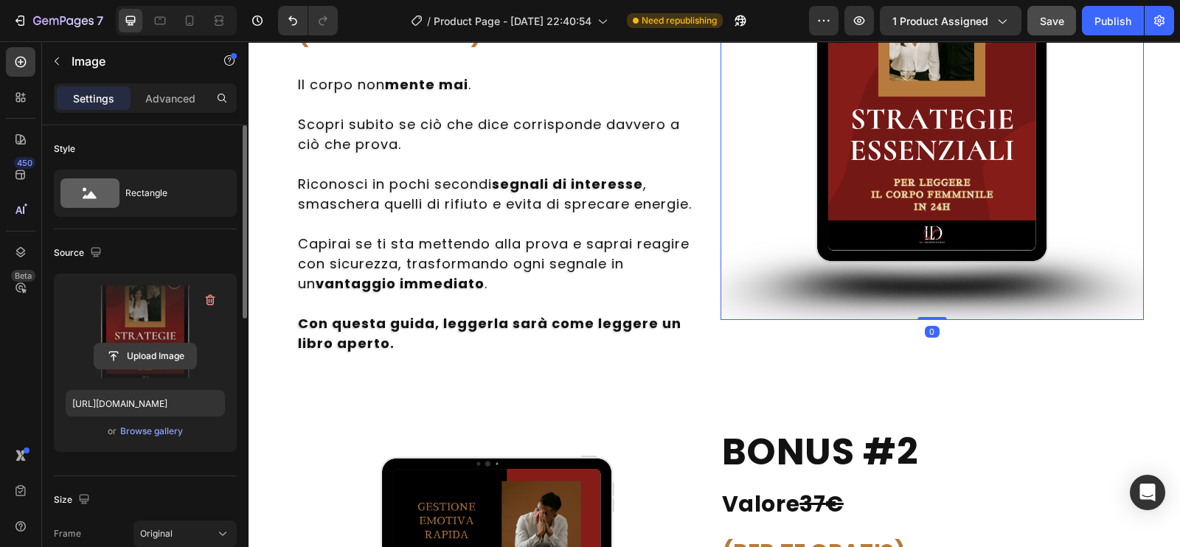
click at [142, 350] on input "file" at bounding box center [145, 356] width 102 height 25
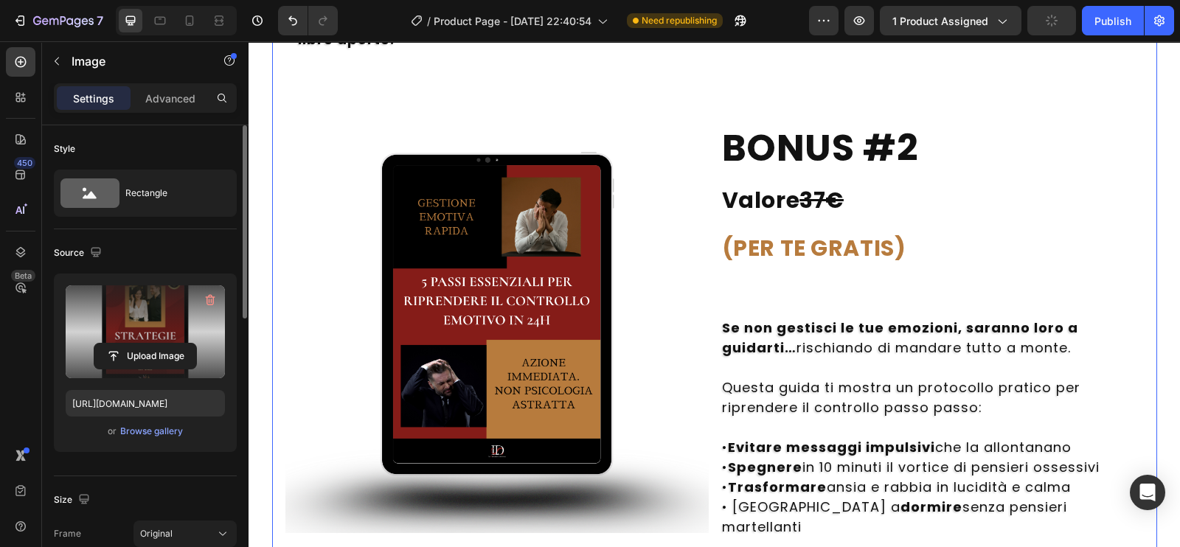
type input "[URL][DOMAIN_NAME]"
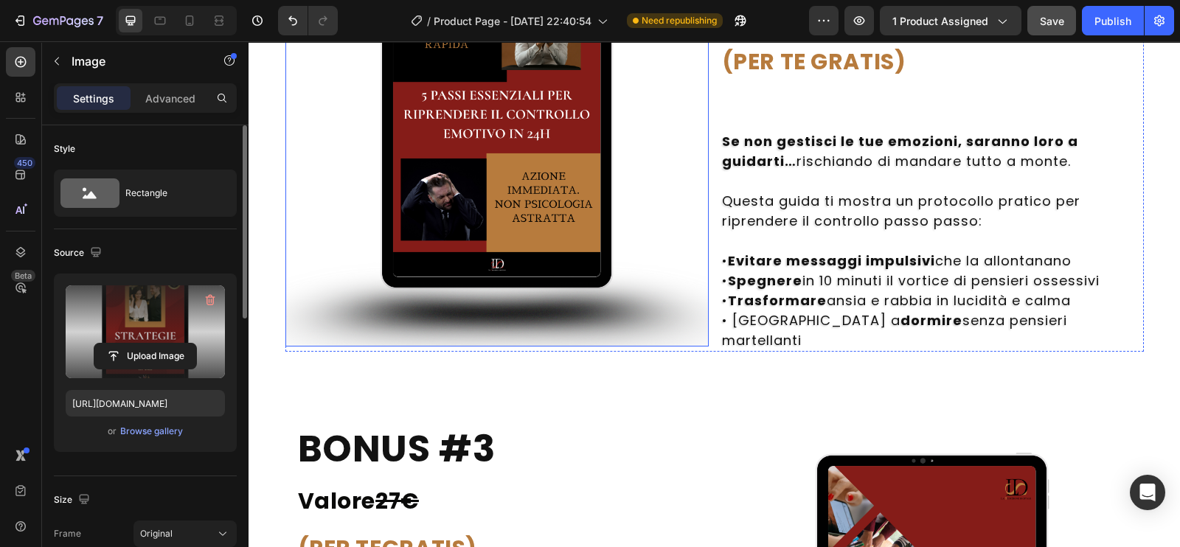
click at [510, 260] on img at bounding box center [497, 134] width 423 height 423
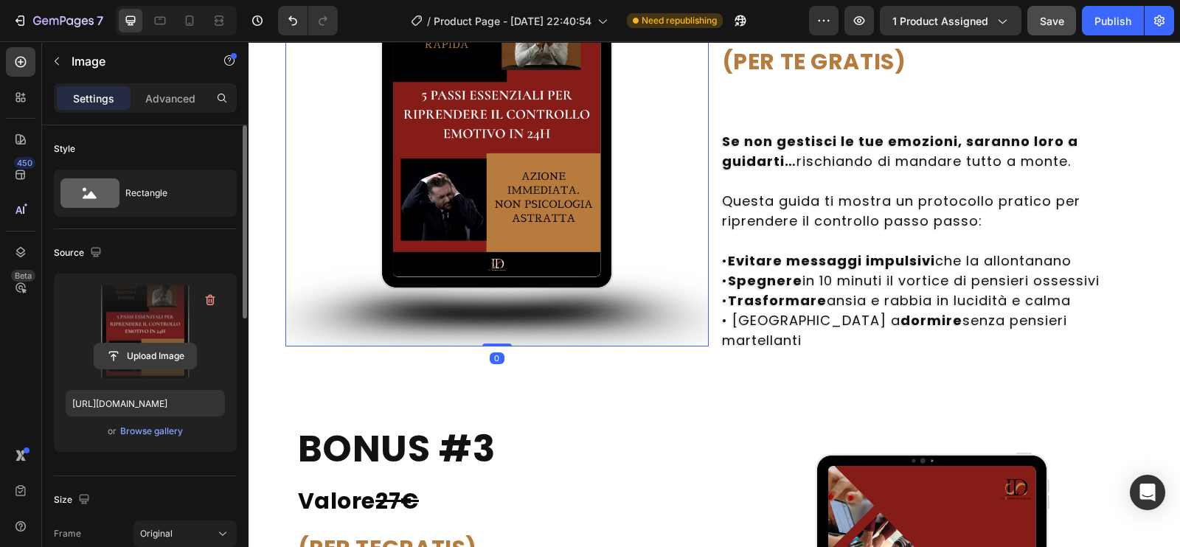
click at [146, 353] on input "file" at bounding box center [145, 356] width 102 height 25
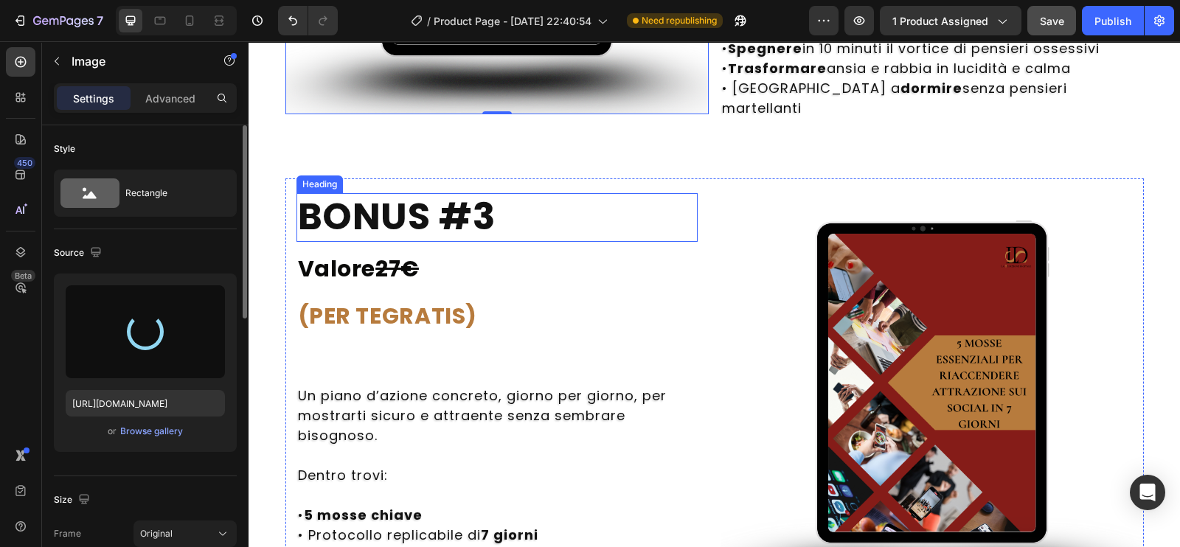
scroll to position [7671, 0]
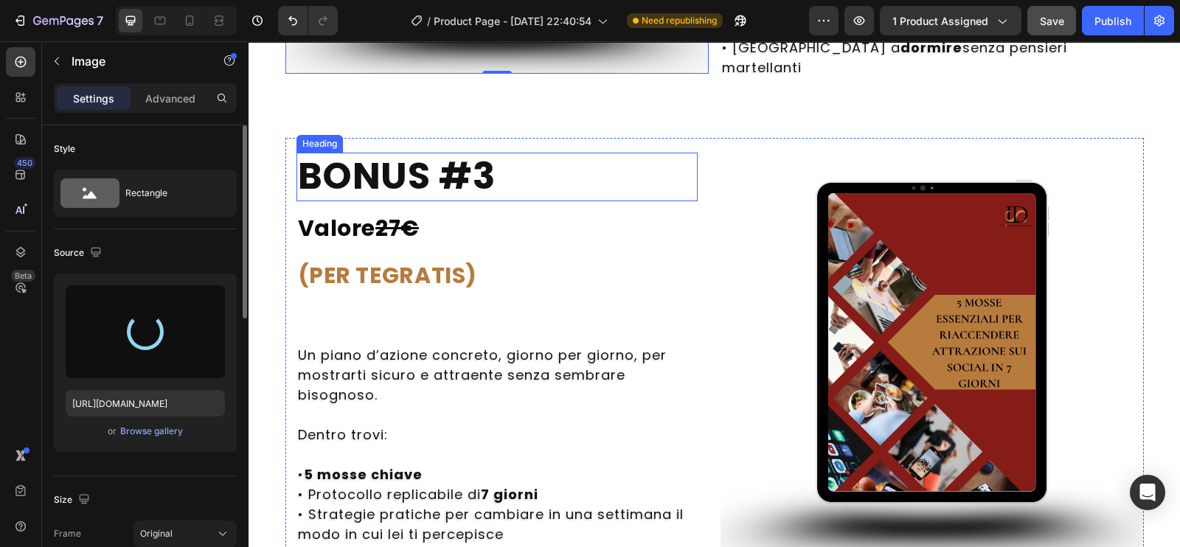
type input "[URL][DOMAIN_NAME]"
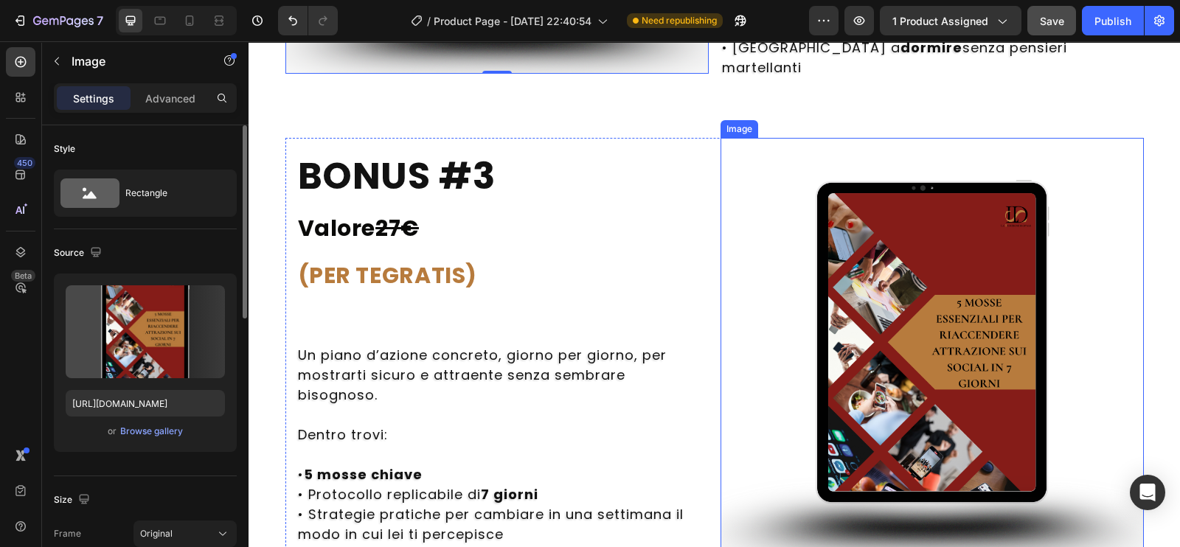
click at [944, 380] on img at bounding box center [932, 349] width 423 height 423
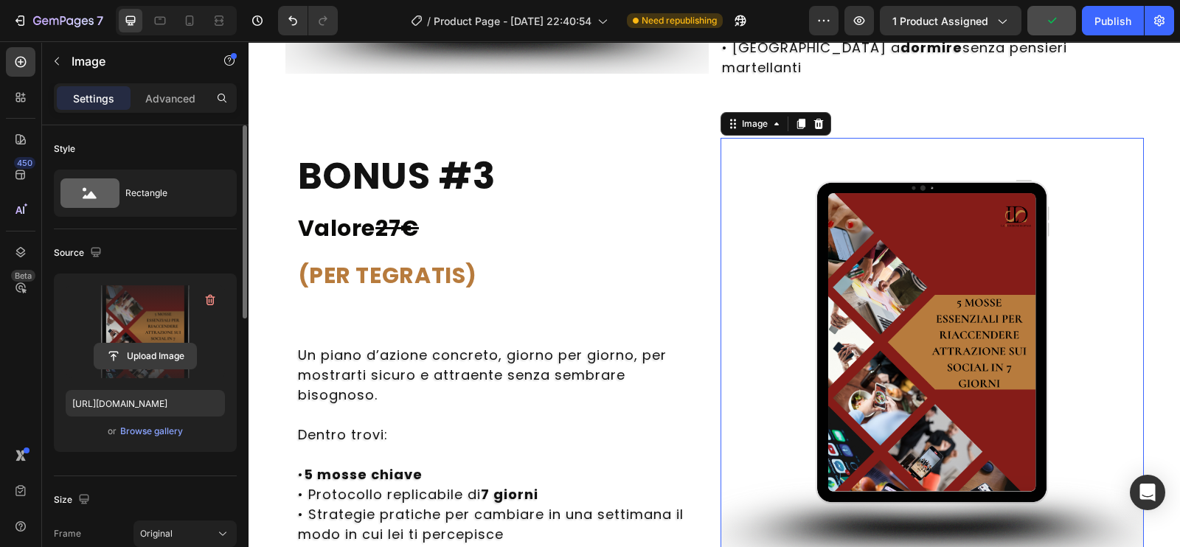
click at [149, 356] on input "file" at bounding box center [145, 356] width 102 height 25
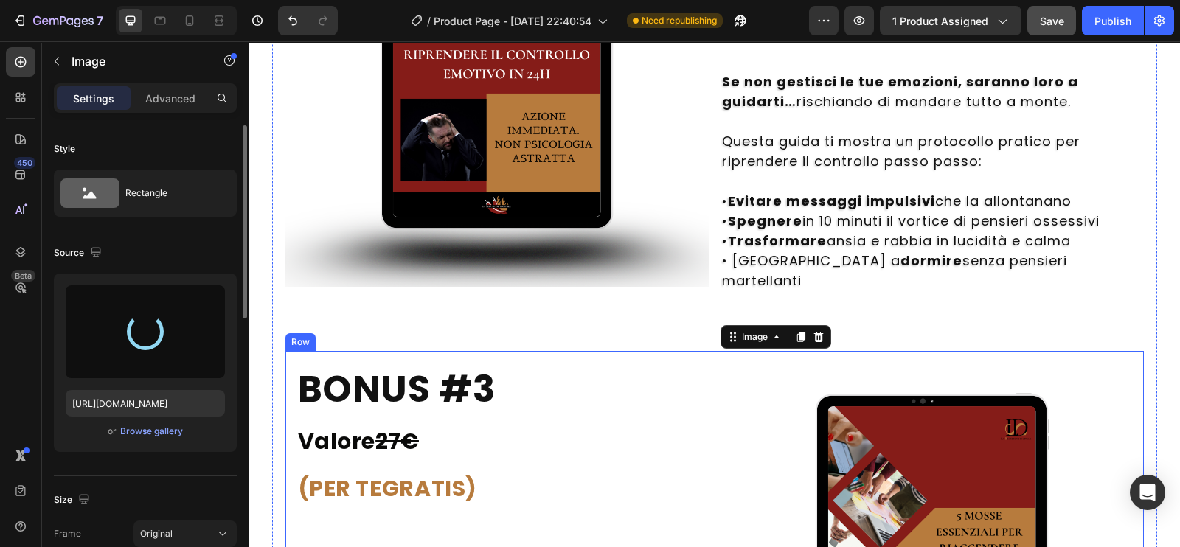
scroll to position [7448, 0]
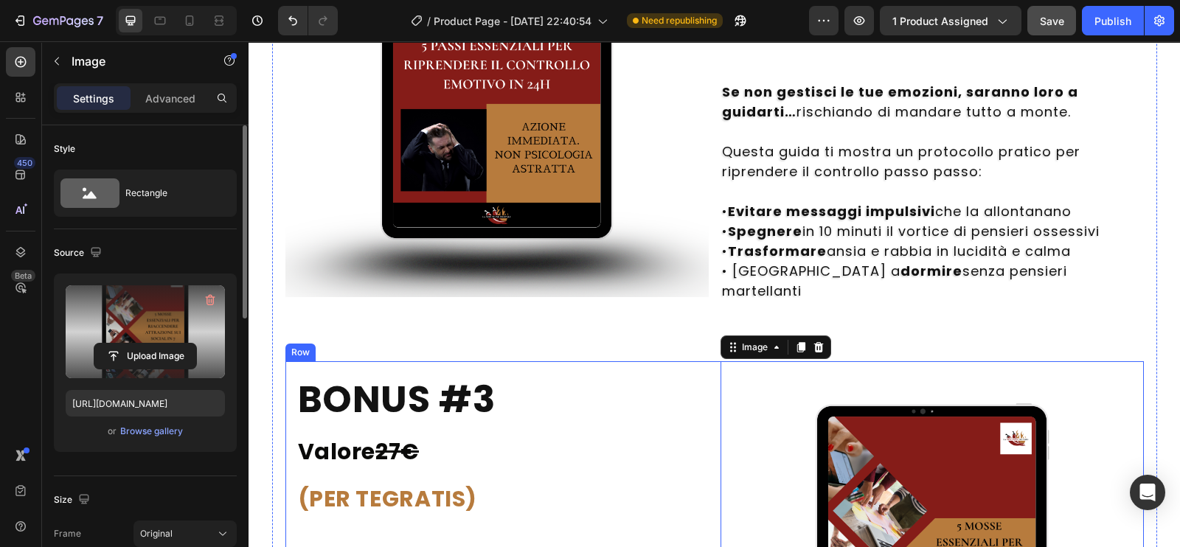
type input "[URL][DOMAIN_NAME]"
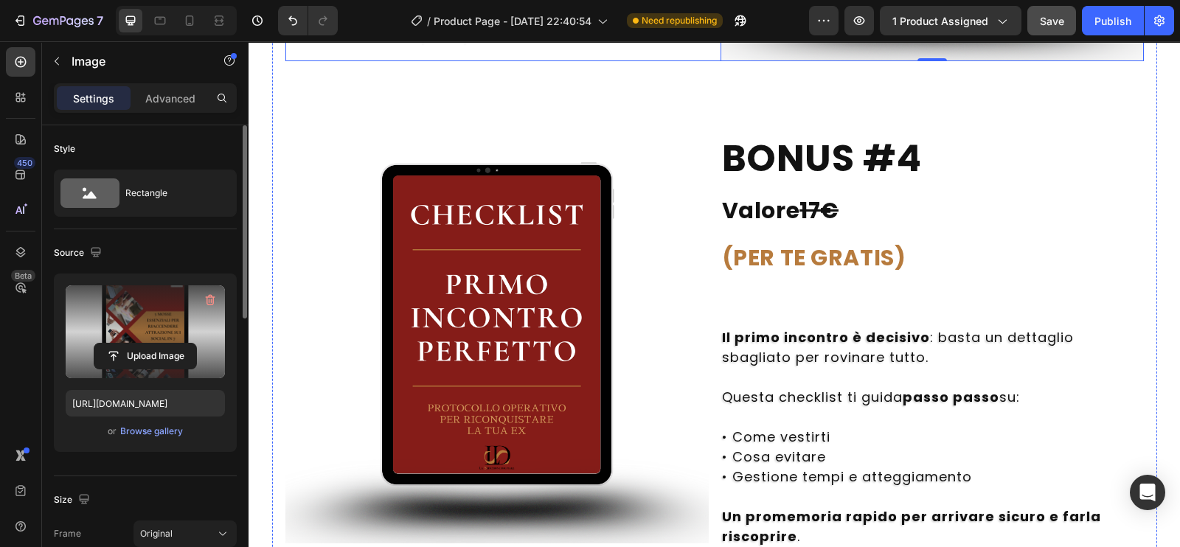
scroll to position [8255, 0]
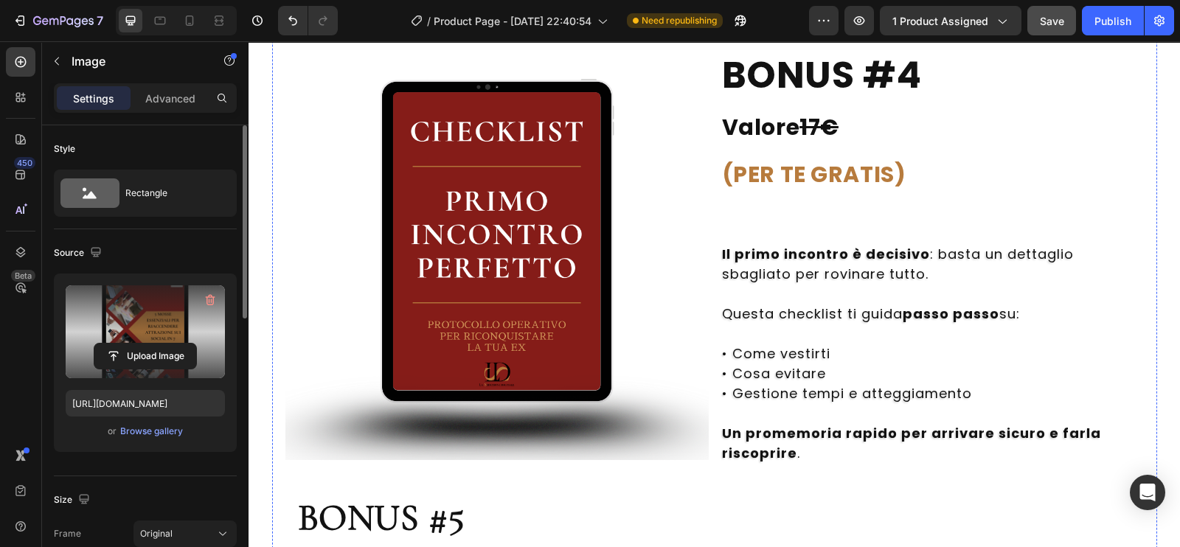
click at [556, 296] on img at bounding box center [497, 248] width 423 height 423
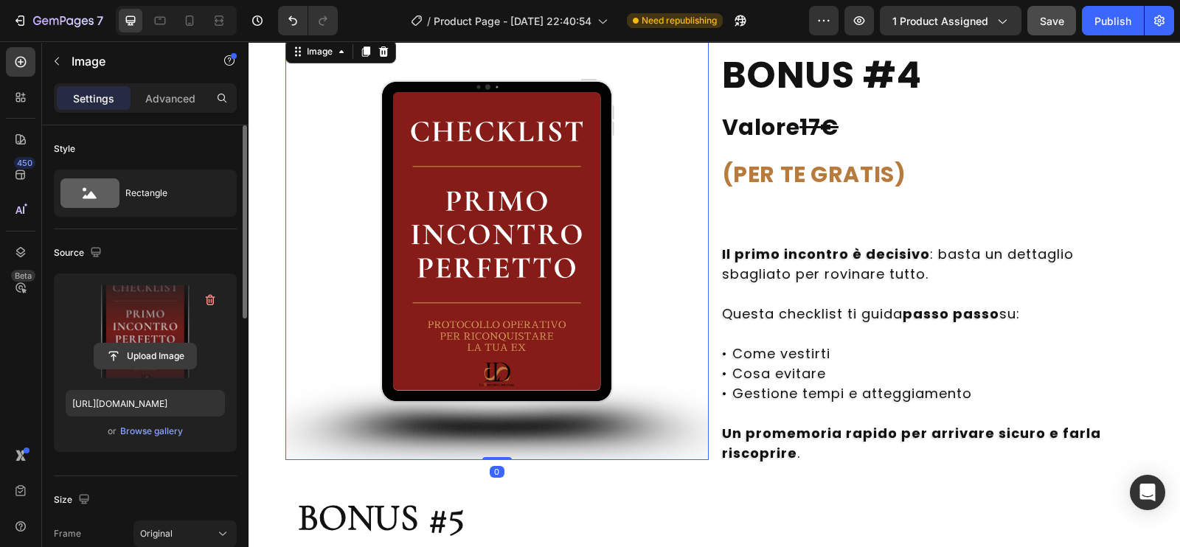
click at [140, 351] on input "file" at bounding box center [145, 356] width 102 height 25
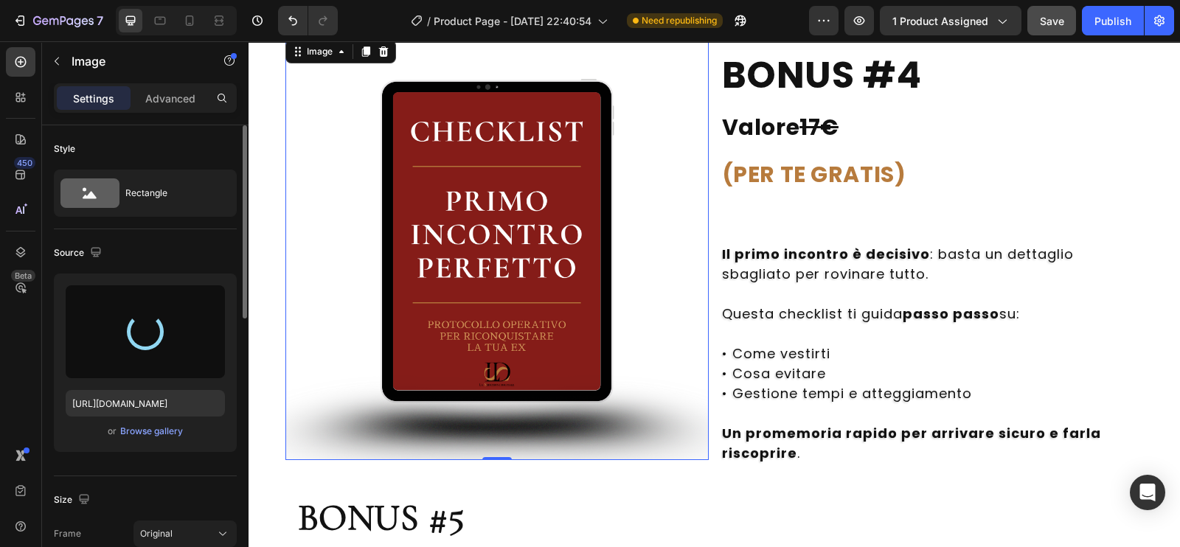
type input "[URL][DOMAIN_NAME]"
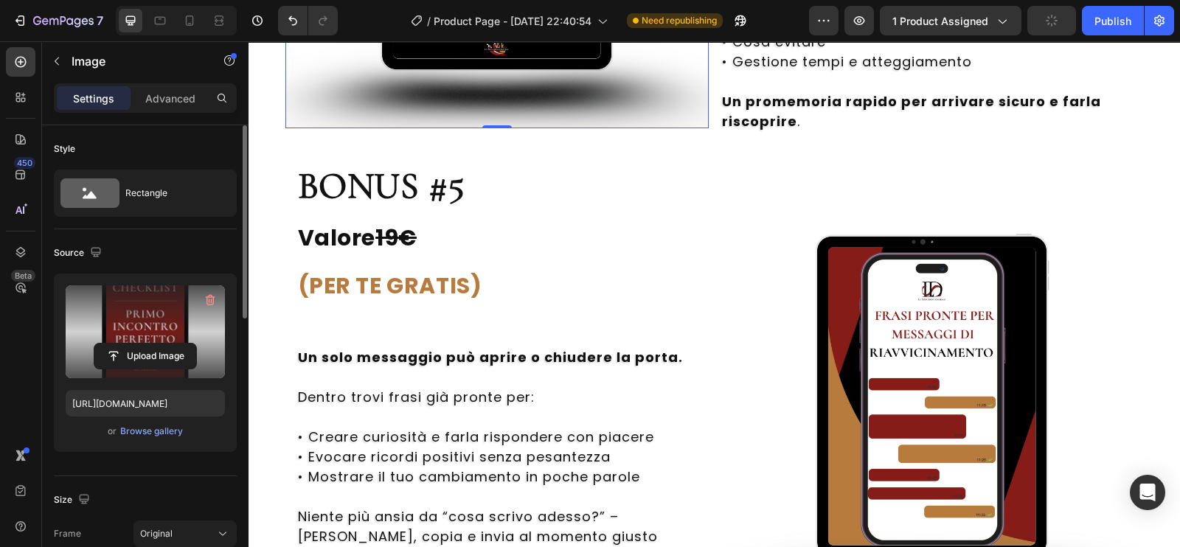
scroll to position [8864, 0]
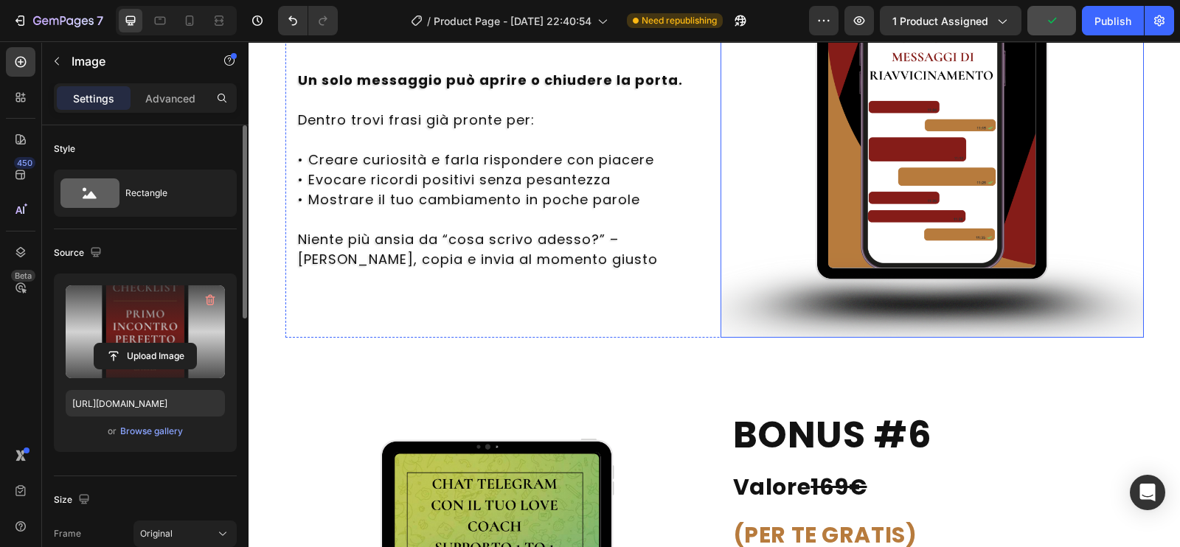
click at [989, 210] on img at bounding box center [932, 125] width 423 height 423
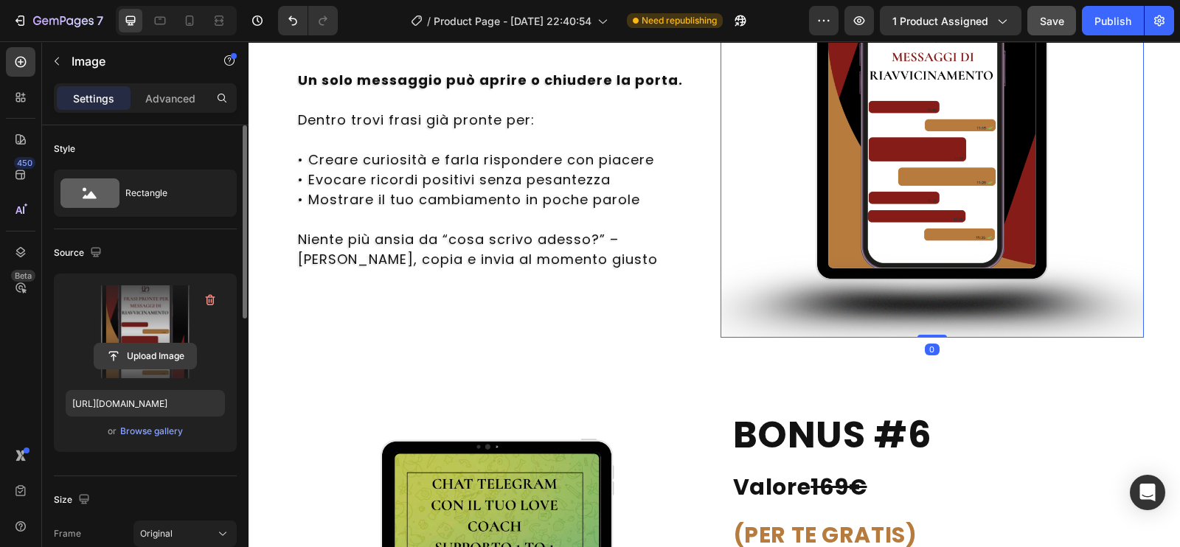
click at [137, 354] on input "file" at bounding box center [145, 356] width 102 height 25
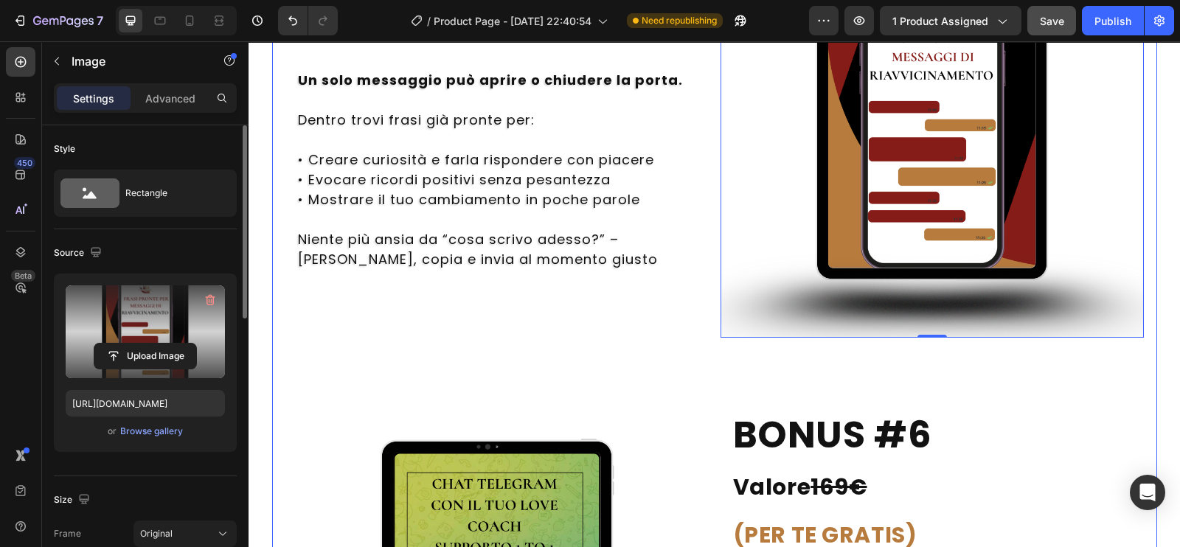
type input "[URL][DOMAIN_NAME]"
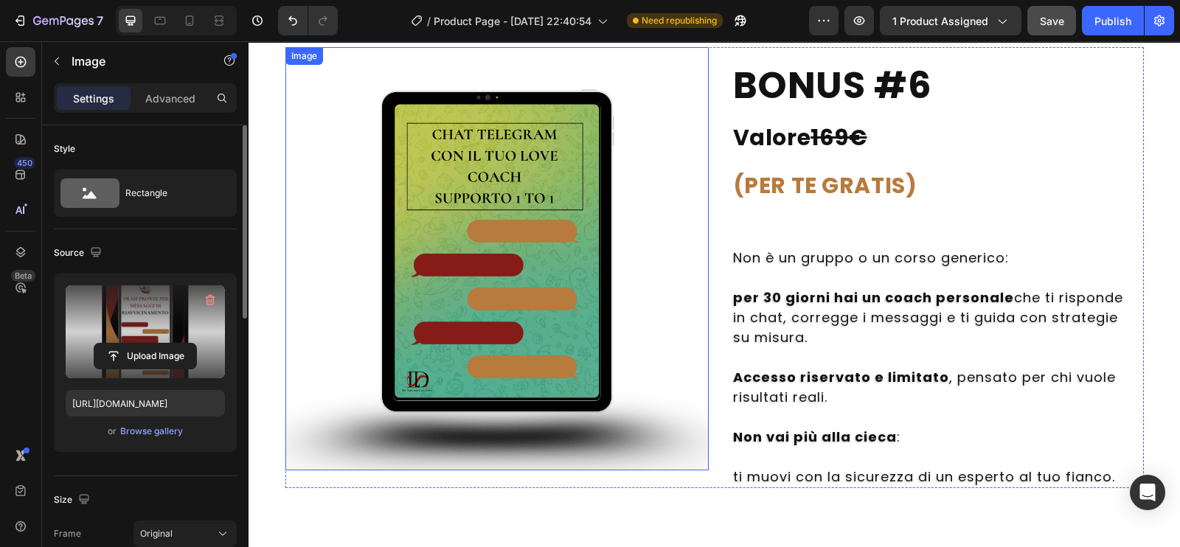
scroll to position [9222, 0]
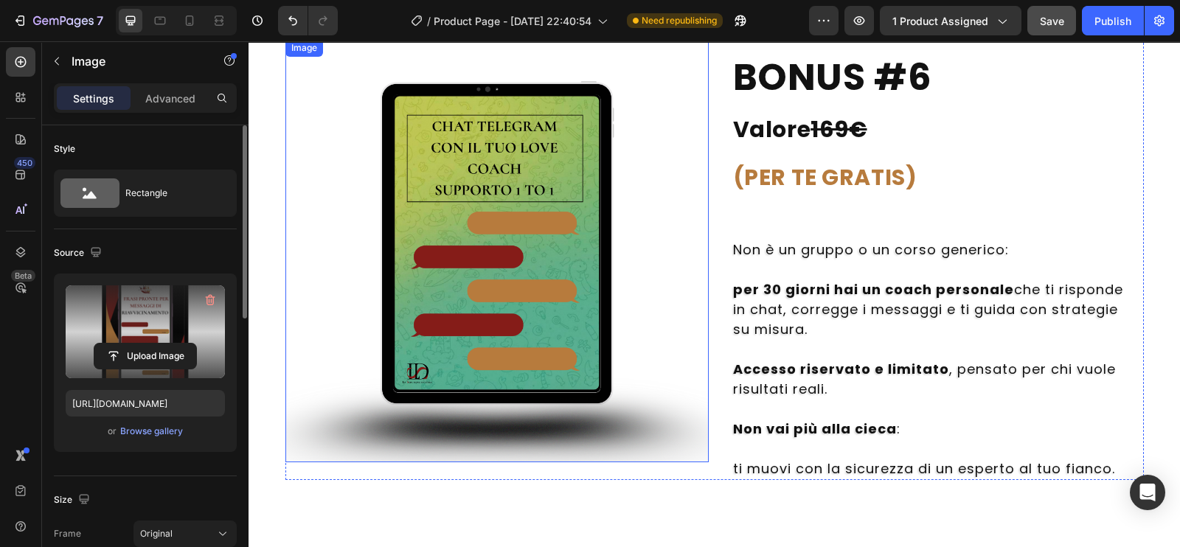
click at [514, 310] on img at bounding box center [497, 250] width 423 height 423
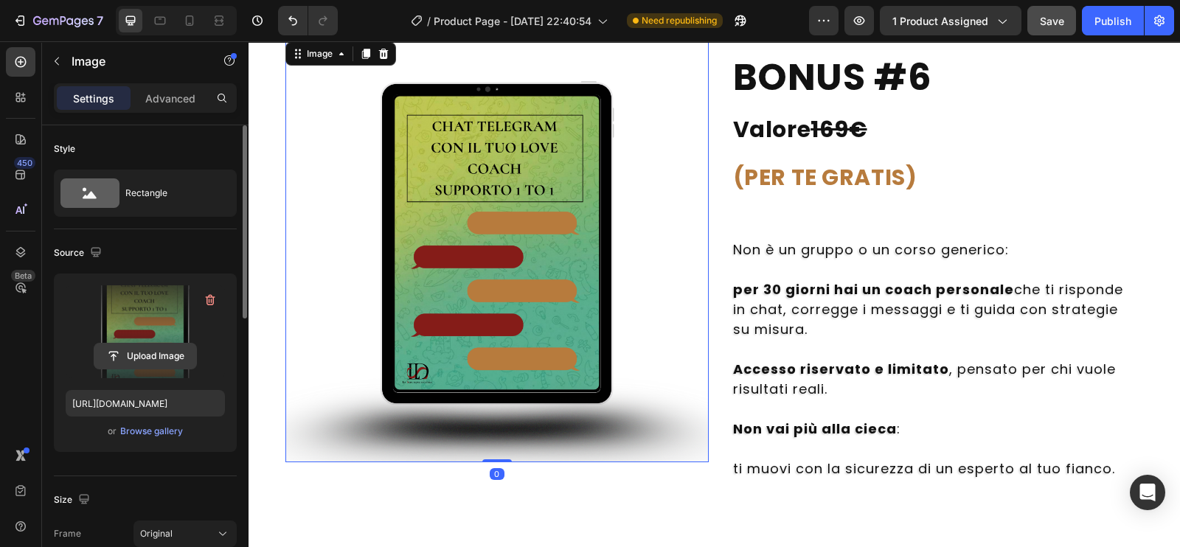
click at [162, 353] on input "file" at bounding box center [145, 356] width 102 height 25
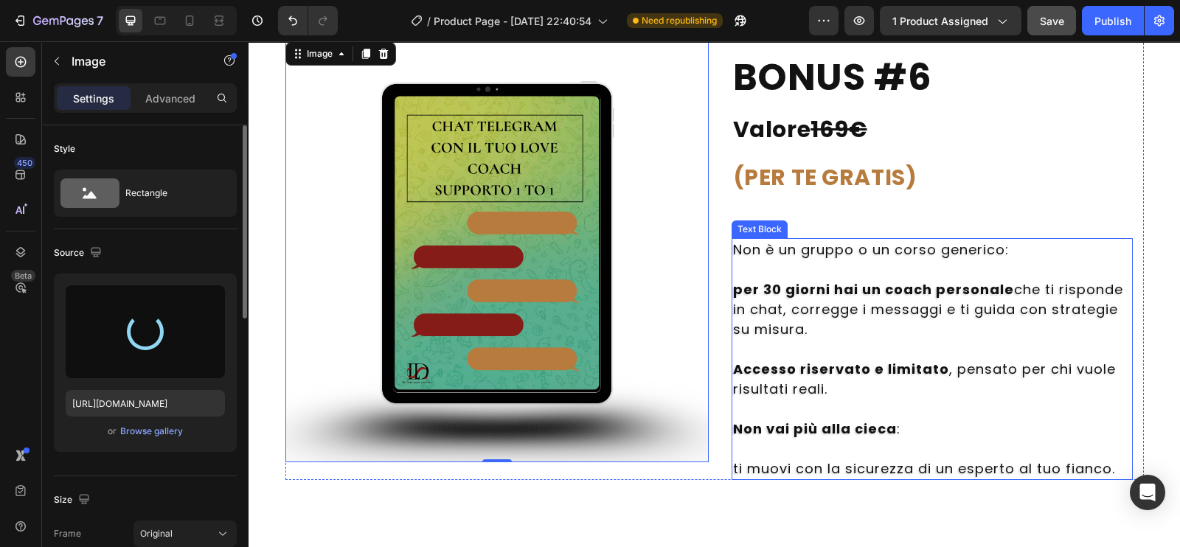
scroll to position [9551, 0]
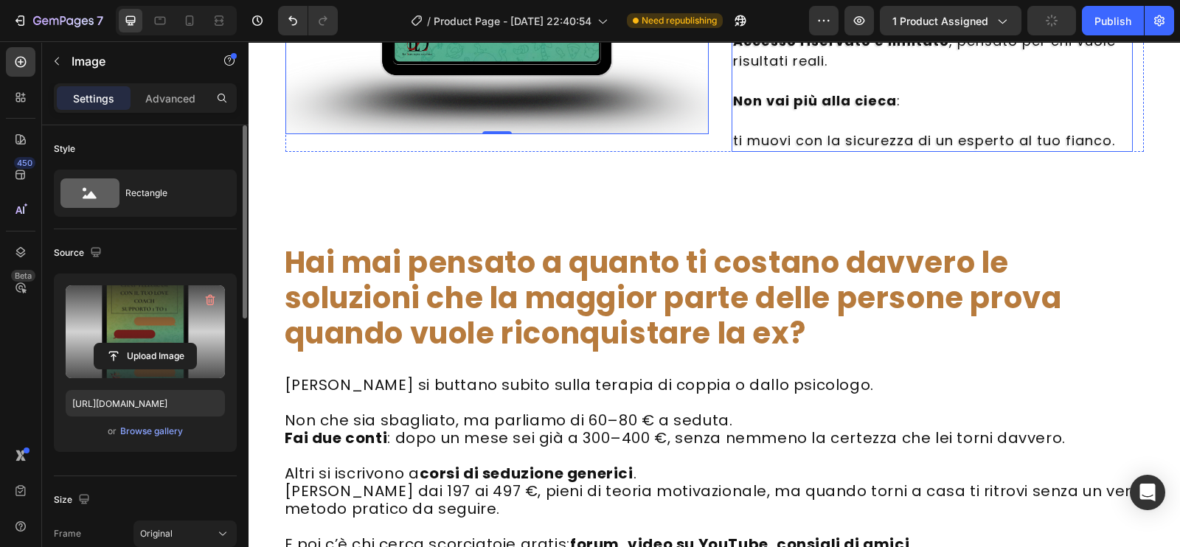
type input "[URL][DOMAIN_NAME]"
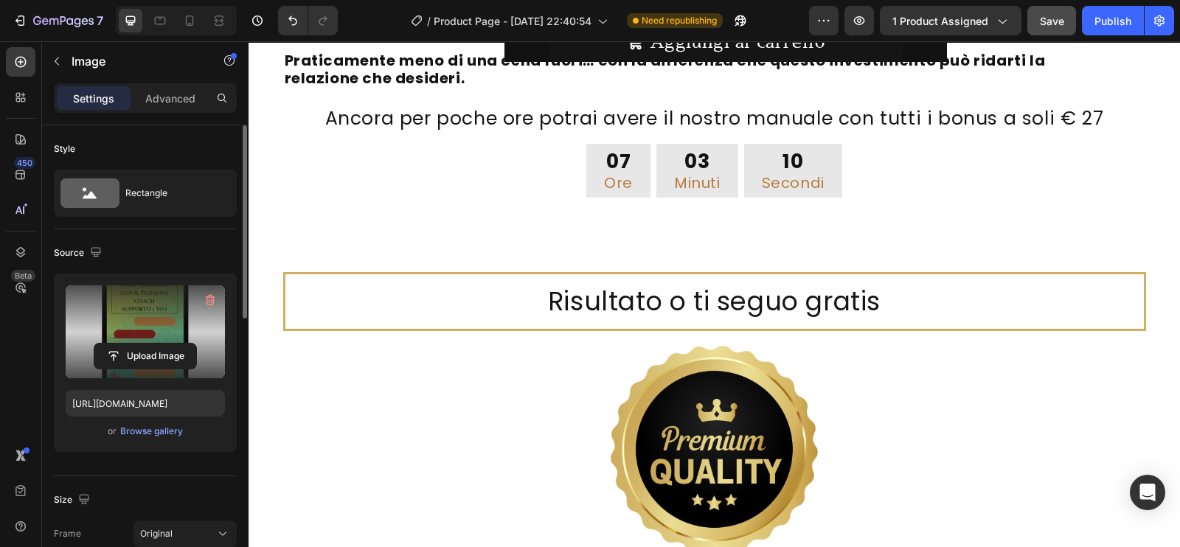
scroll to position [10407, 0]
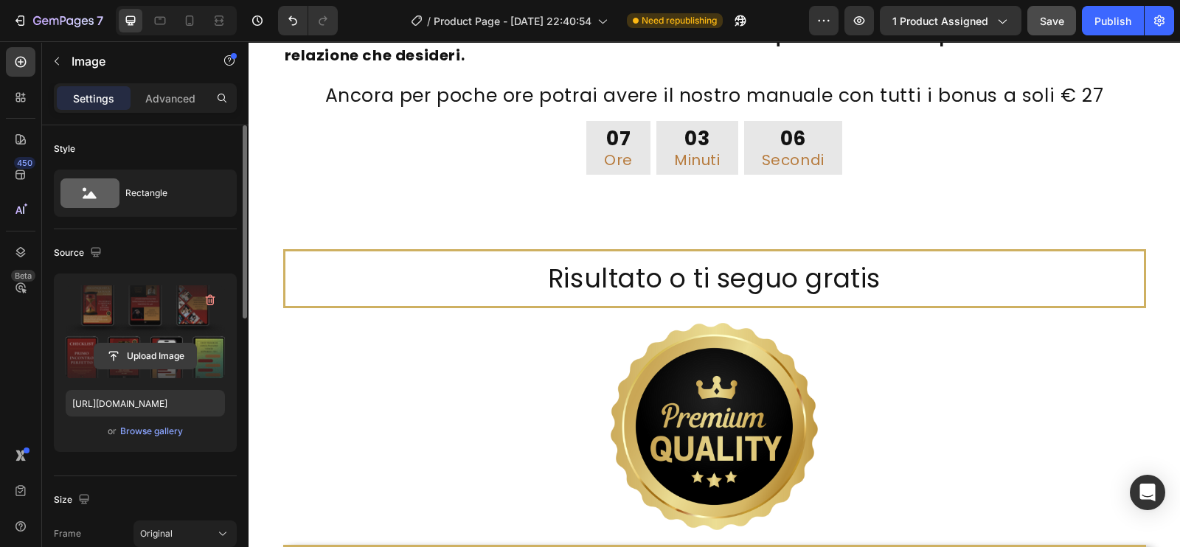
click at [147, 359] on input "file" at bounding box center [145, 356] width 102 height 25
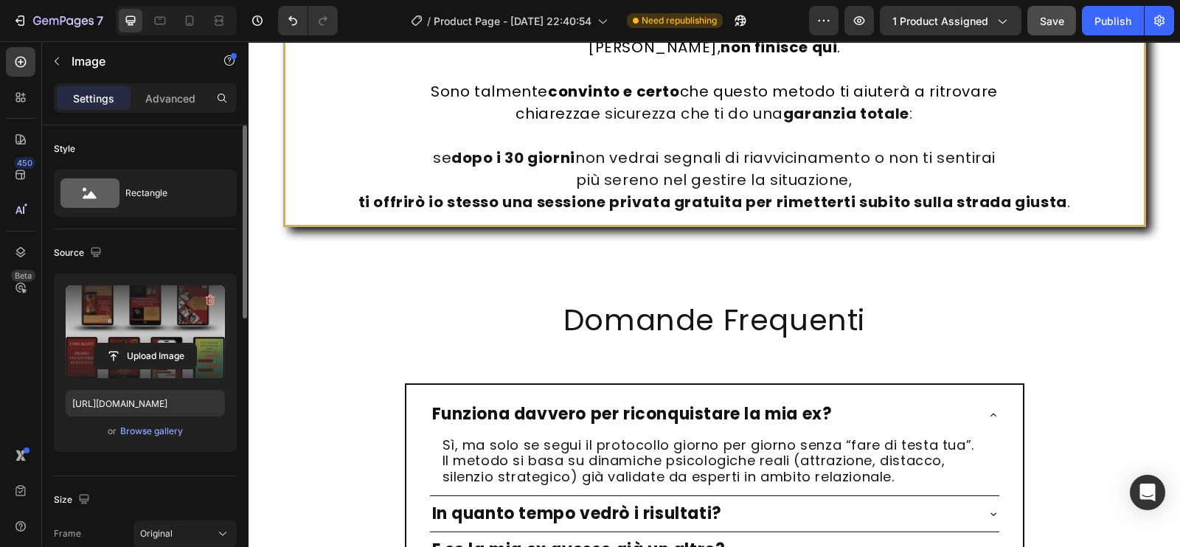
type input "[URL][DOMAIN_NAME]"
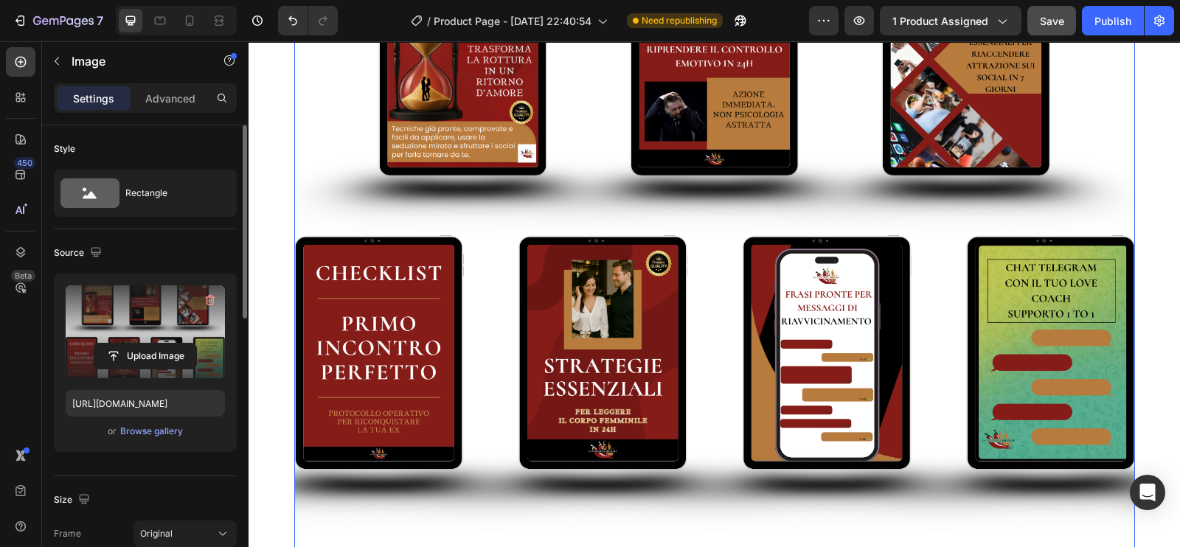
scroll to position [10604, 0]
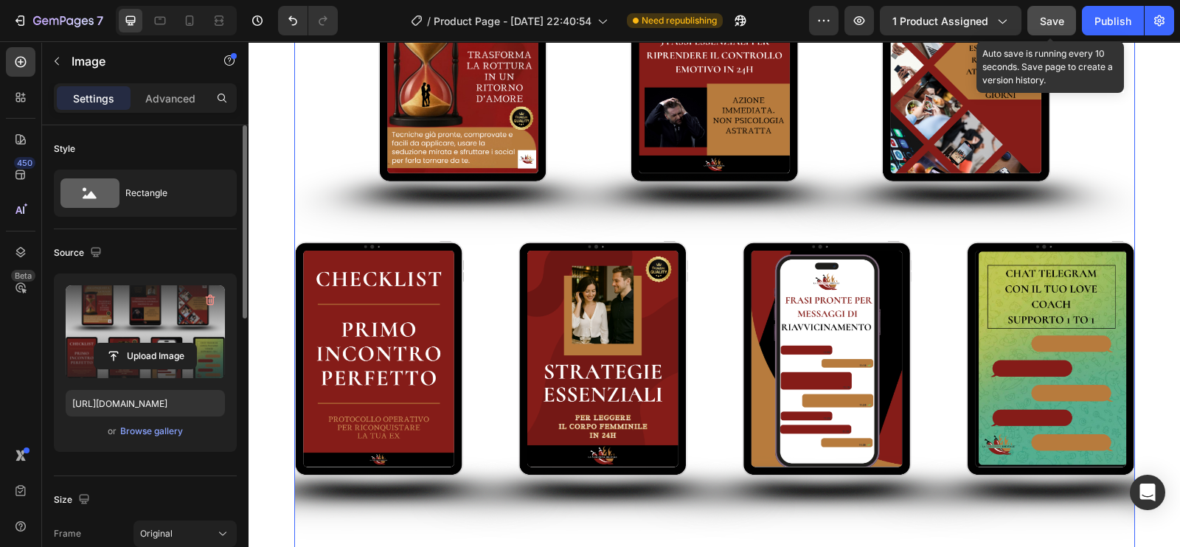
click at [1049, 18] on span "Save" at bounding box center [1052, 21] width 24 height 13
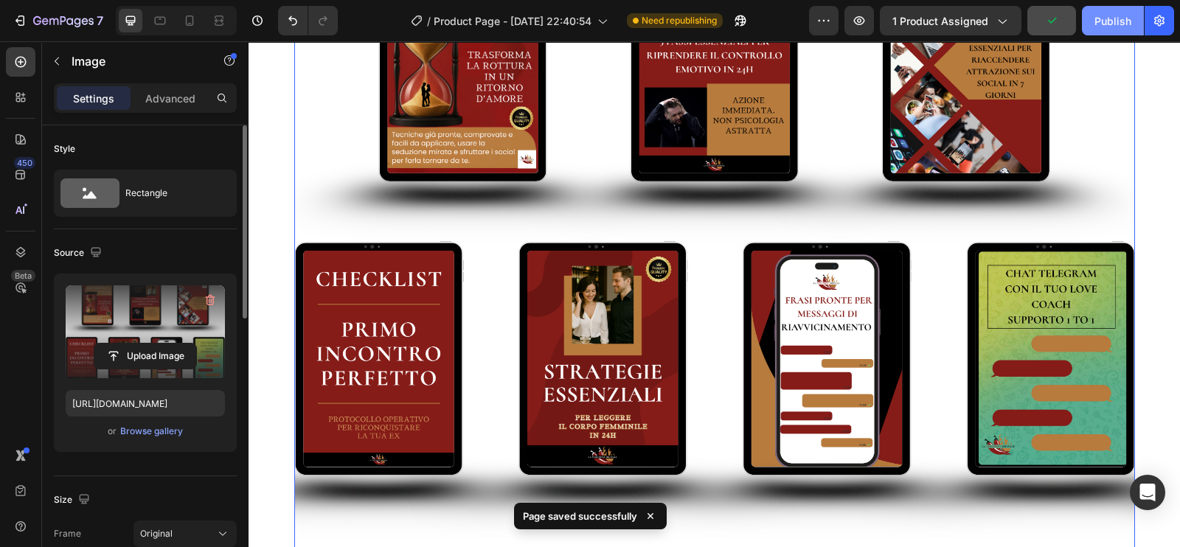
click at [1101, 17] on div "Publish" at bounding box center [1113, 20] width 37 height 15
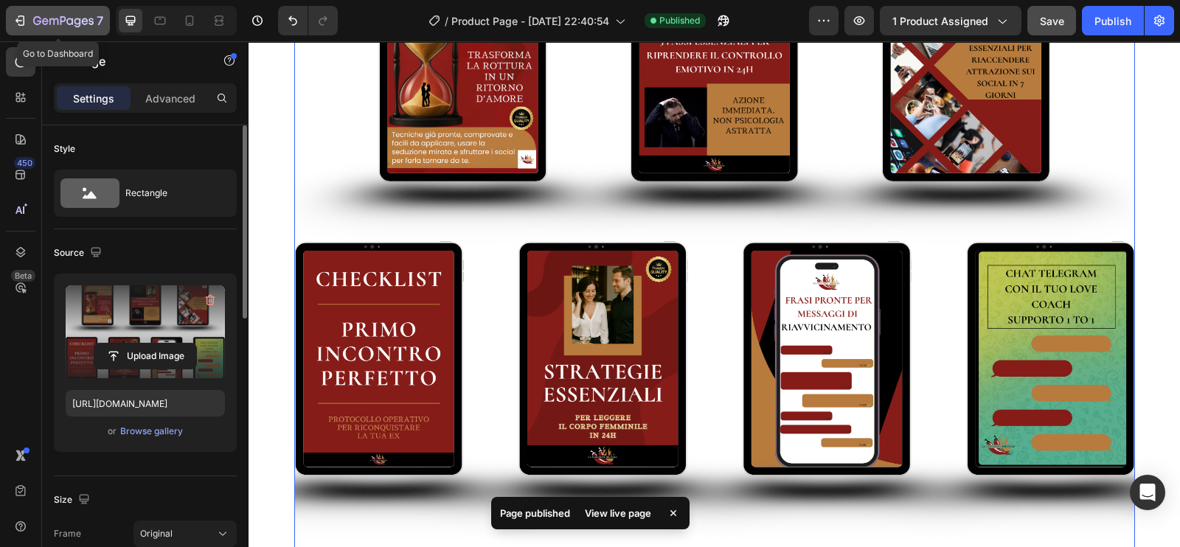
click at [33, 20] on icon "button" at bounding box center [37, 20] width 8 height 9
